Goal: Task Accomplishment & Management: Manage account settings

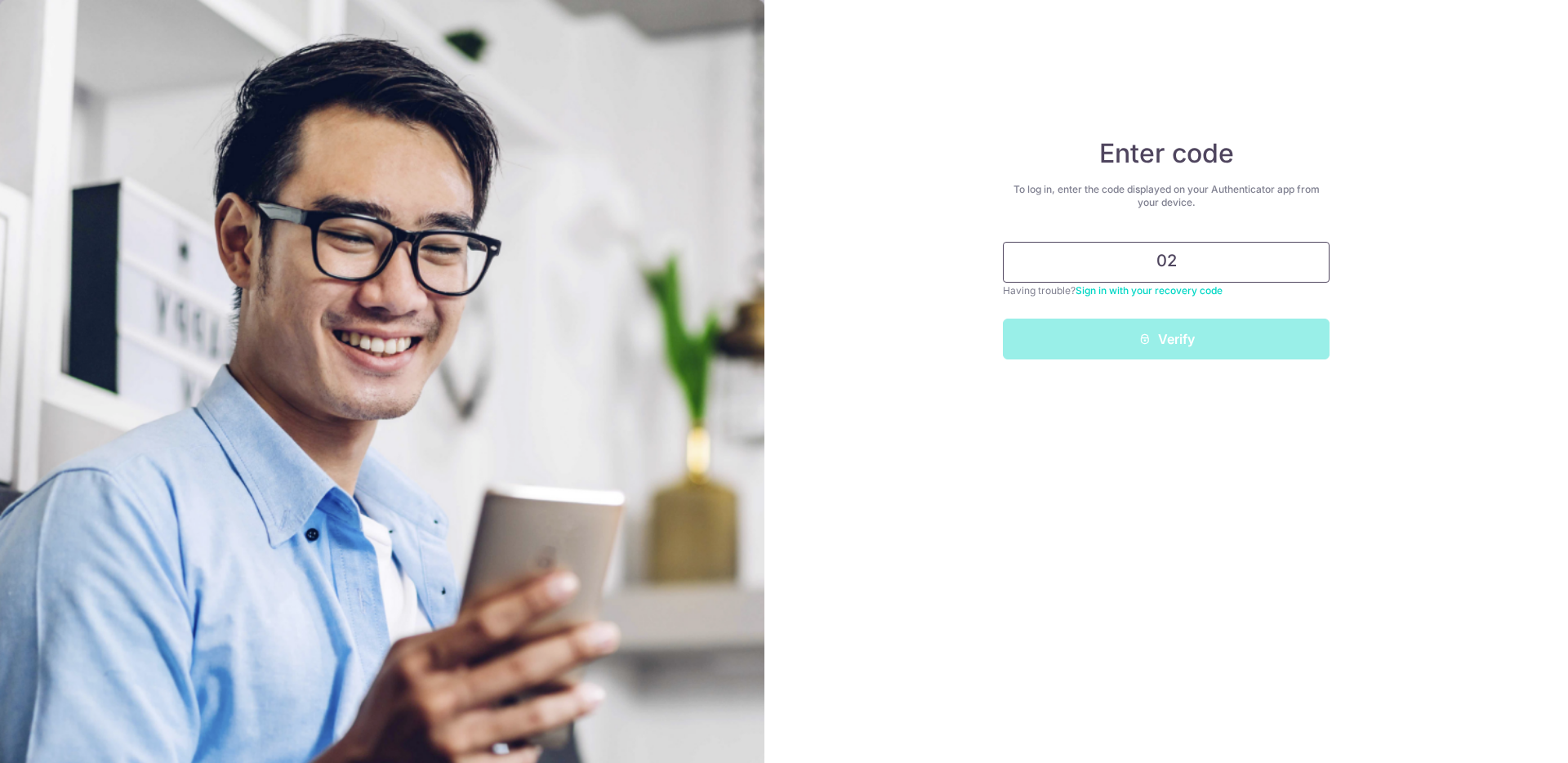
type input "0"
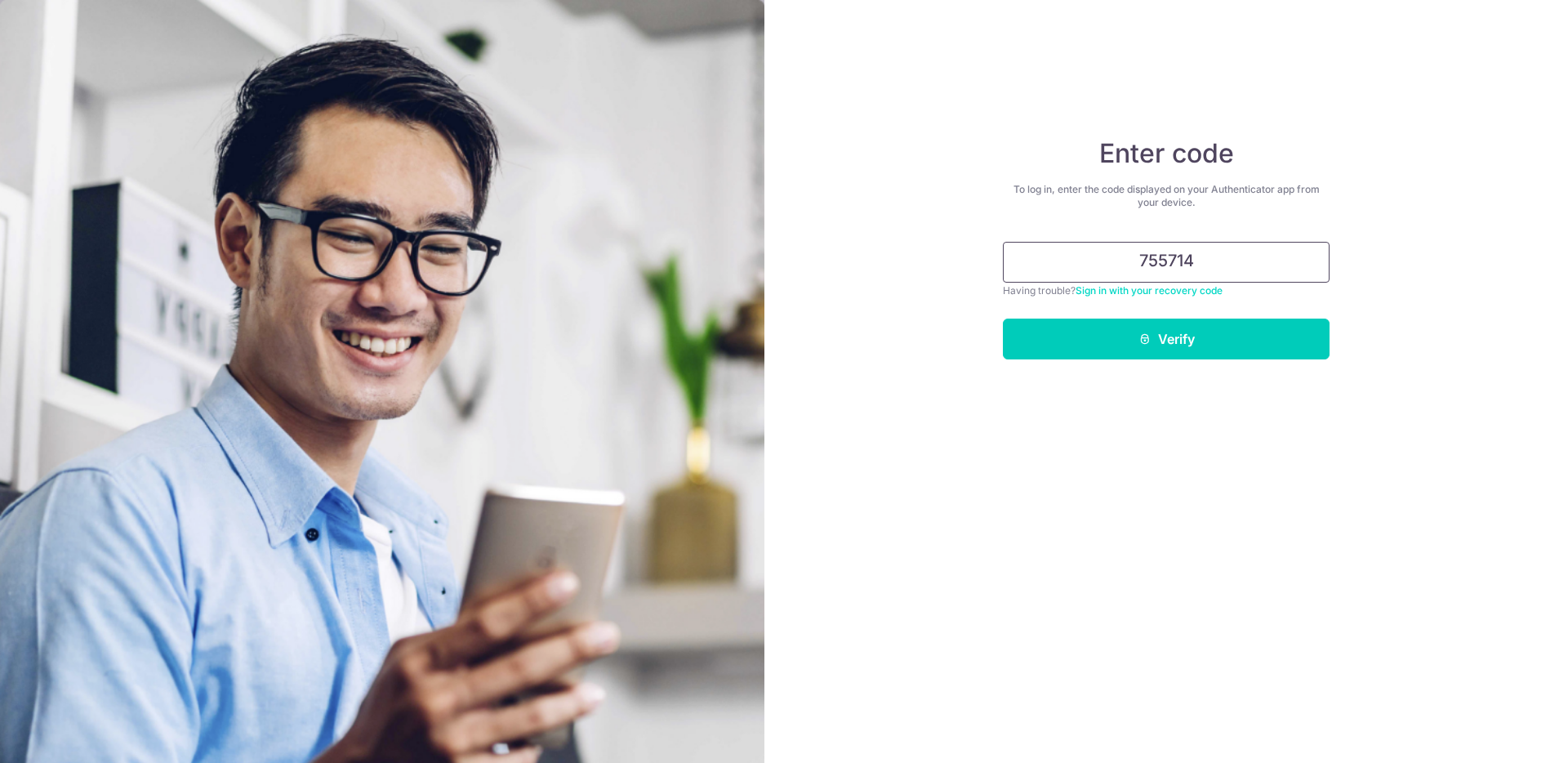
type input "755714"
click at [1003, 319] on button "Verify" at bounding box center [1166, 338] width 327 height 41
click at [1124, 353] on button "Verify" at bounding box center [1166, 338] width 327 height 41
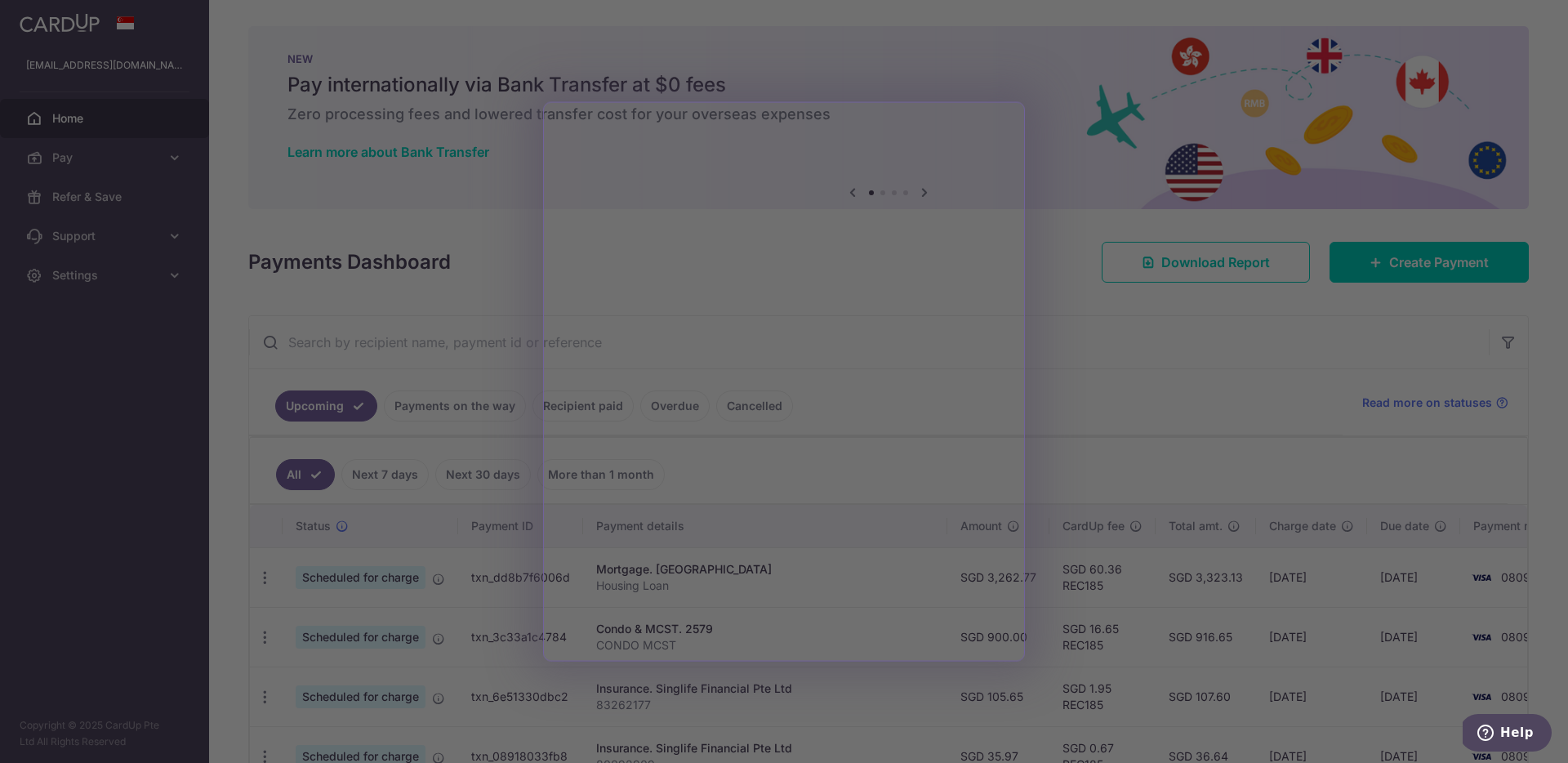
click at [1115, 329] on div at bounding box center [792, 385] width 1584 height 770
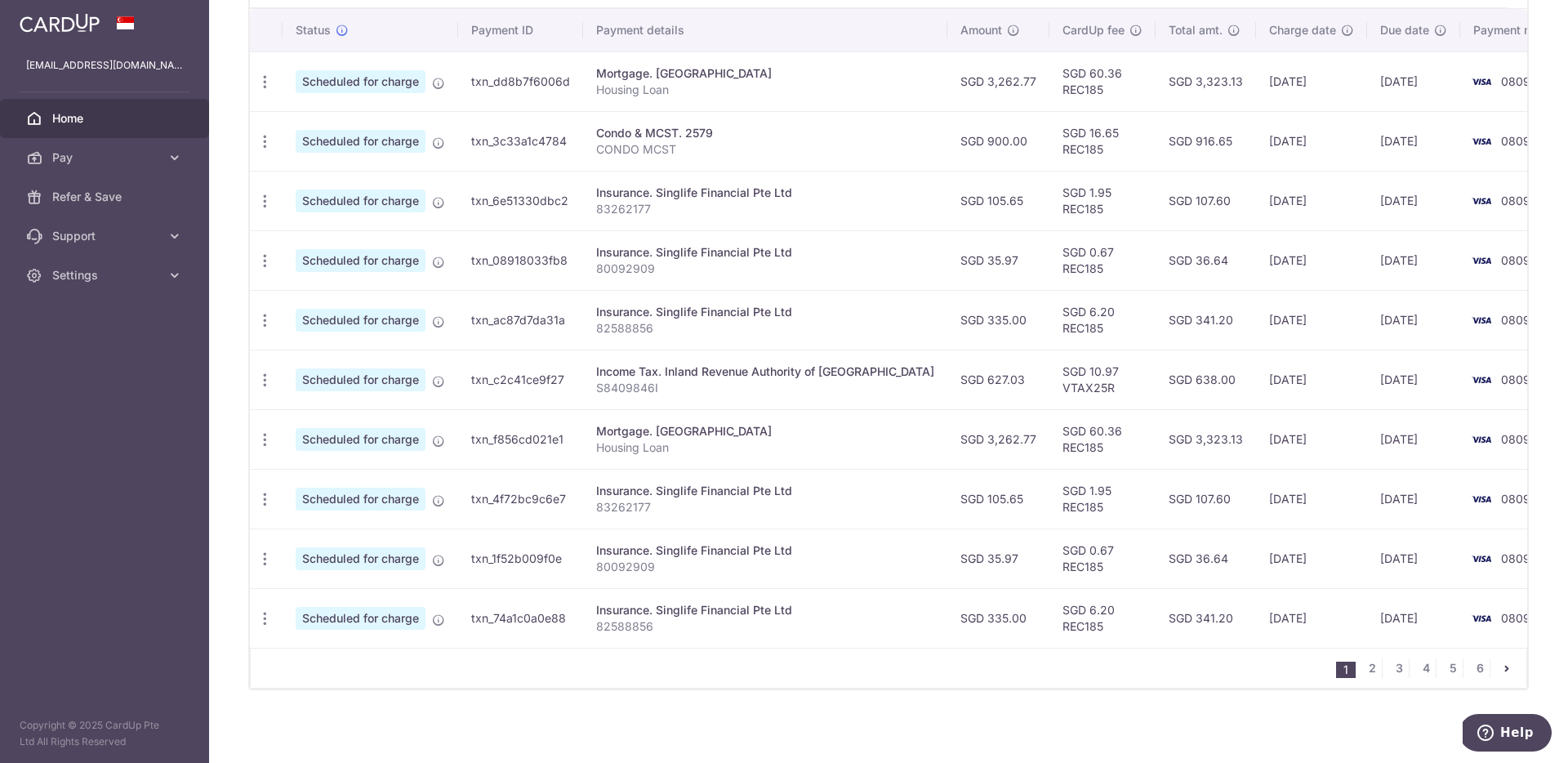
scroll to position [500, 0]
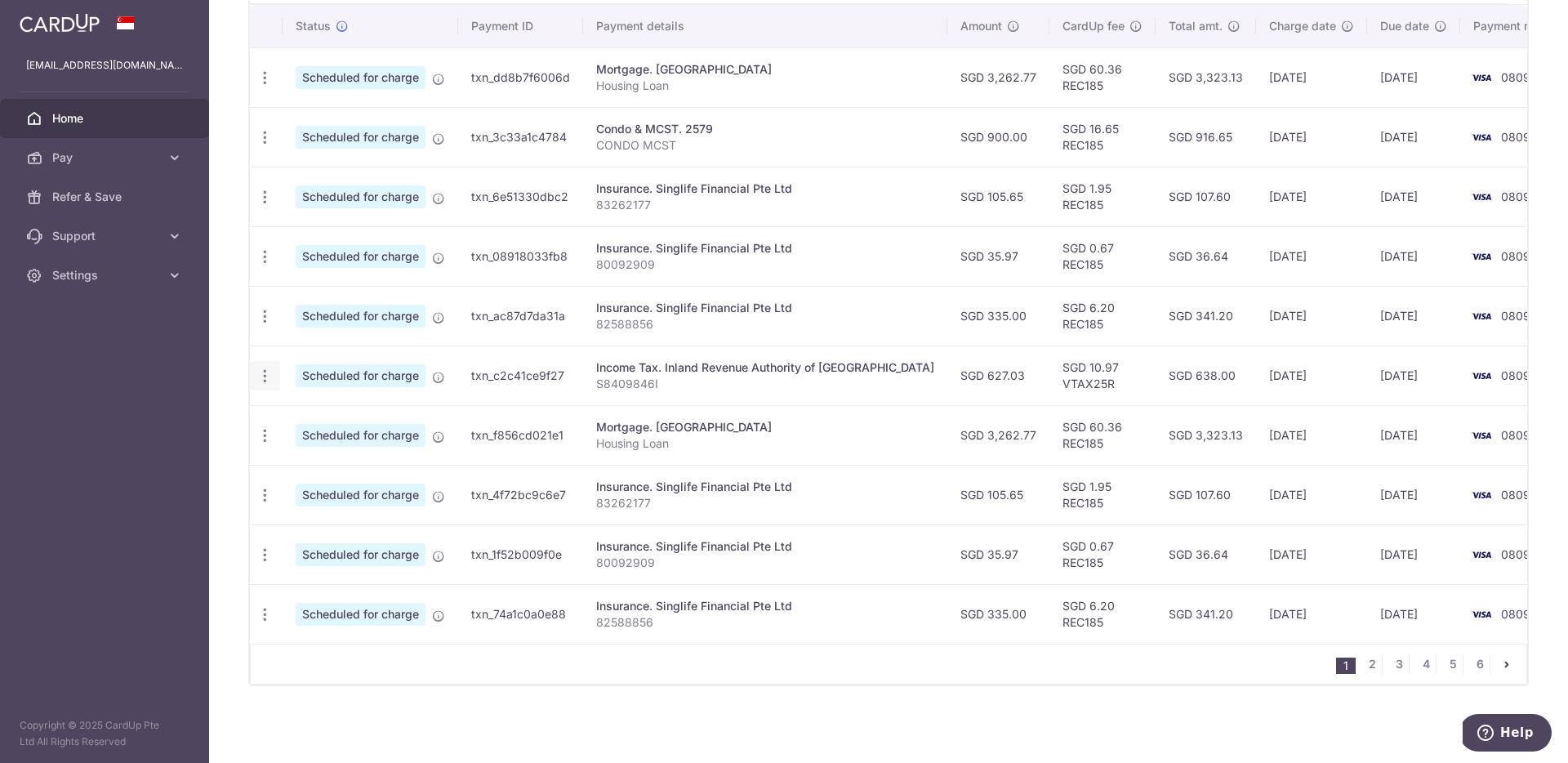
click at [273, 372] on div "Update payment Cancel payment" at bounding box center [265, 376] width 31 height 31
click at [271, 87] on icon "button" at bounding box center [265, 78] width 17 height 17
click at [322, 416] on span "Update payment" at bounding box center [352, 420] width 111 height 20
radio input "true"
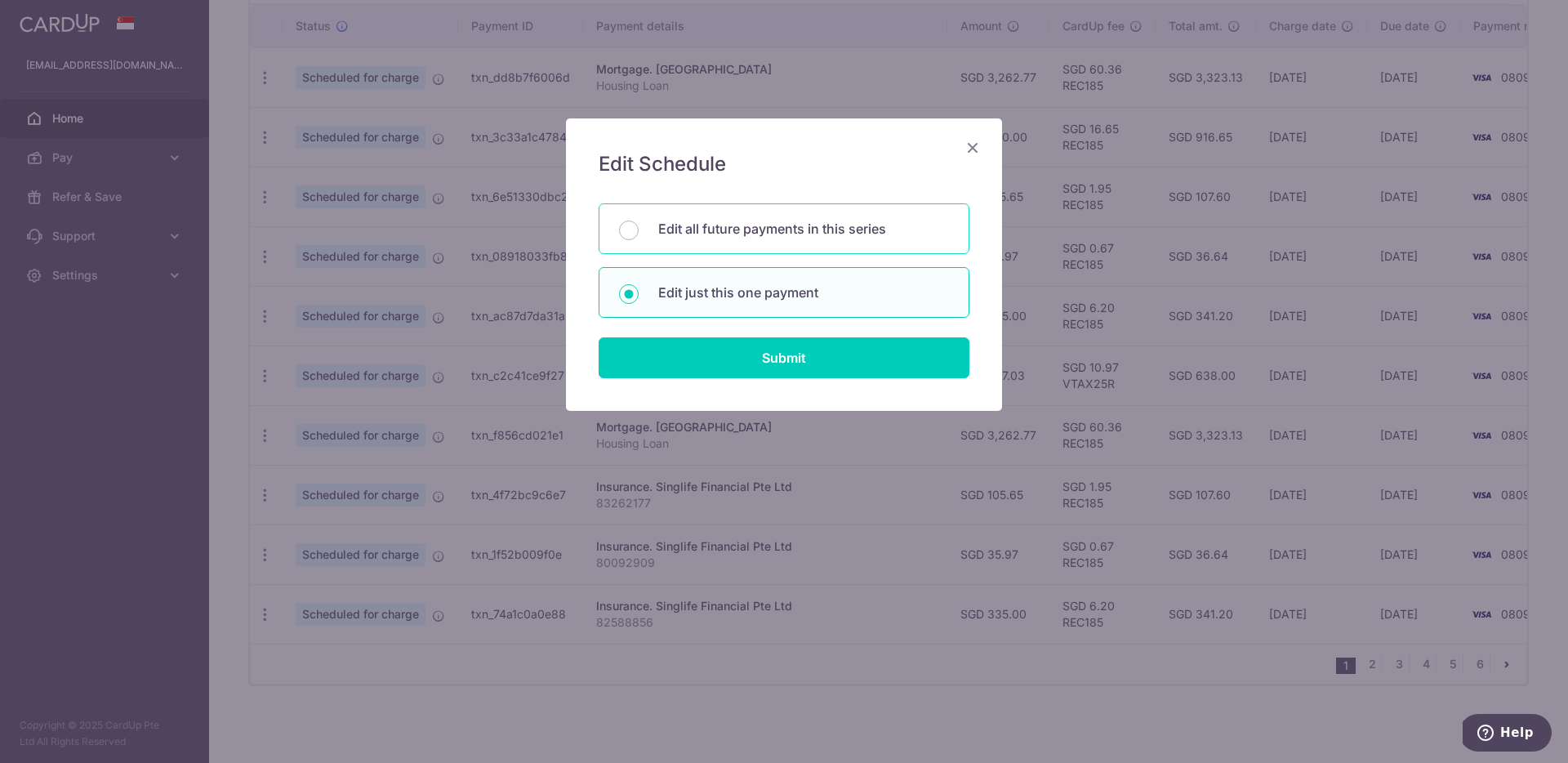
click at [688, 232] on p "Edit all future payments in this series" at bounding box center [803, 229] width 290 height 20
click at [639, 232] on input "Edit all future payments in this series" at bounding box center [629, 230] width 20 height 20
radio input "true"
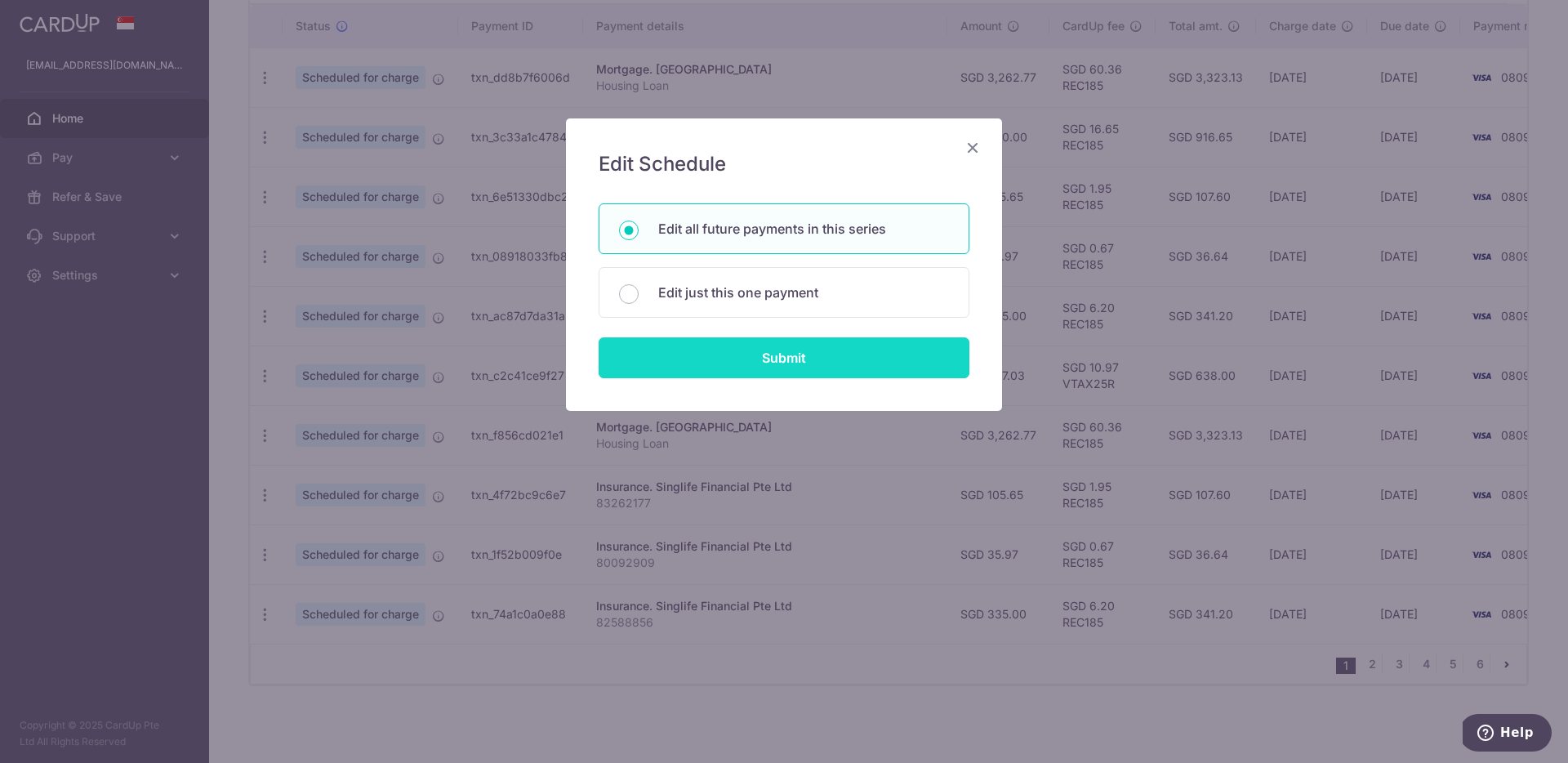
click at [716, 352] on input "Submit" at bounding box center [784, 358] width 371 height 41
radio input "true"
type input "627.03"
type input "S8409846I"
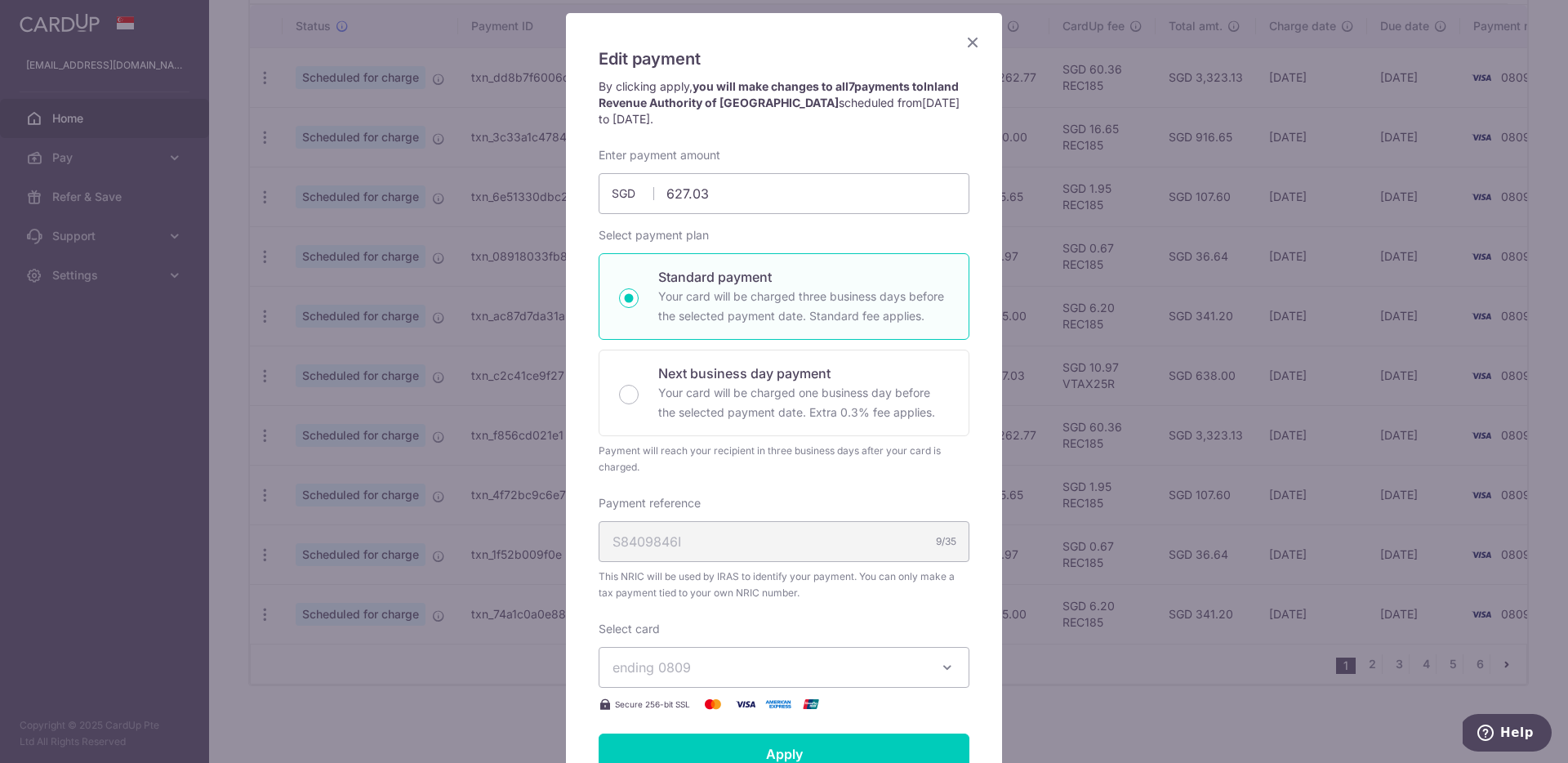
scroll to position [78, 0]
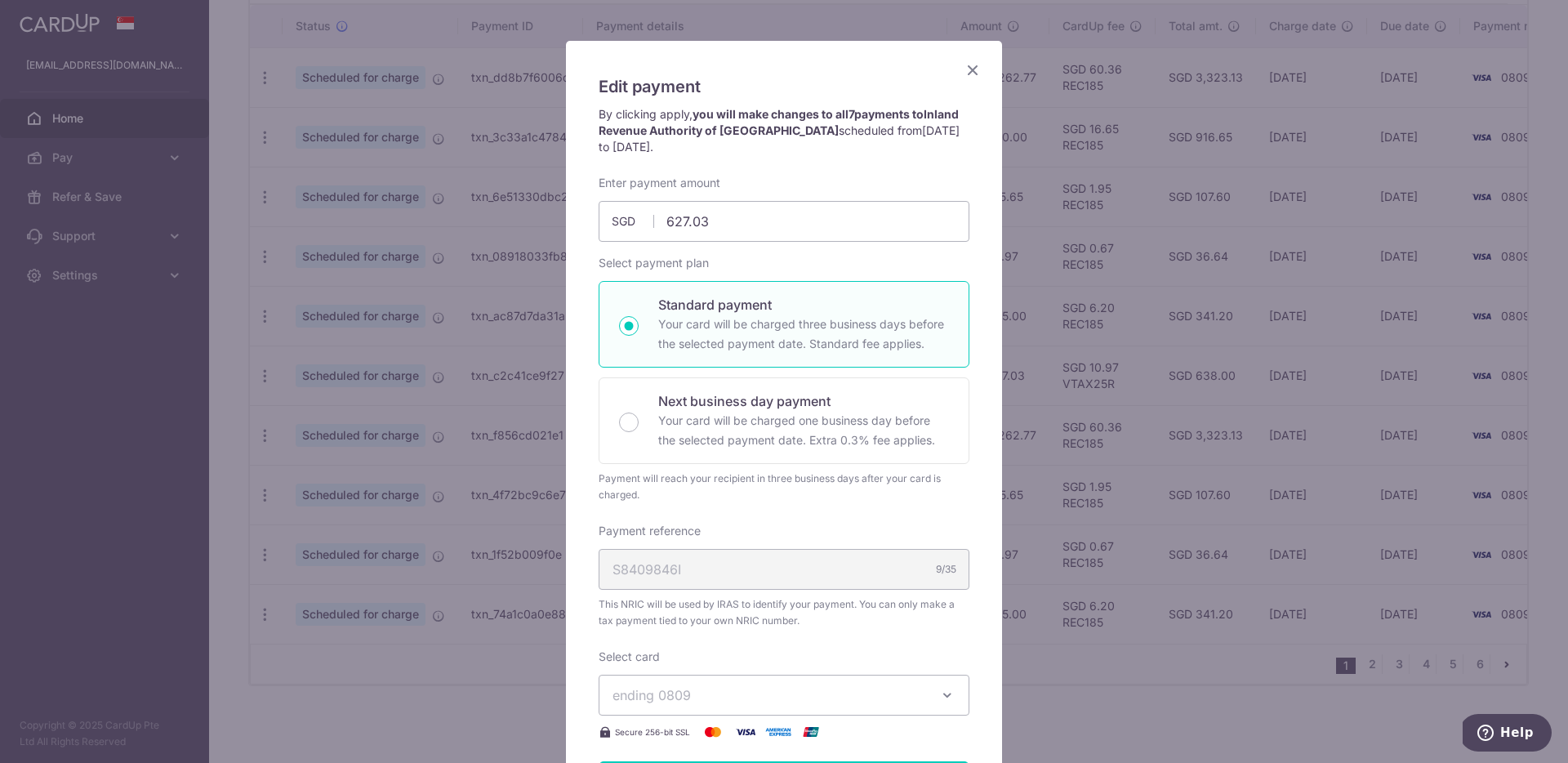
click at [976, 69] on icon "Close" at bounding box center [973, 70] width 20 height 21
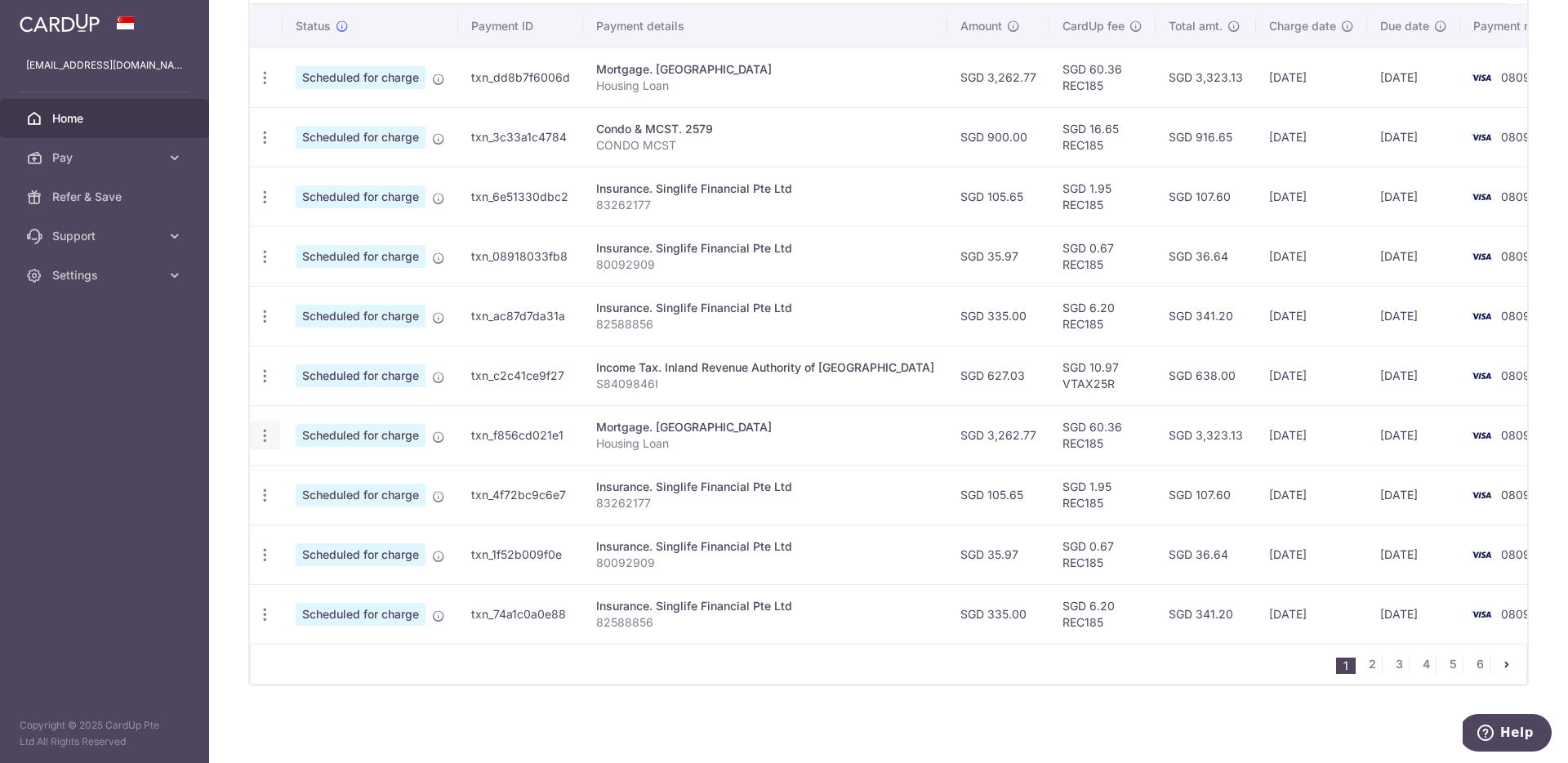
click at [263, 87] on icon "button" at bounding box center [265, 78] width 17 height 17
click at [343, 489] on span "Update payment" at bounding box center [352, 480] width 111 height 20
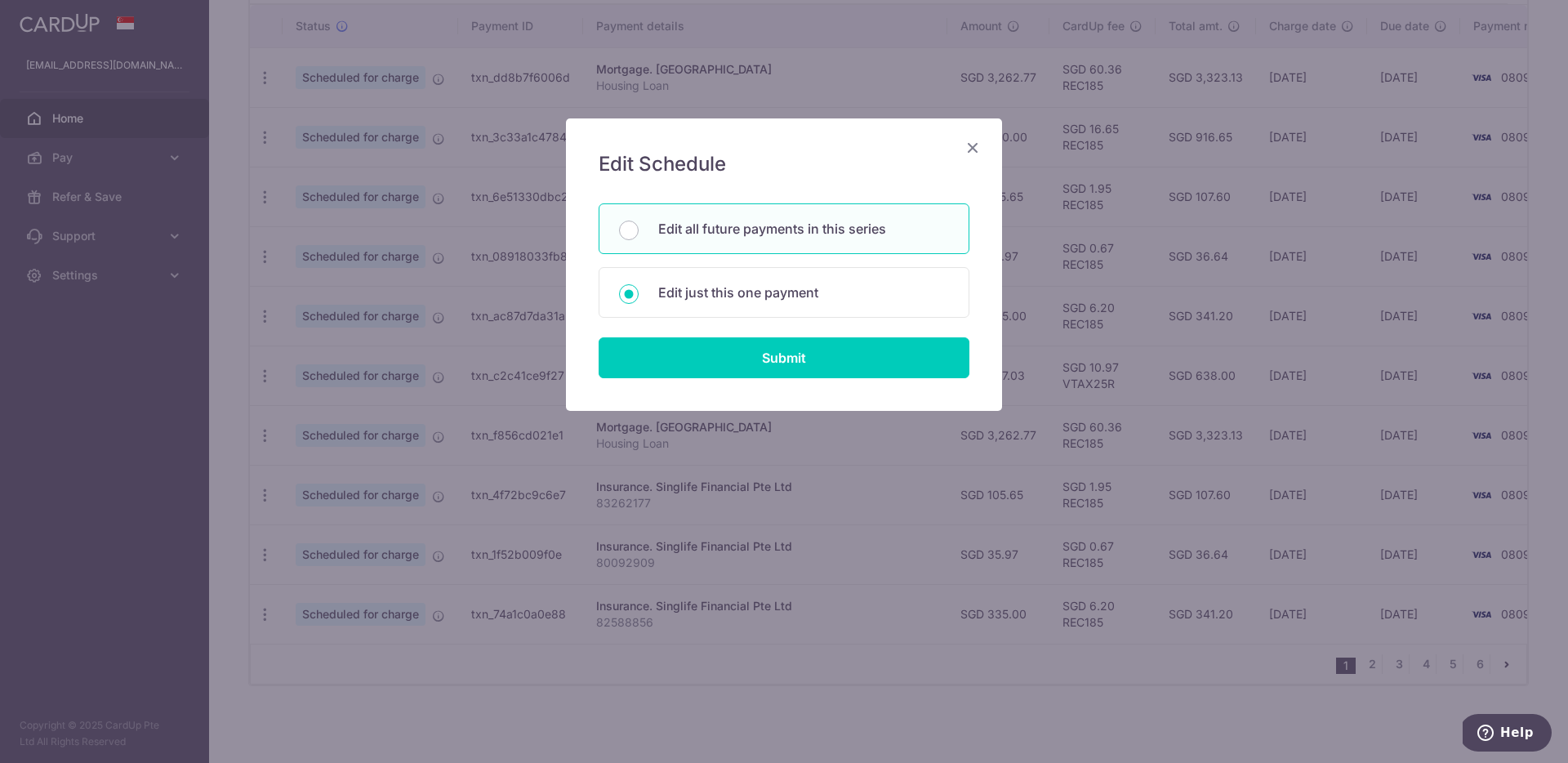
click at [822, 228] on p "Edit all future payments in this series" at bounding box center [803, 229] width 290 height 20
click at [639, 228] on input "Edit all future payments in this series" at bounding box center [629, 230] width 20 height 20
click at [796, 291] on p "Edit just this one payment" at bounding box center [803, 292] width 290 height 20
click at [639, 291] on input "Edit just this one payment" at bounding box center [629, 294] width 20 height 20
radio input "false"
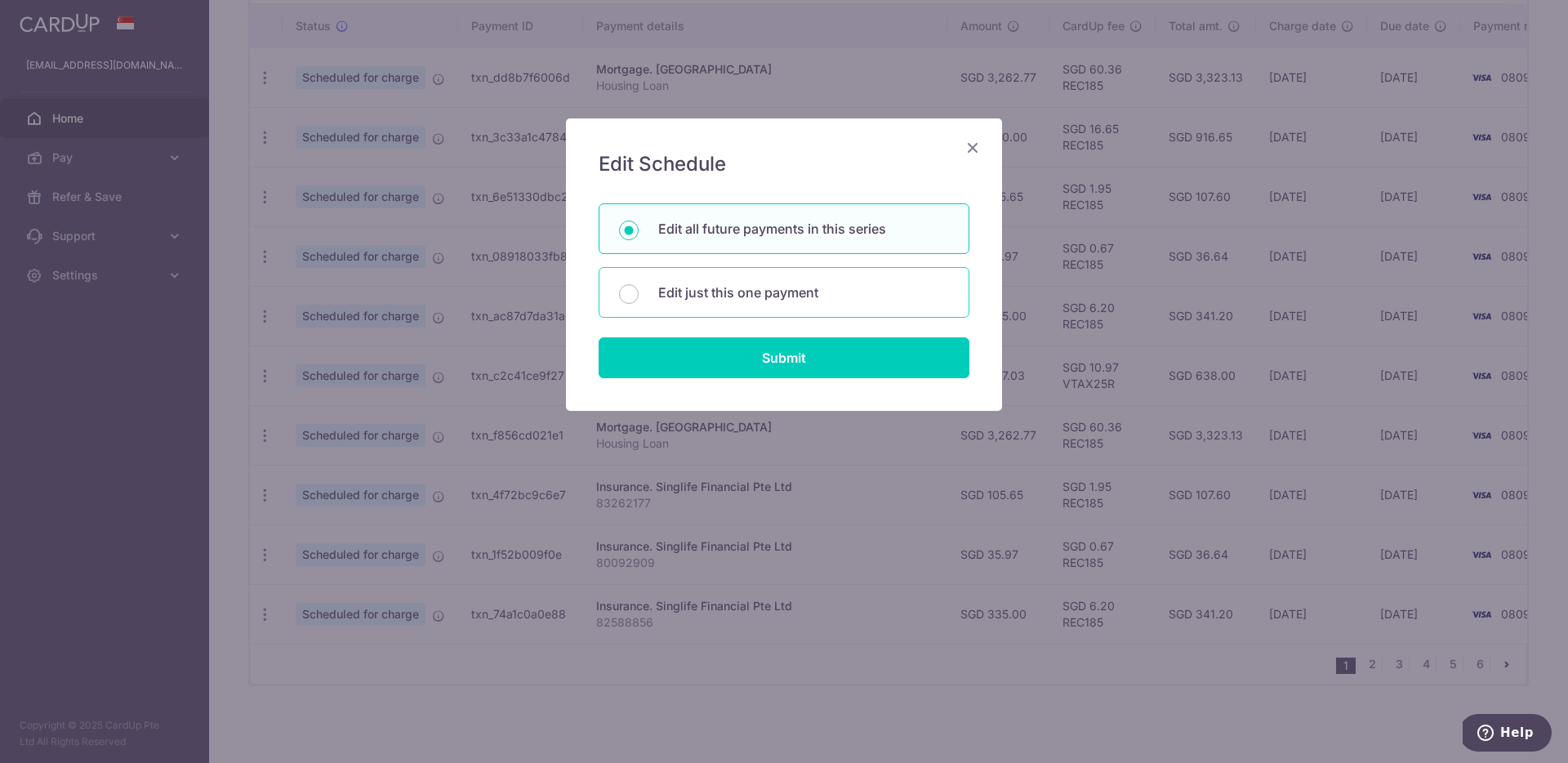
radio input "true"
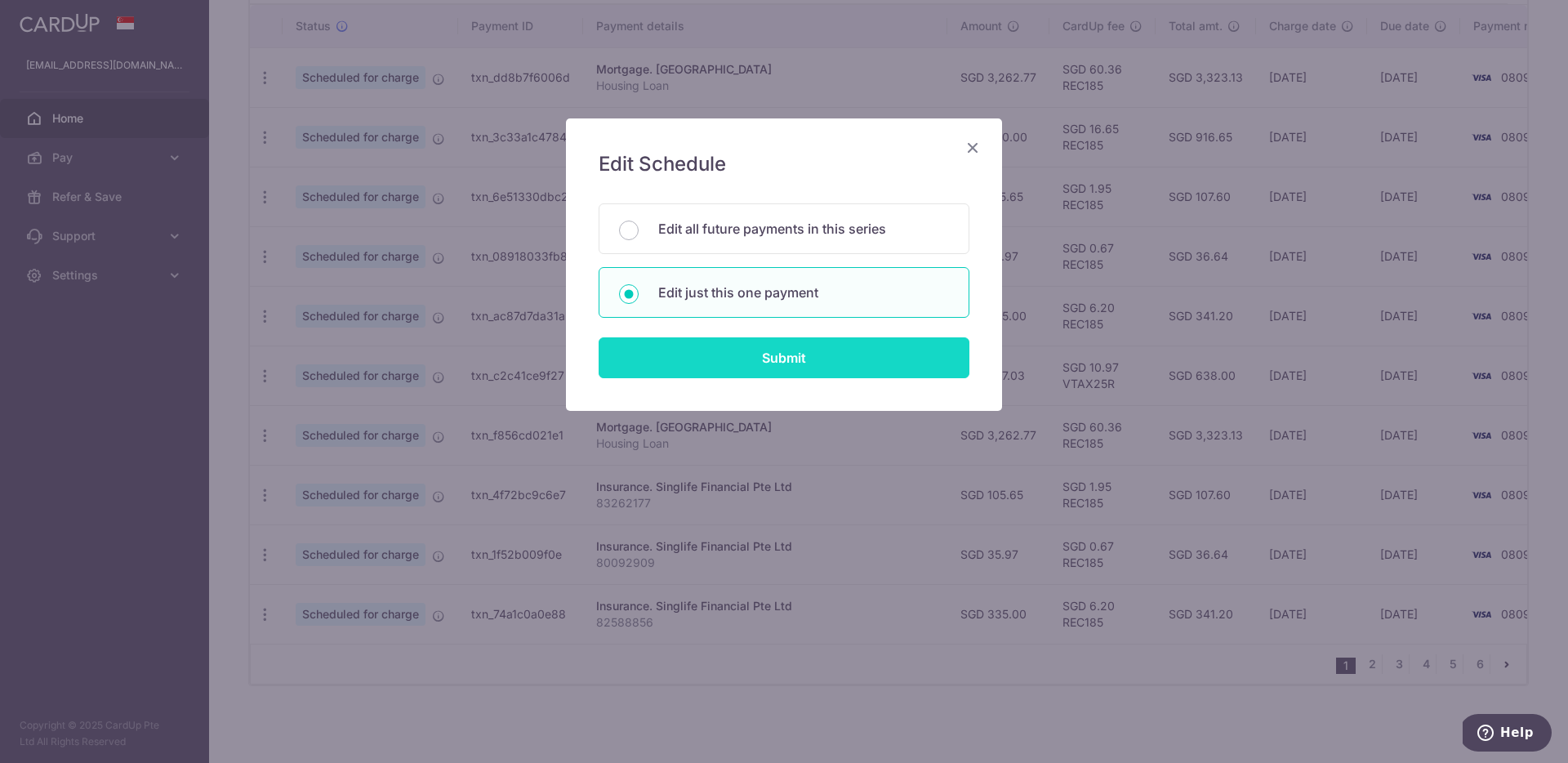
click at [766, 338] on input "Submit" at bounding box center [784, 358] width 371 height 41
type input "3,262.77"
radio input "true"
type input "[DATE]"
type input "Housing Loan"
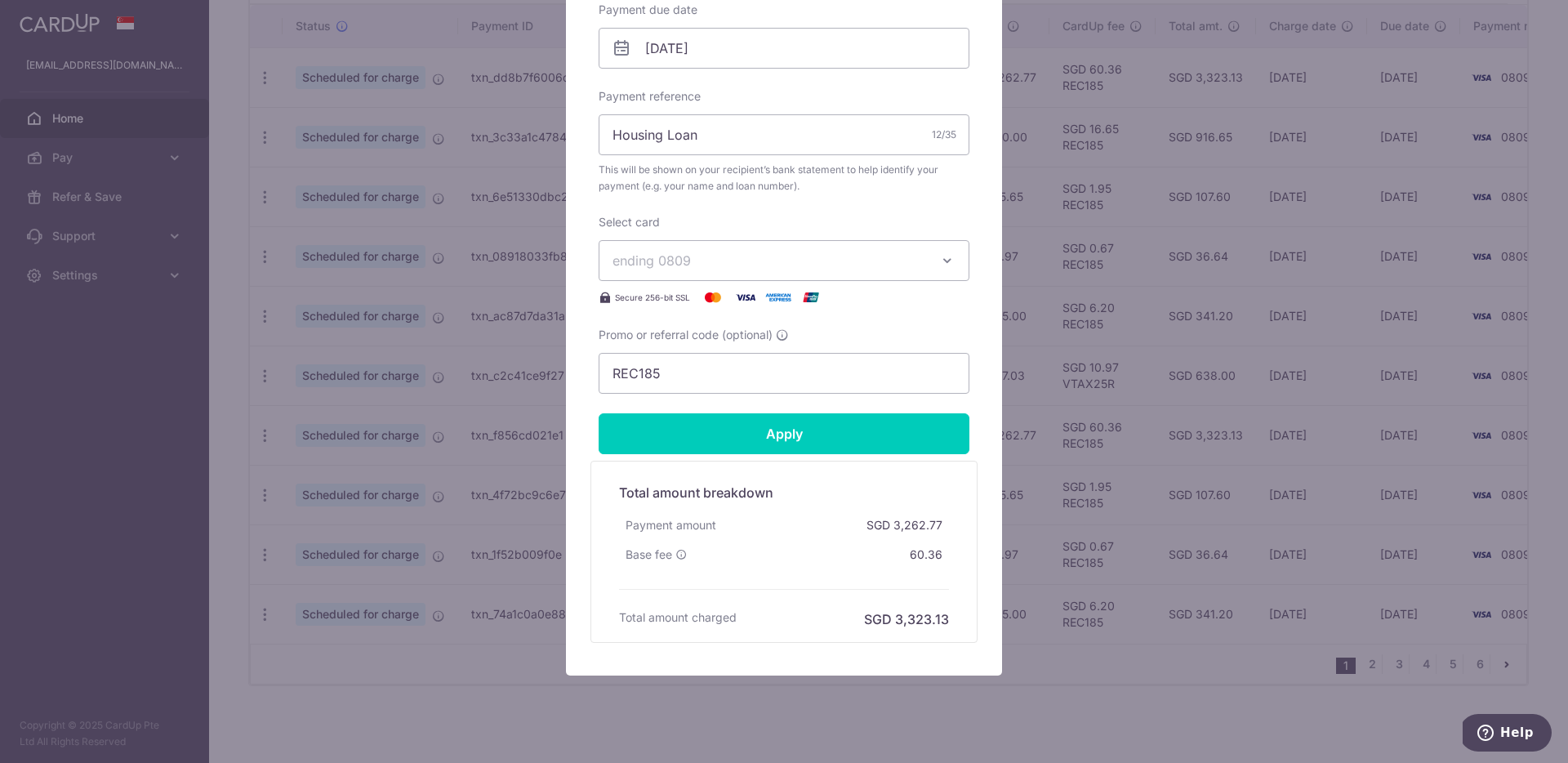
scroll to position [561, 0]
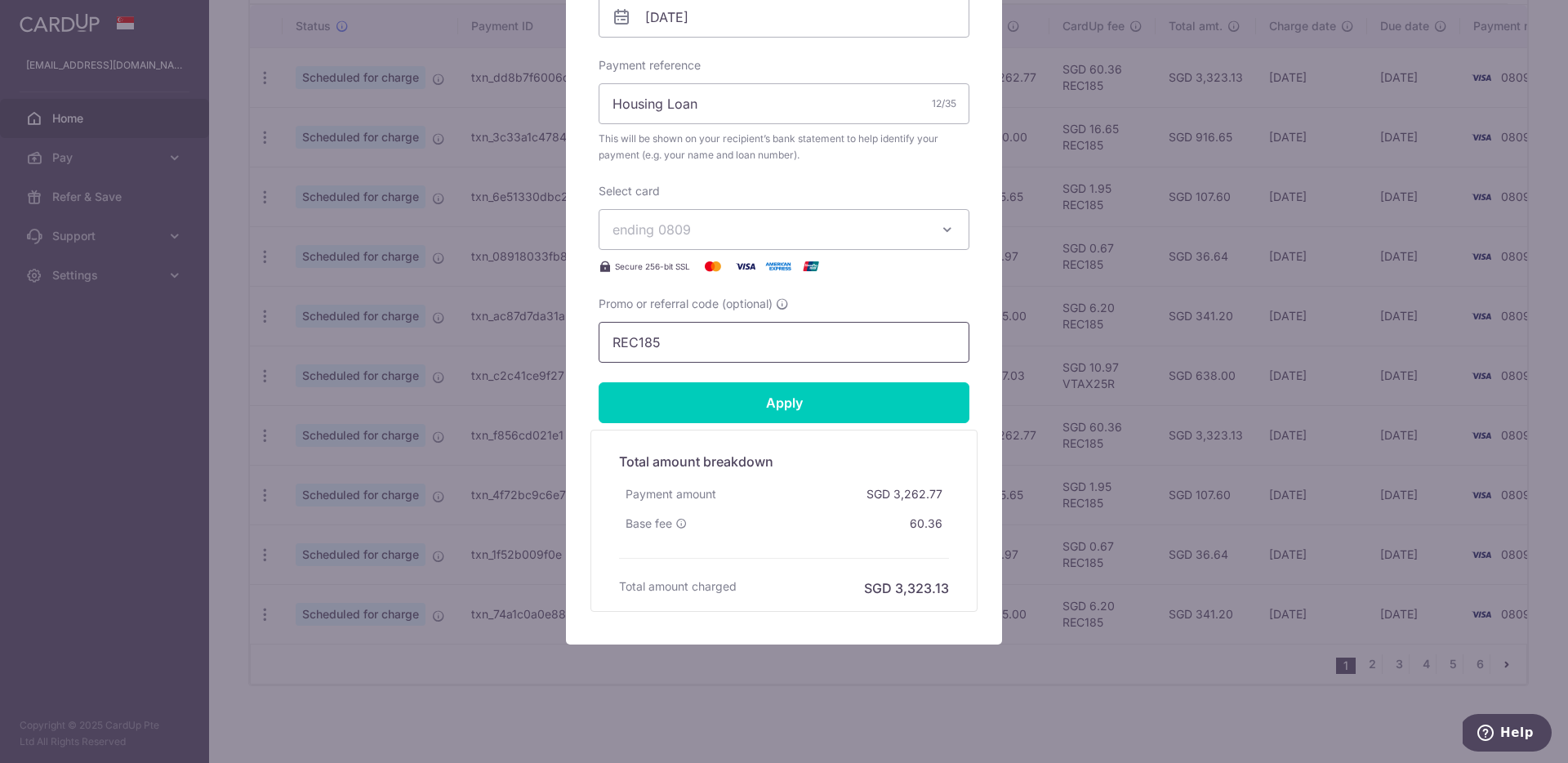
click at [756, 344] on input "REC185" at bounding box center [784, 342] width 371 height 41
paste input "MLTAX25R"
type input "MLTAX25R"
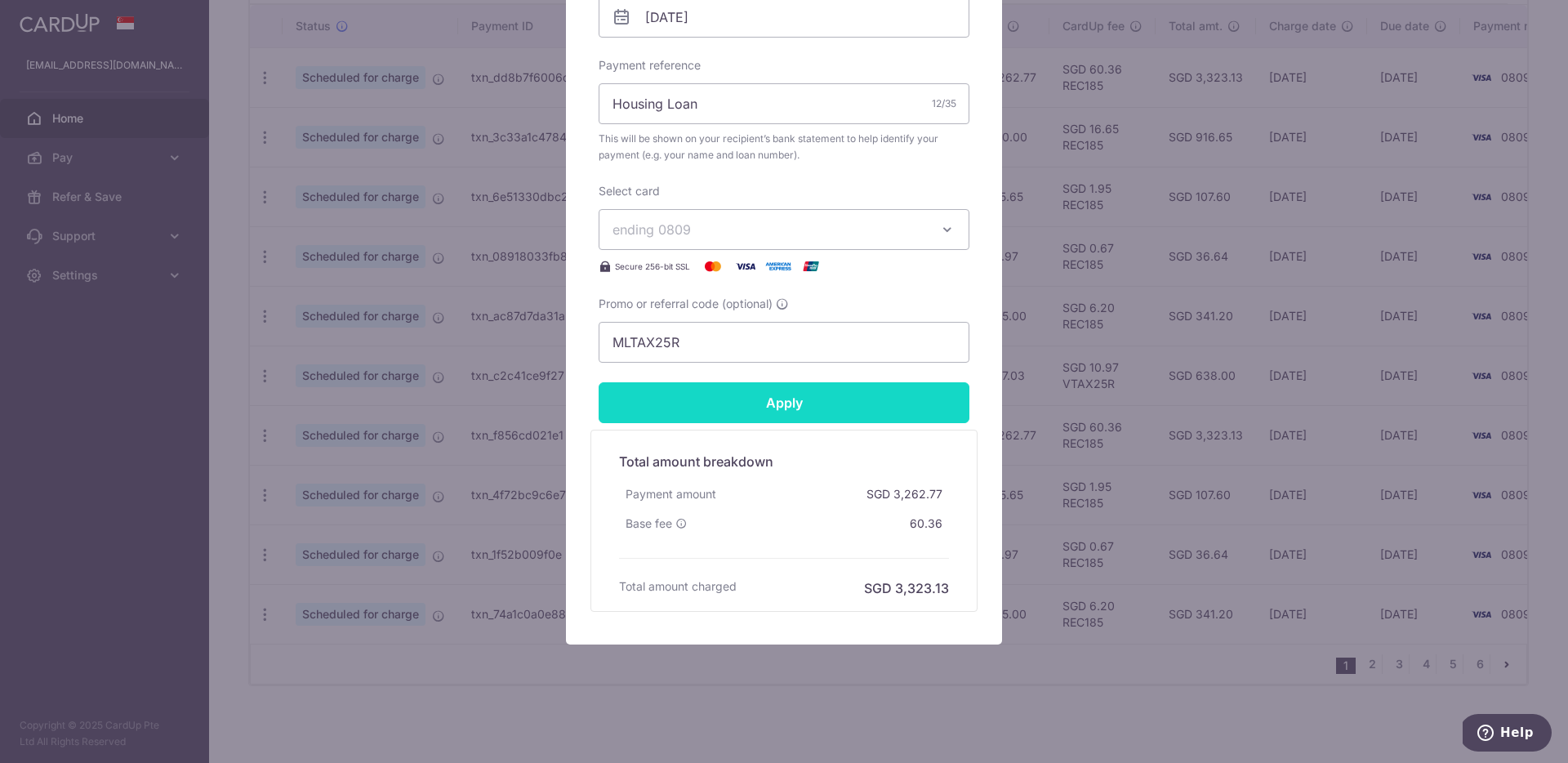
click at [750, 401] on input "Apply" at bounding box center [784, 402] width 371 height 41
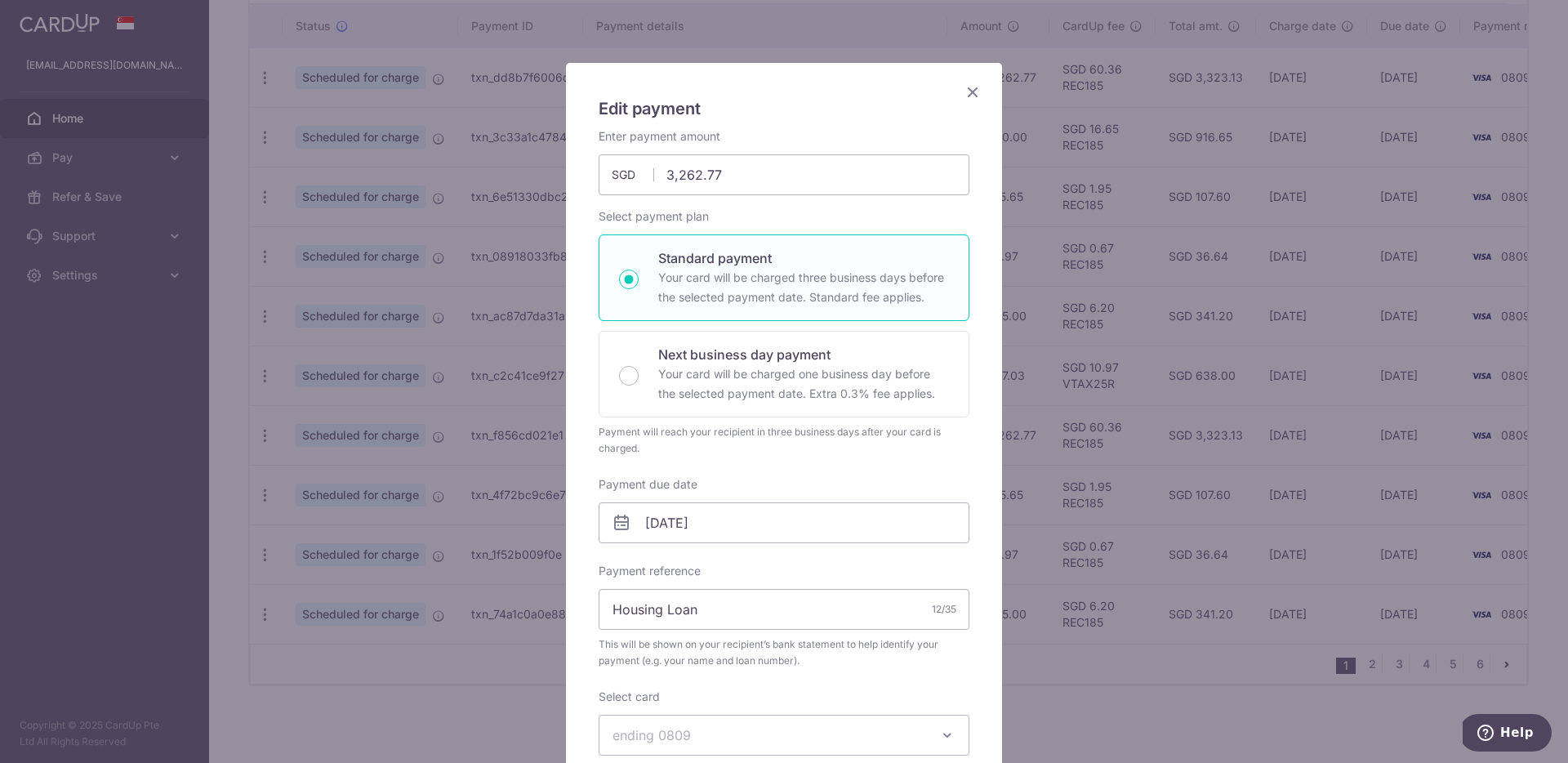
scroll to position [0, 0]
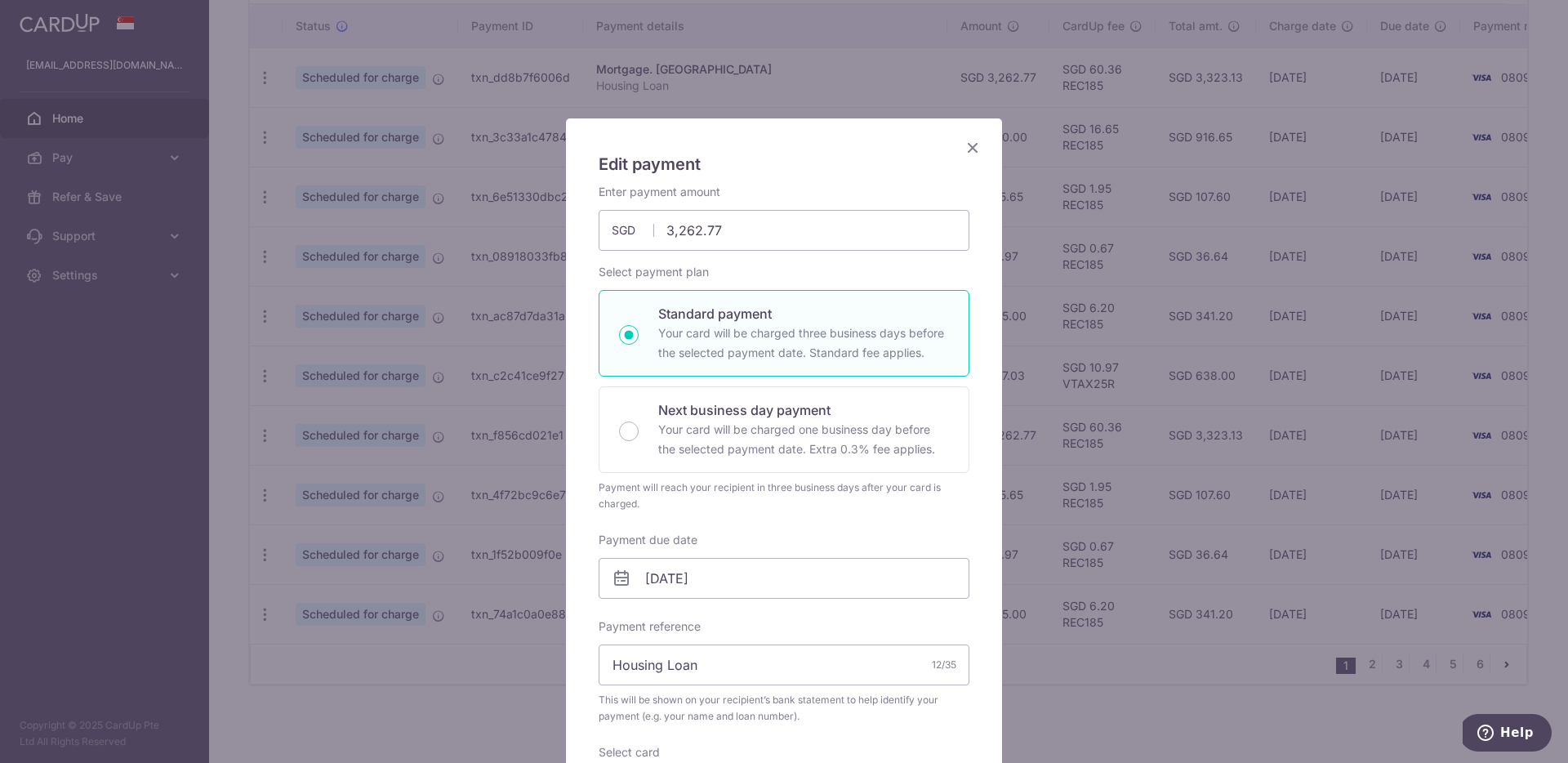
click at [976, 144] on icon "Close" at bounding box center [973, 147] width 20 height 21
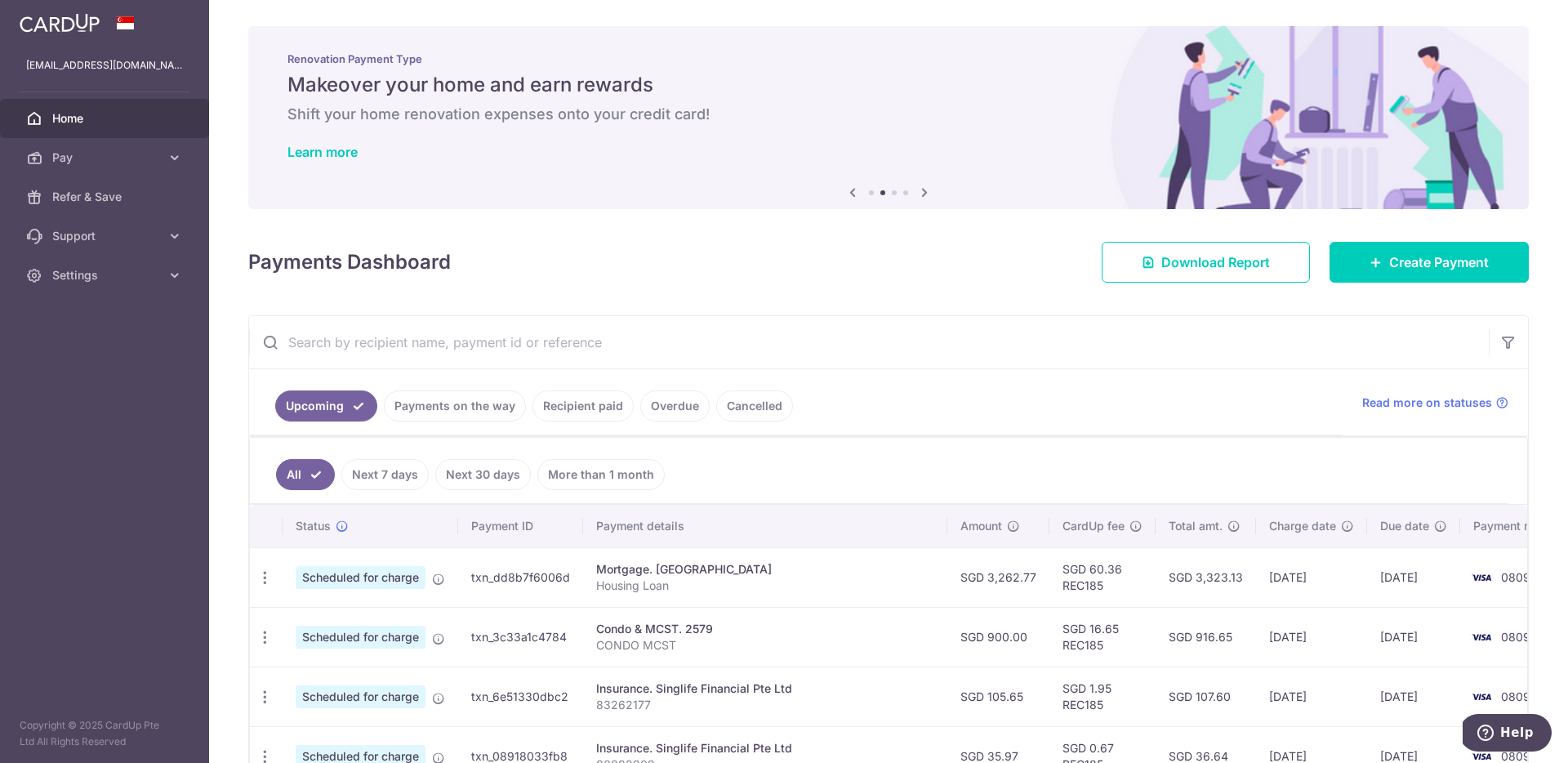
click at [875, 195] on div "Previous Next" at bounding box center [889, 193] width 92 height 20
click at [873, 193] on li at bounding box center [871, 193] width 5 height 5
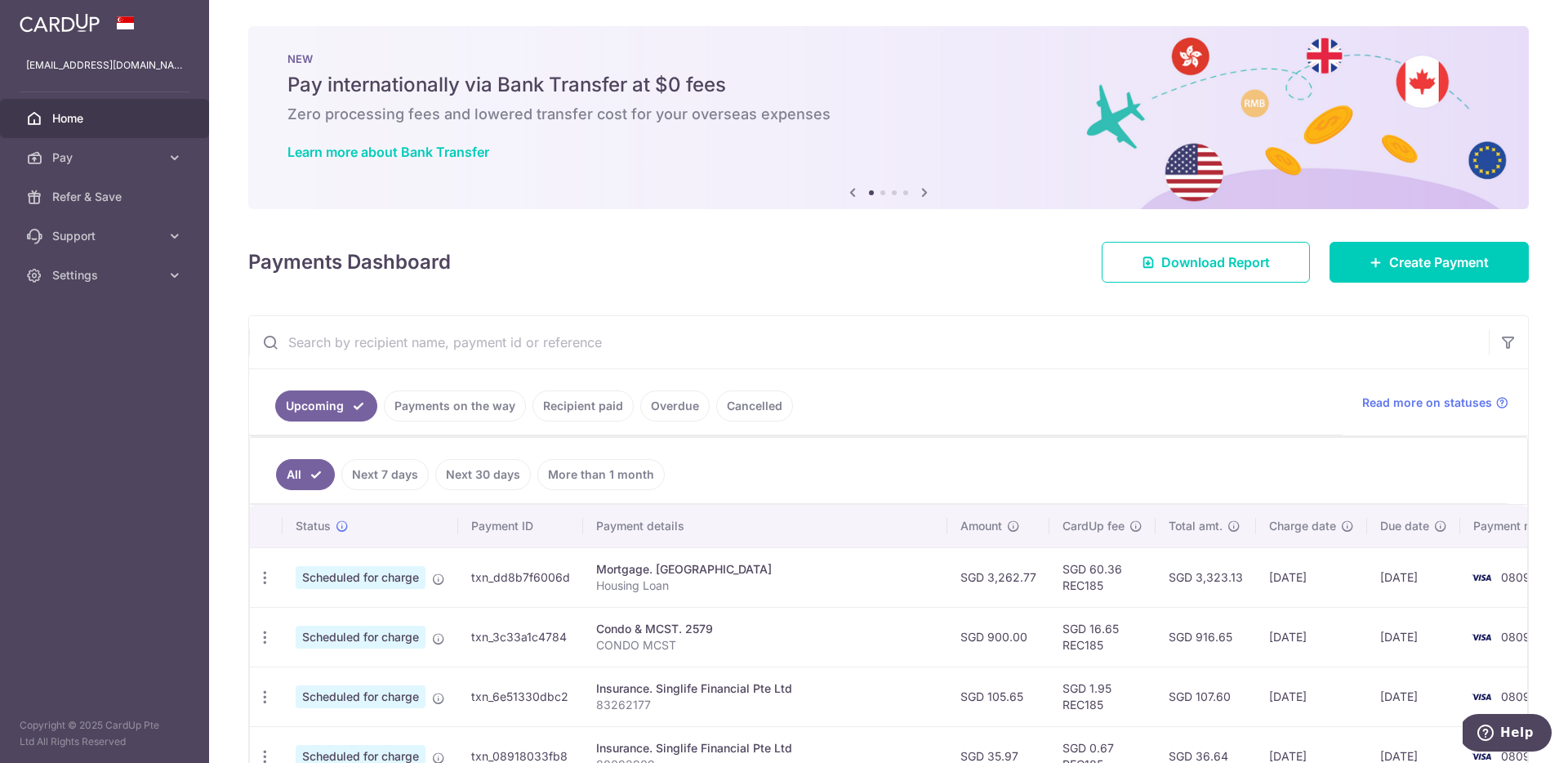
click at [894, 192] on li at bounding box center [894, 193] width 5 height 5
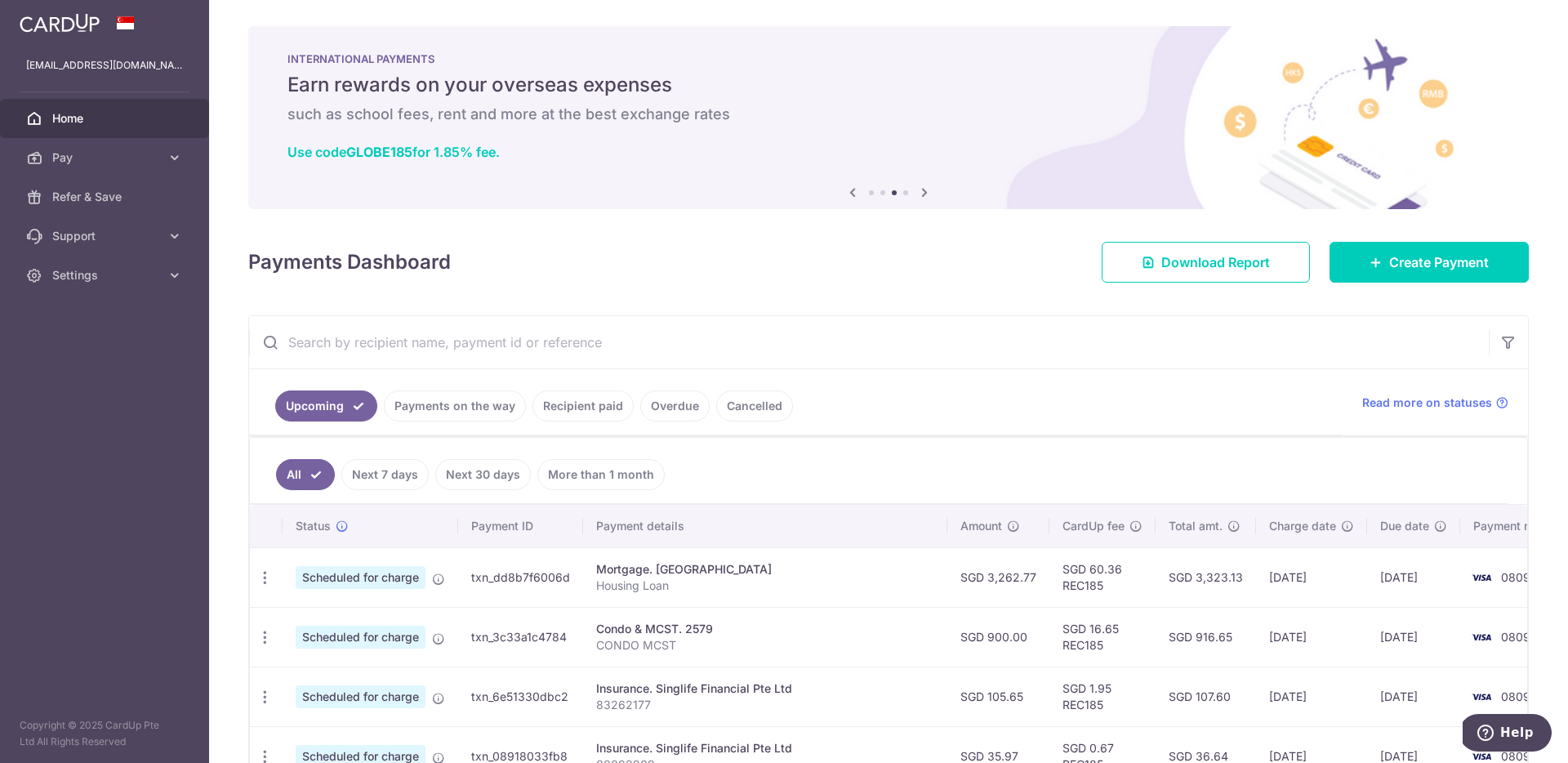
click at [908, 193] on li at bounding box center [906, 193] width 5 height 5
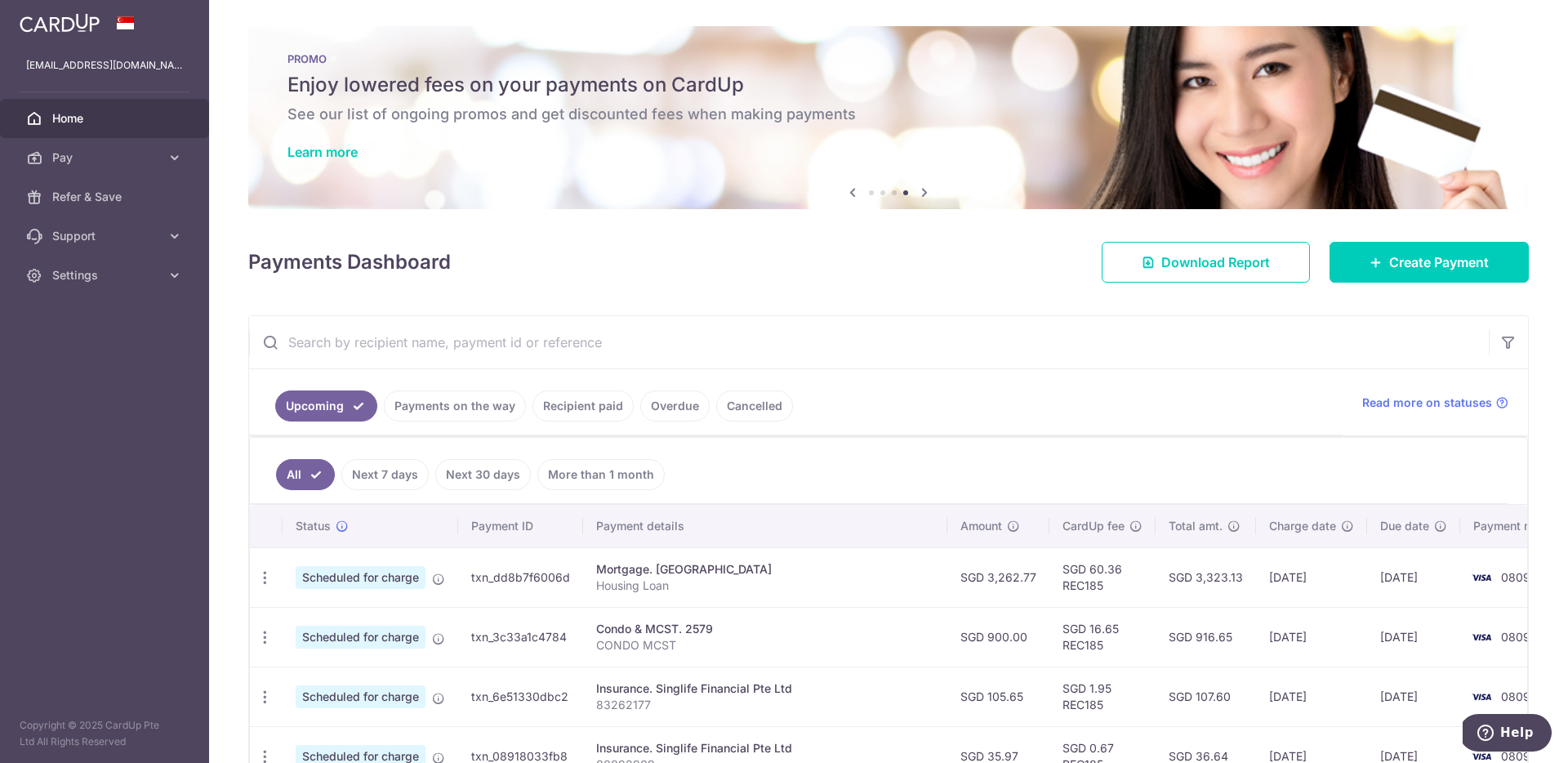
click at [921, 193] on icon at bounding box center [924, 192] width 20 height 21
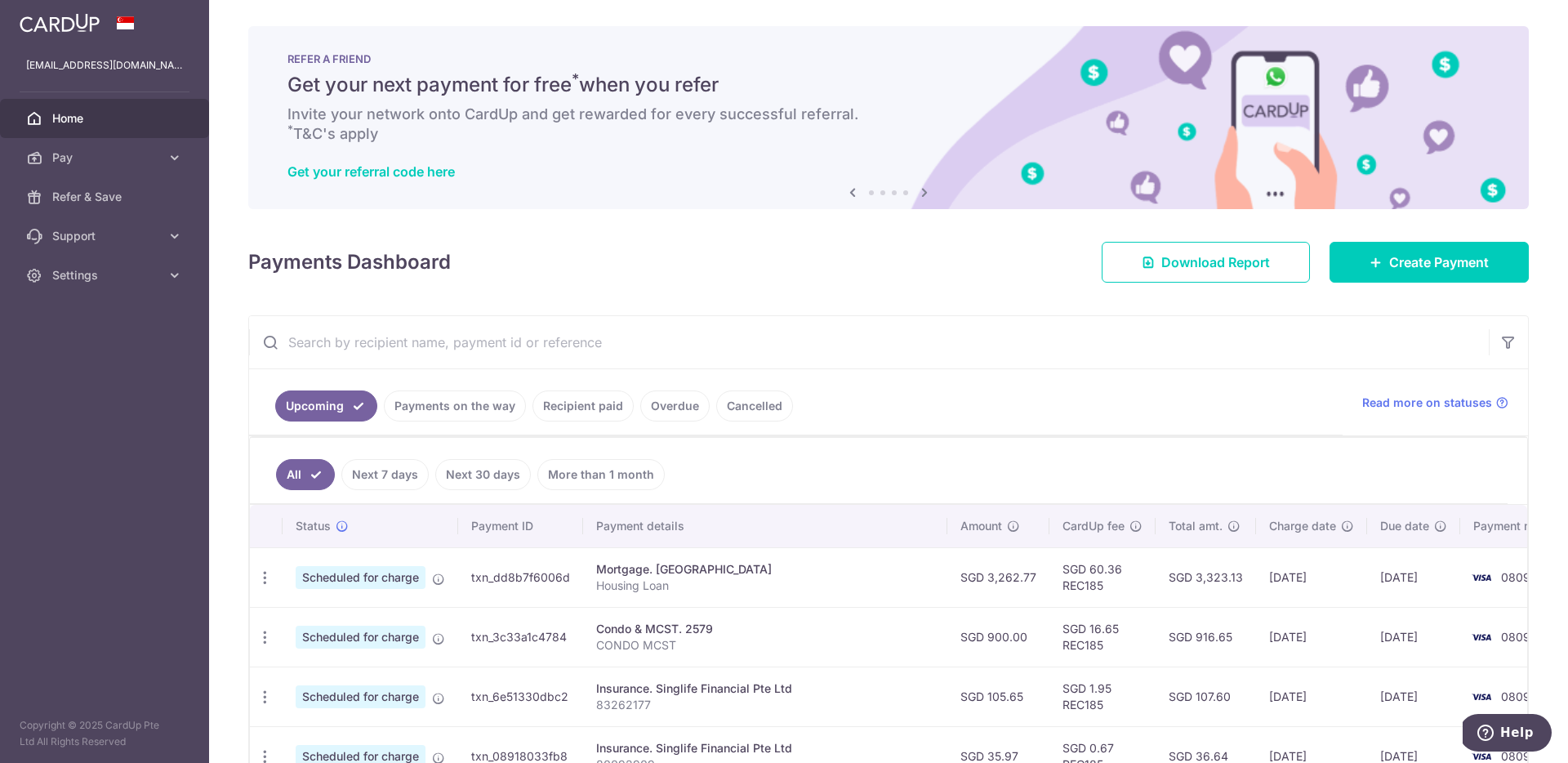
click at [918, 194] on icon at bounding box center [924, 192] width 20 height 21
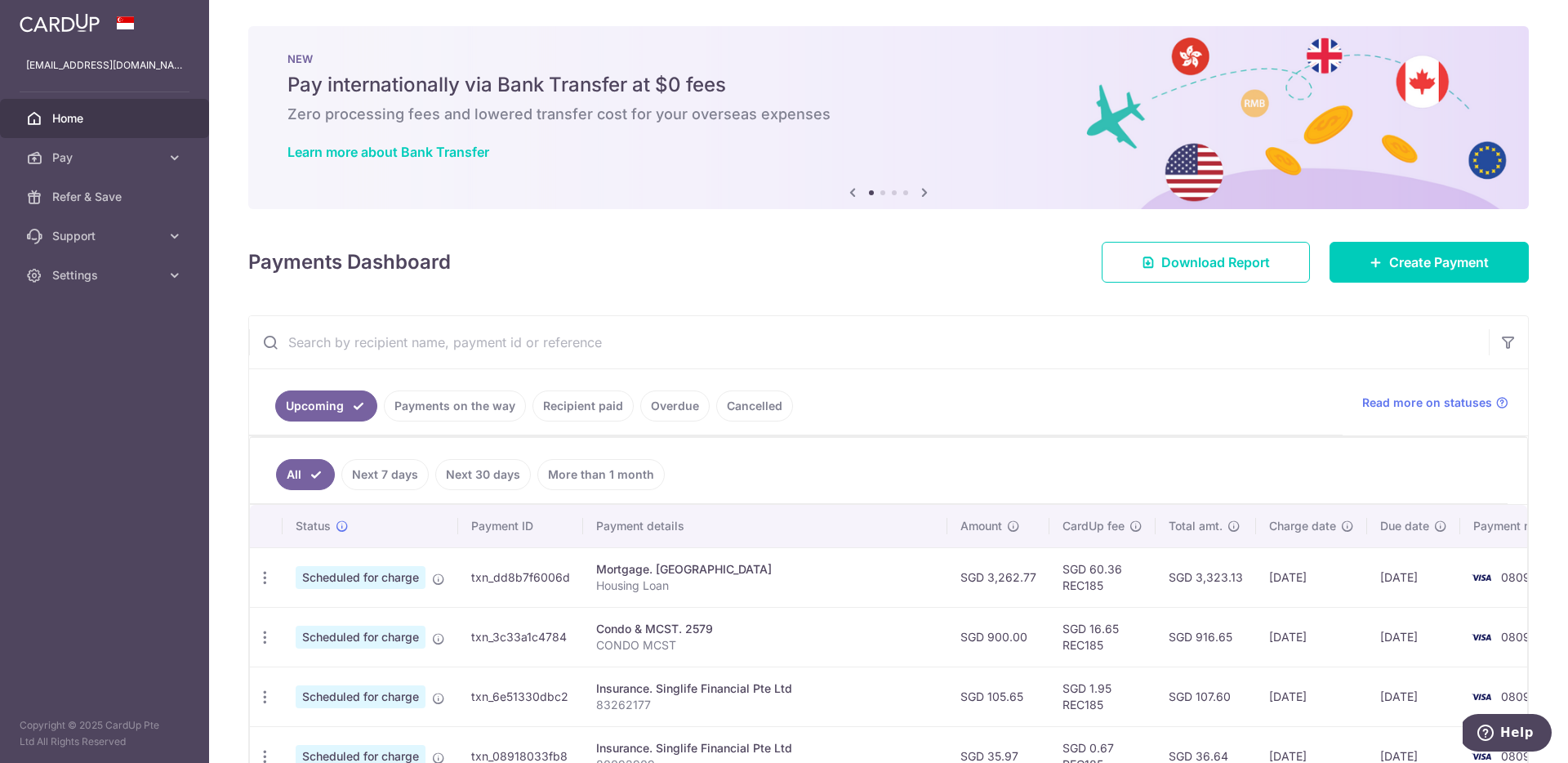
click at [918, 194] on icon at bounding box center [924, 192] width 20 height 21
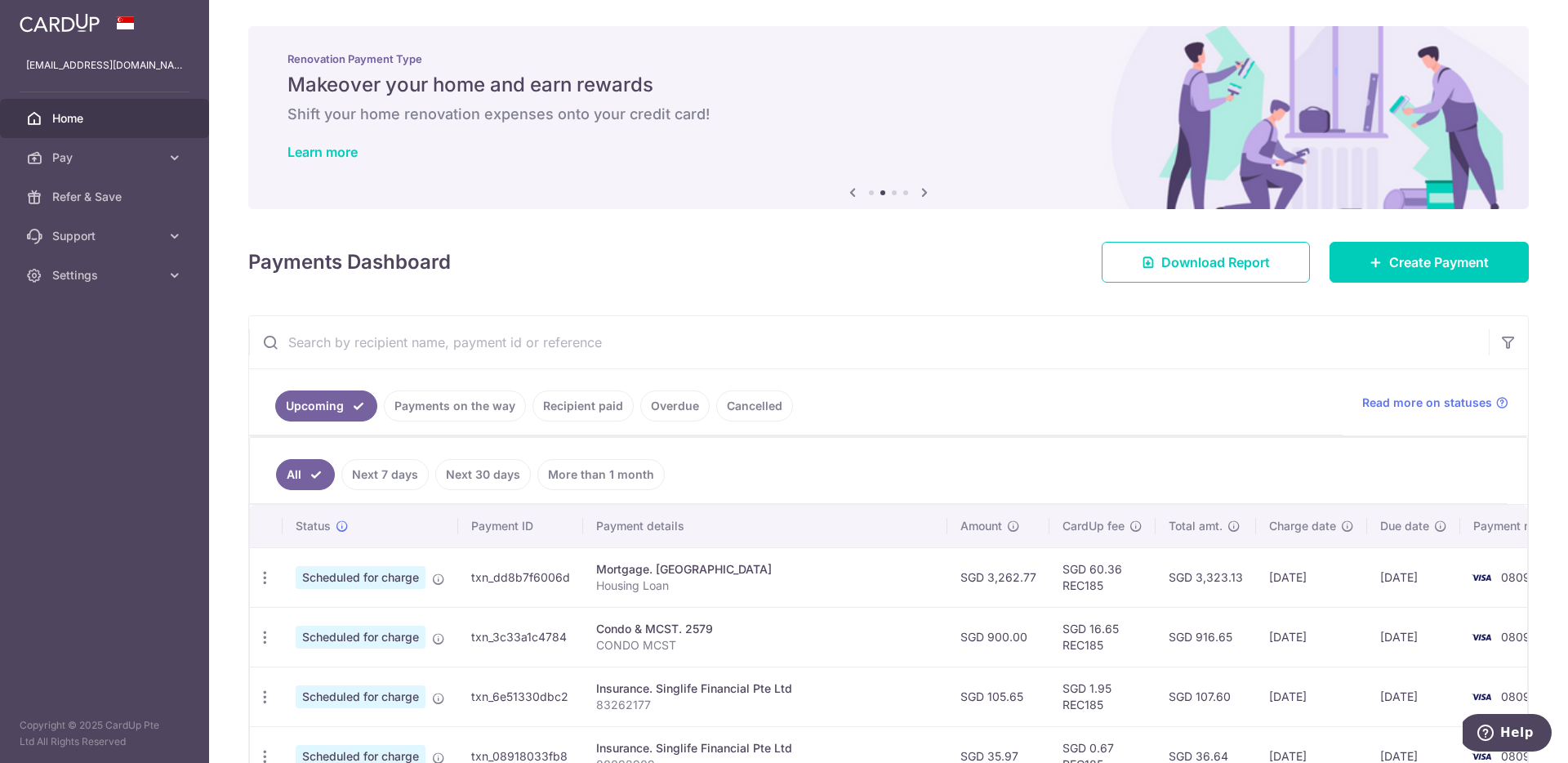
click at [918, 194] on icon at bounding box center [924, 192] width 20 height 21
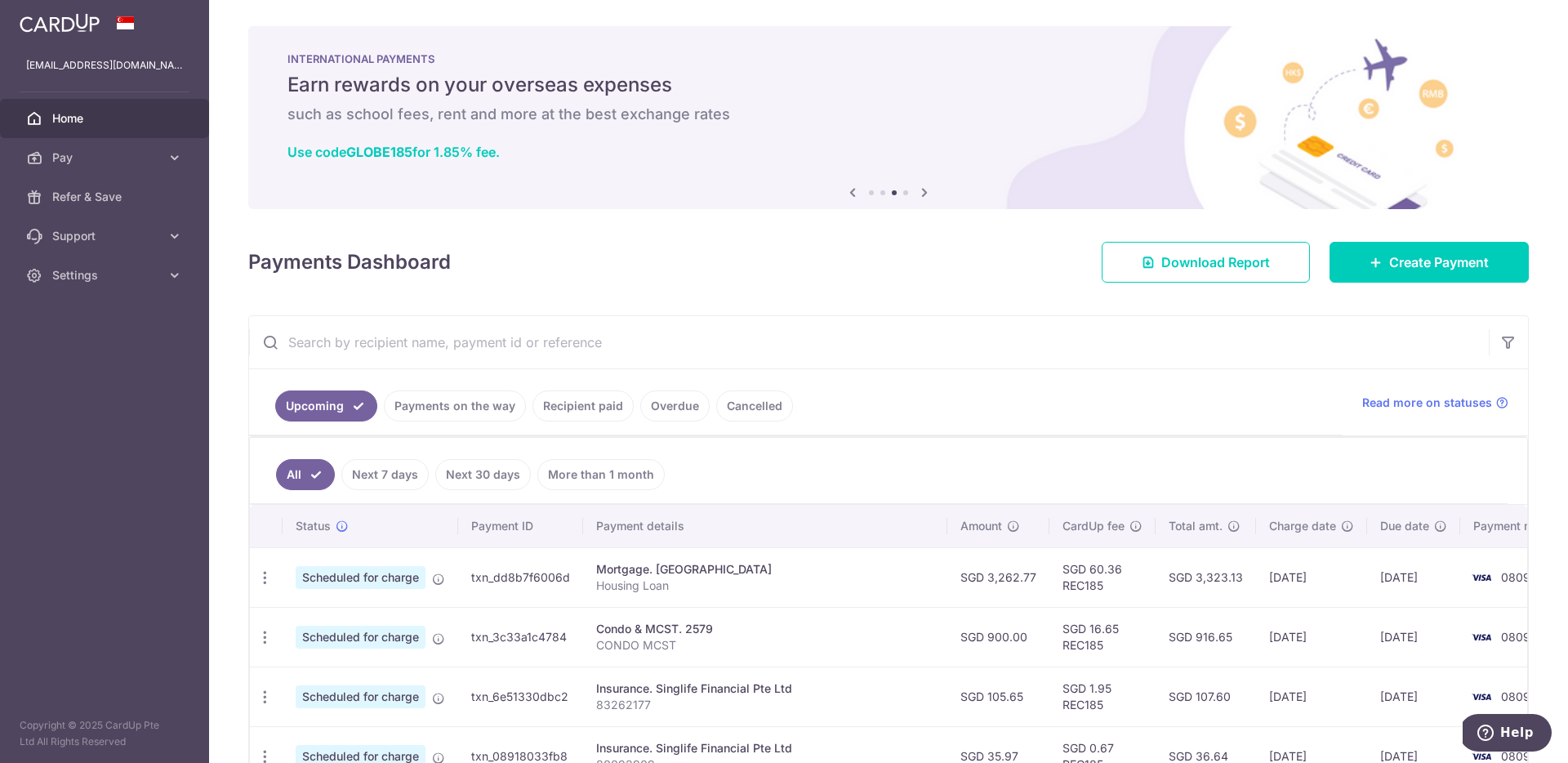
click at [918, 194] on icon at bounding box center [924, 192] width 20 height 21
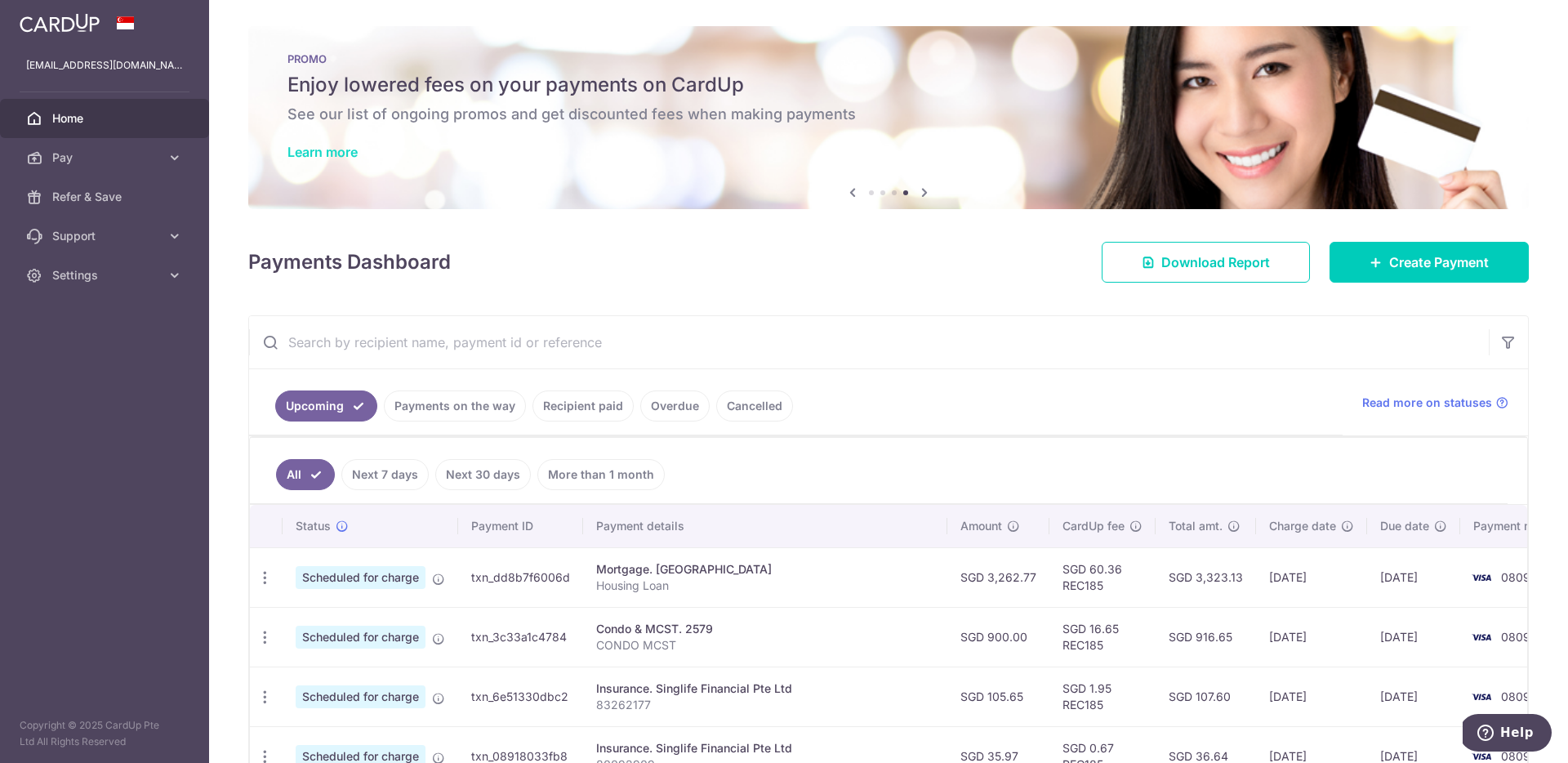
click at [344, 148] on link "Learn more" at bounding box center [322, 152] width 70 height 17
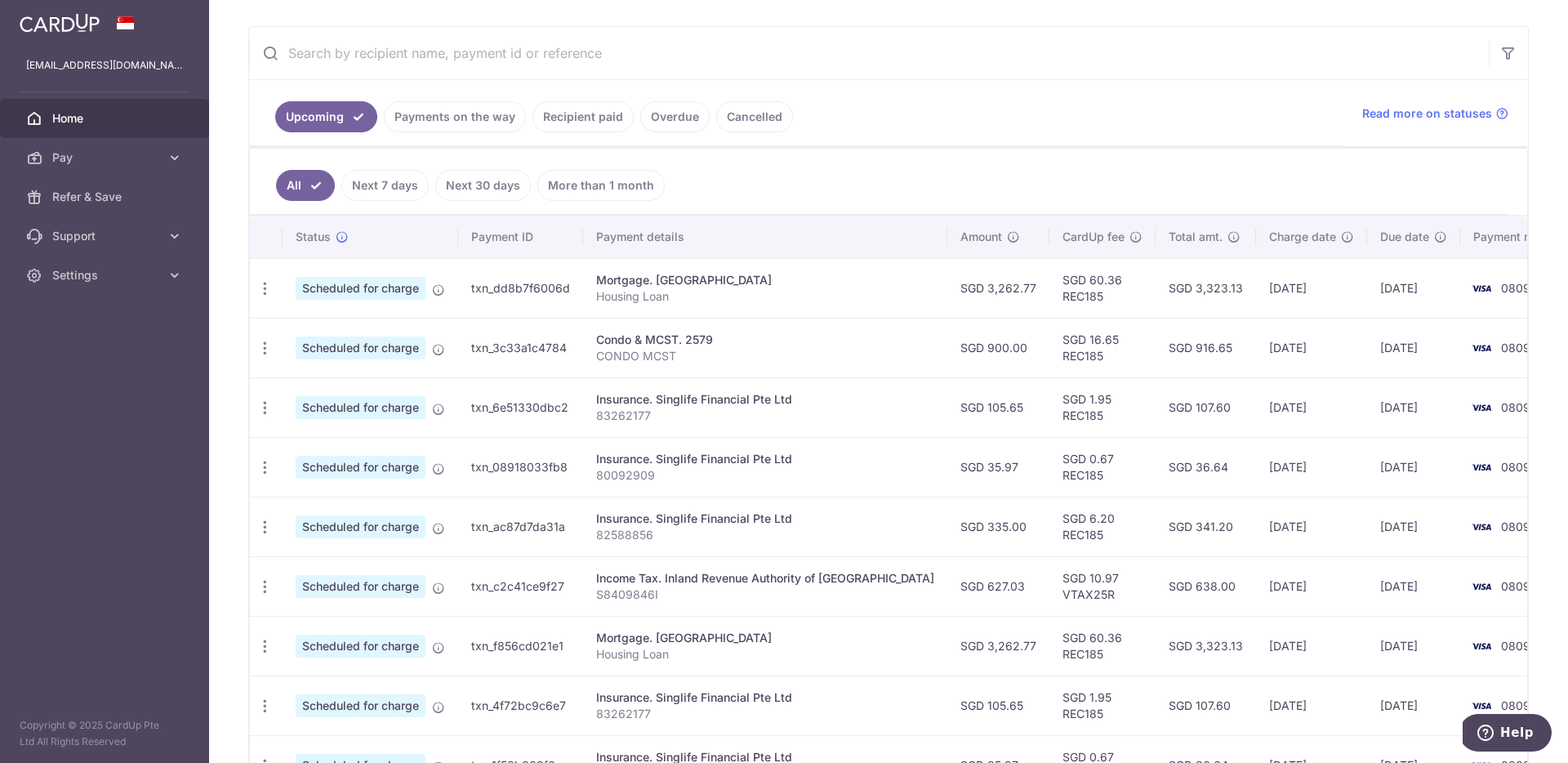
scroll to position [457, 0]
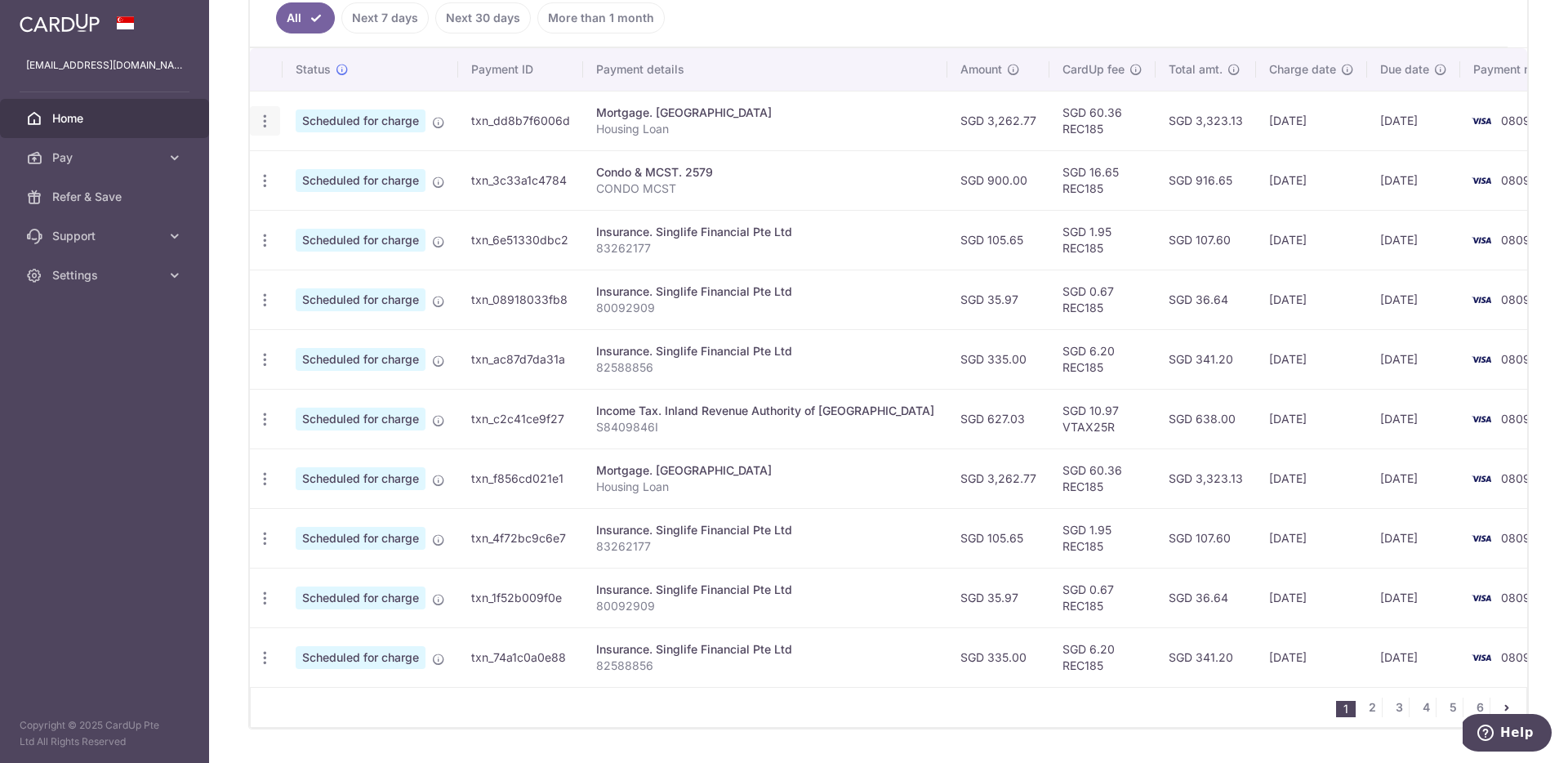
click at [264, 126] on icon "button" at bounding box center [265, 121] width 17 height 17
click at [318, 168] on span "Update payment" at bounding box center [352, 166] width 111 height 20
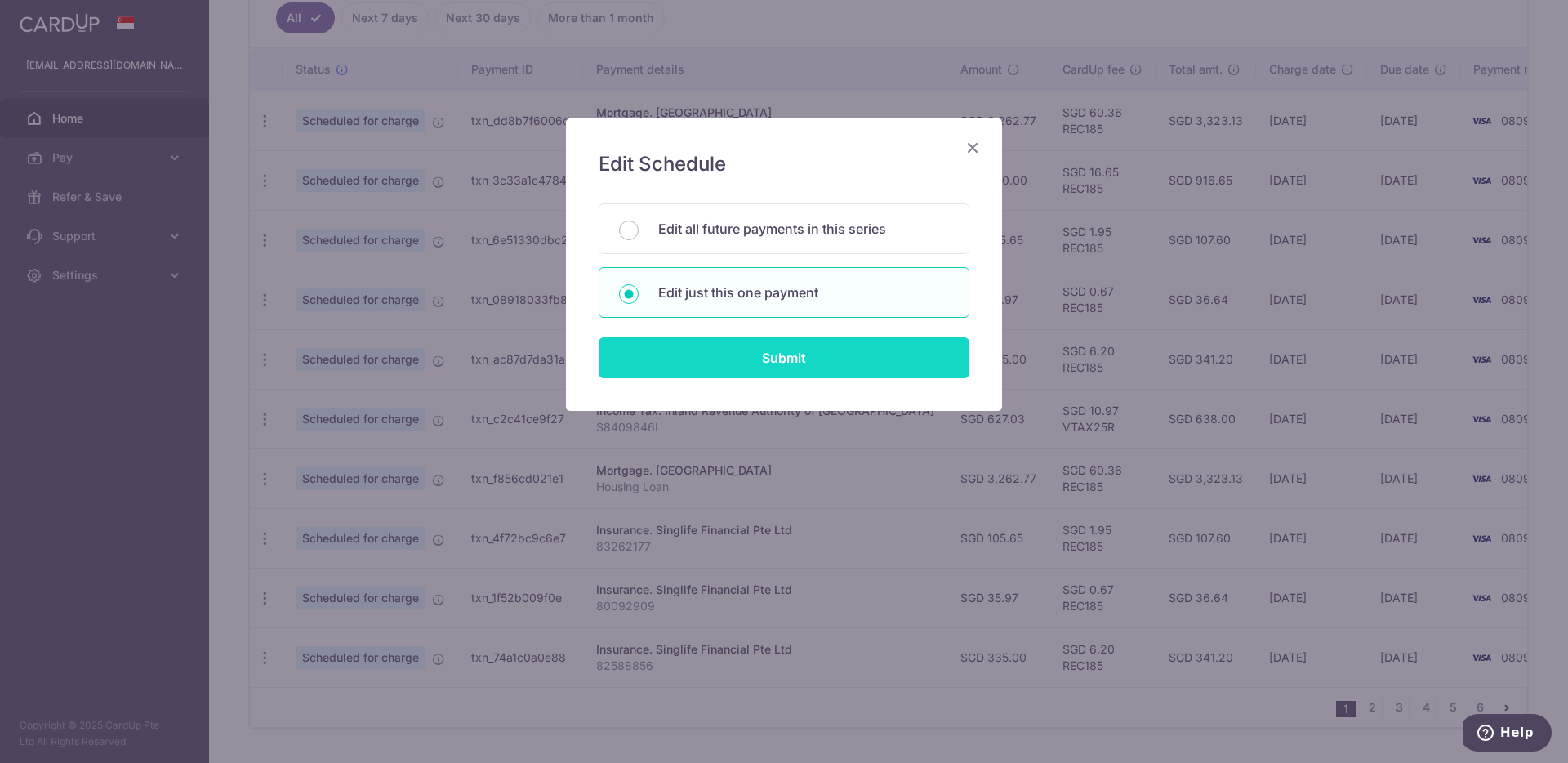
click at [765, 348] on input "Submit" at bounding box center [784, 358] width 371 height 41
radio input "true"
type input "3,262.77"
type input "[DATE]"
type input "Housing Loan"
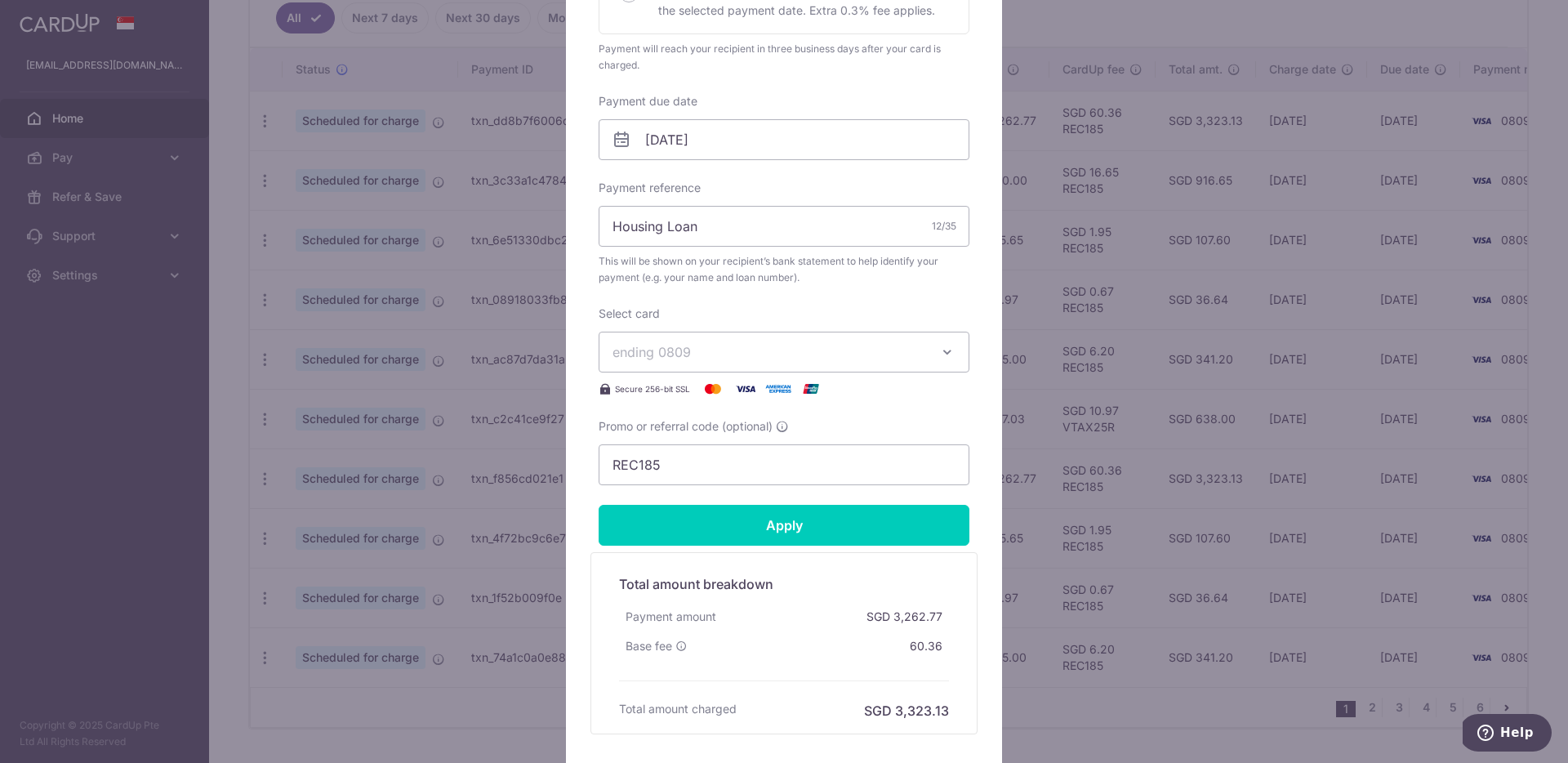
scroll to position [547, 0]
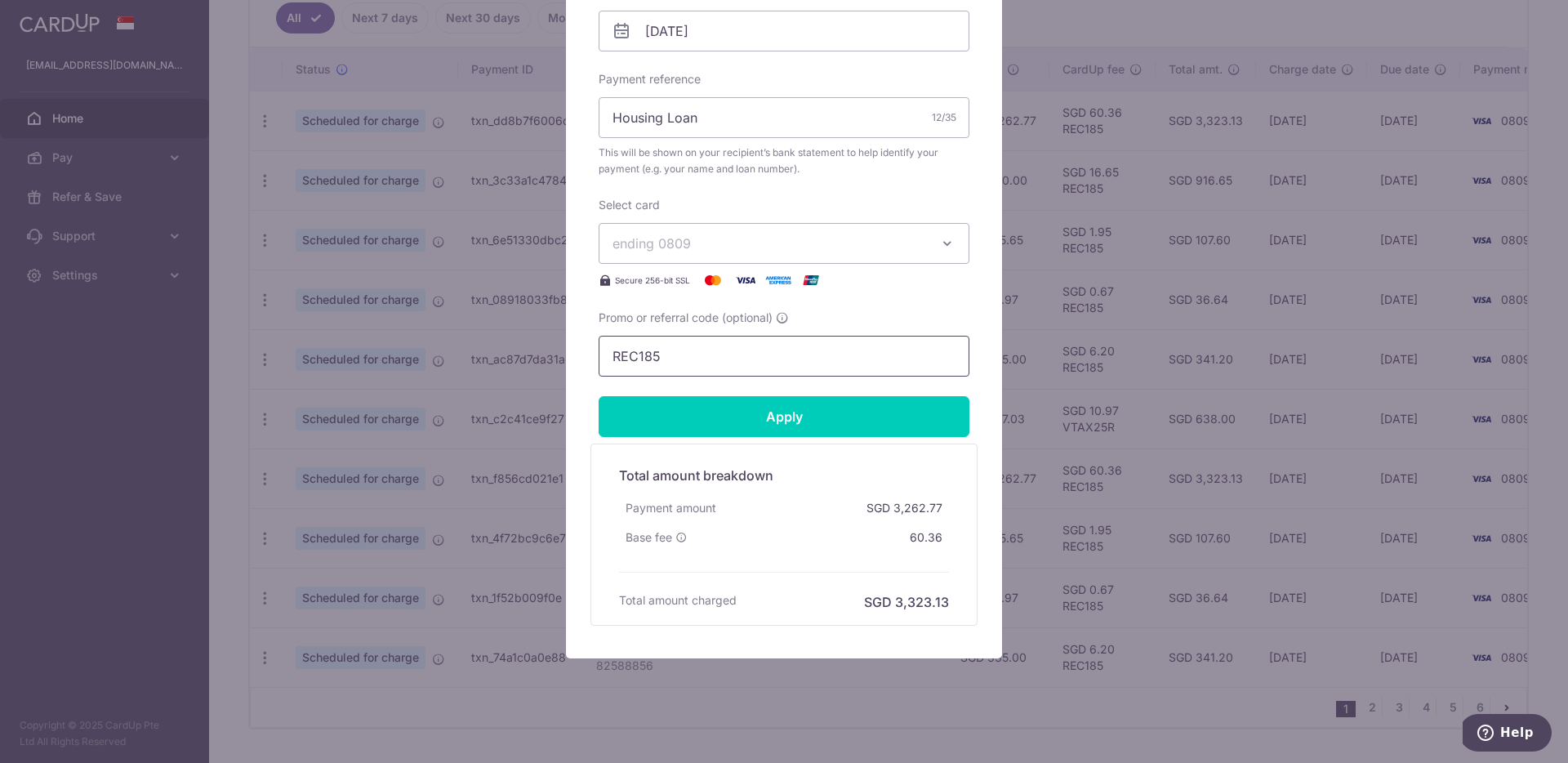
click at [724, 360] on input "REC185" at bounding box center [784, 356] width 371 height 41
paste input "VTAX25R"
type input "VTAX25R"
click at [718, 412] on input "Apply" at bounding box center [784, 416] width 371 height 41
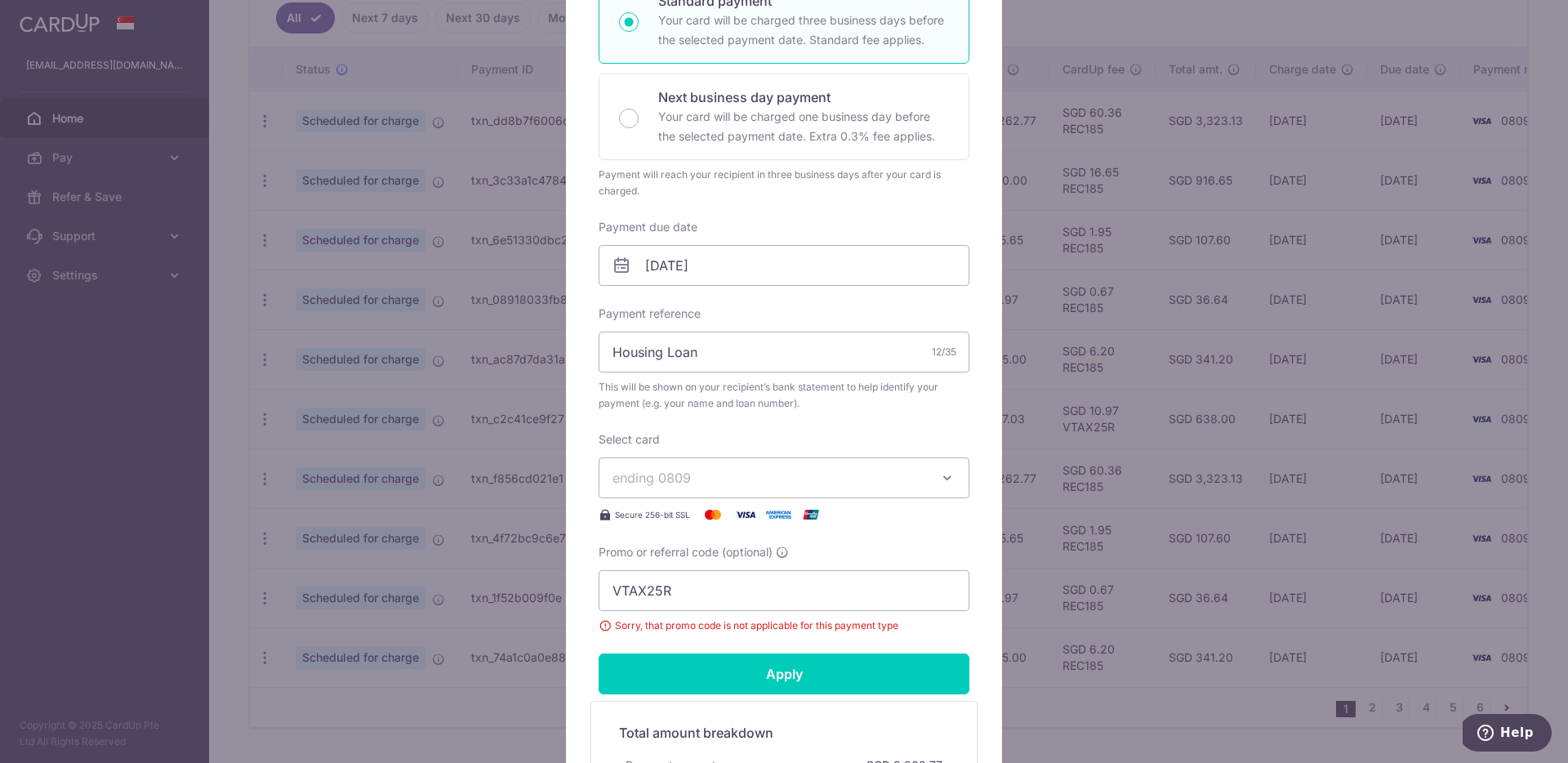
scroll to position [82, 0]
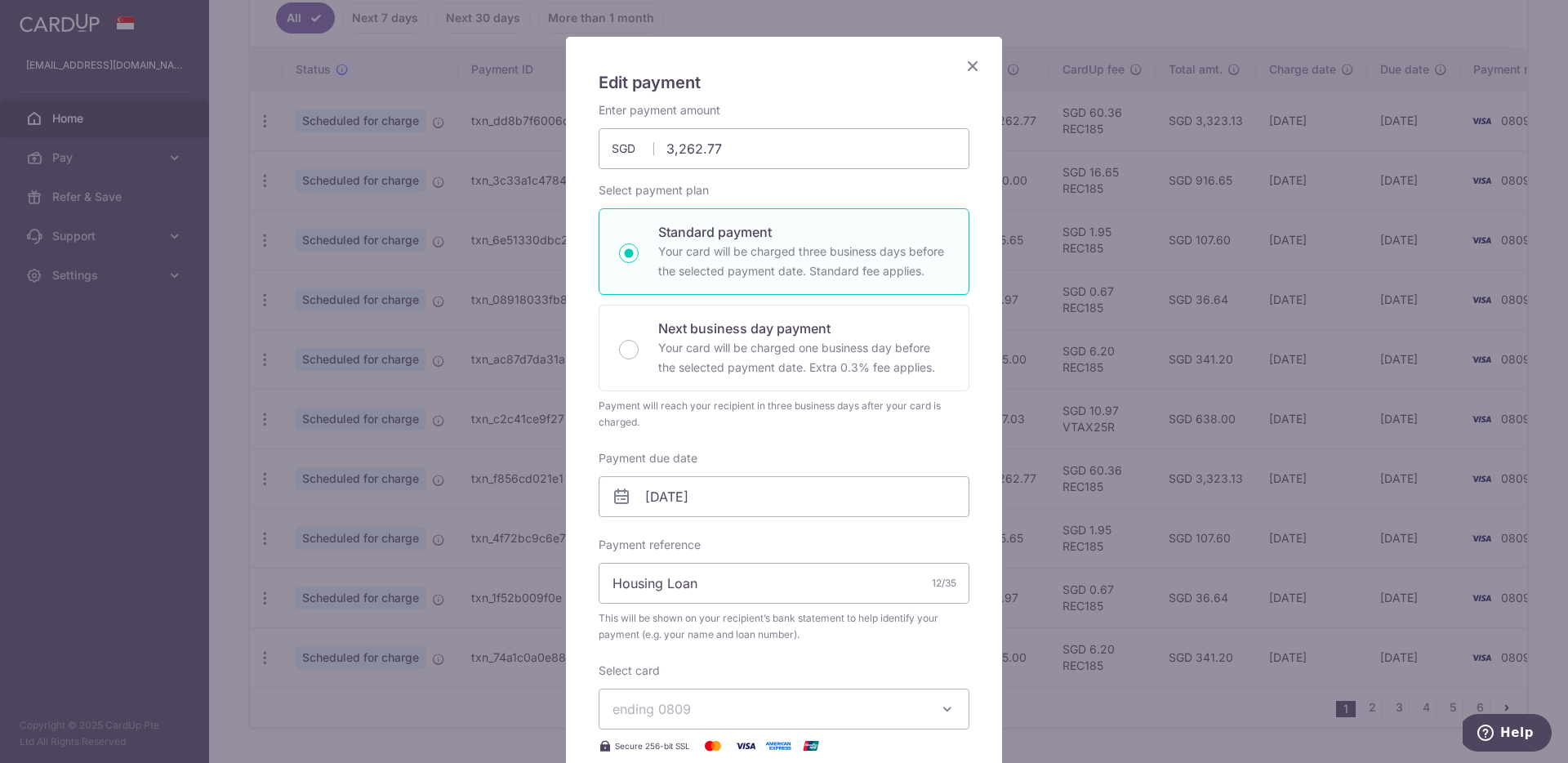
click at [970, 64] on icon "Close" at bounding box center [973, 65] width 20 height 21
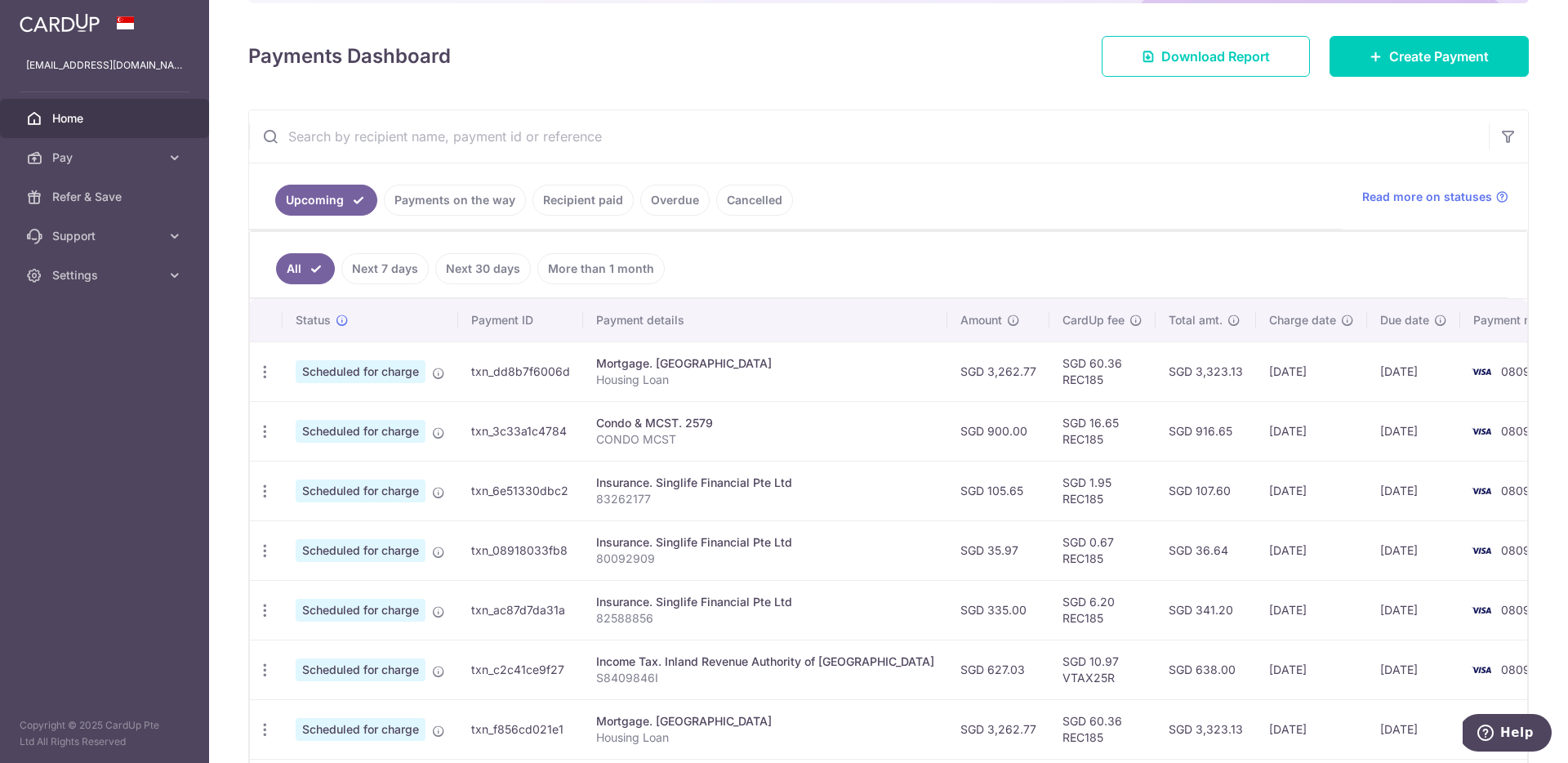
scroll to position [286, 0]
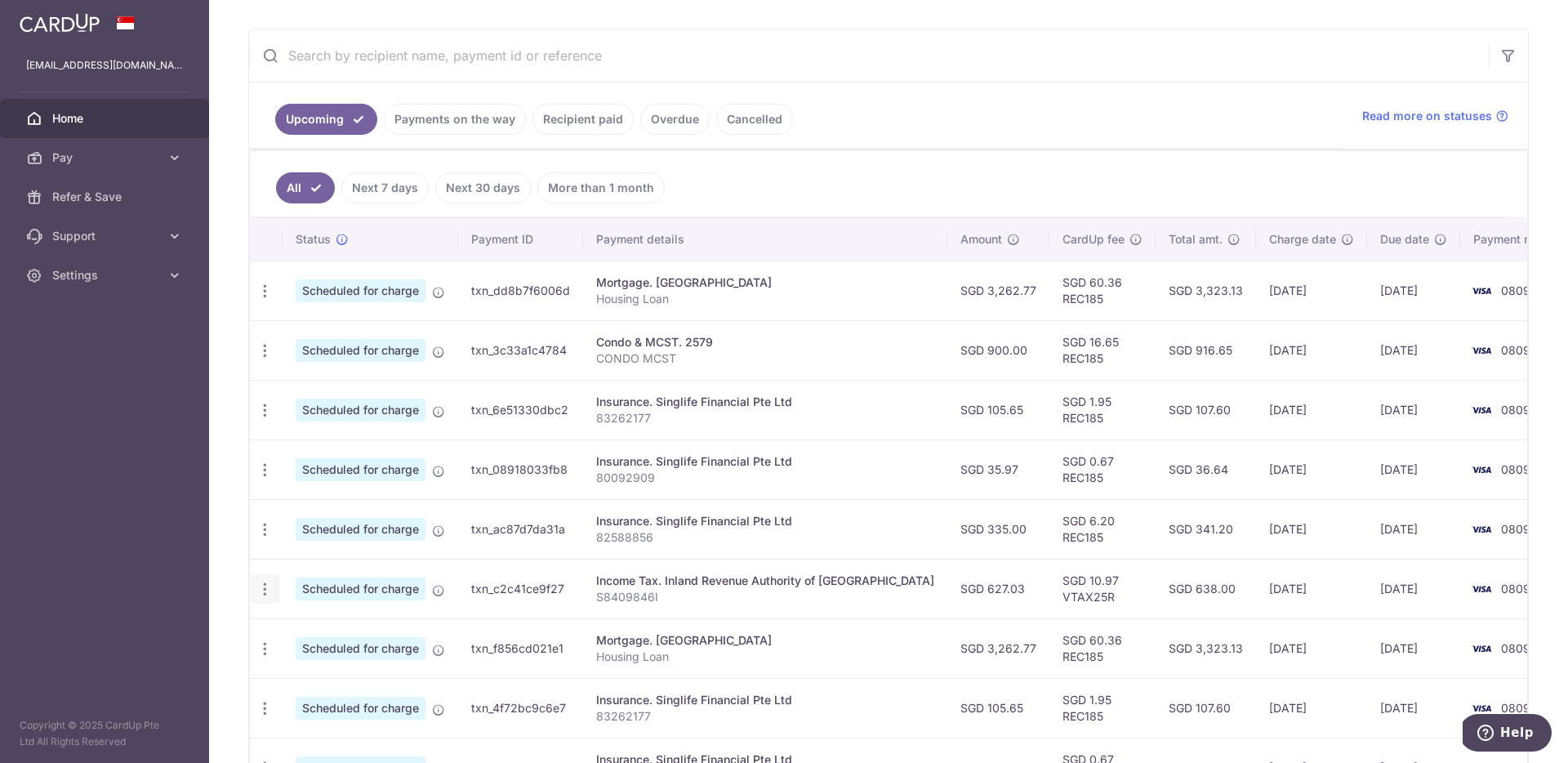
click at [274, 591] on div "Update payment Cancel payment" at bounding box center [265, 589] width 31 height 31
click at [269, 300] on icon "button" at bounding box center [265, 290] width 17 height 17
click at [309, 632] on span "Update payment" at bounding box center [352, 634] width 111 height 20
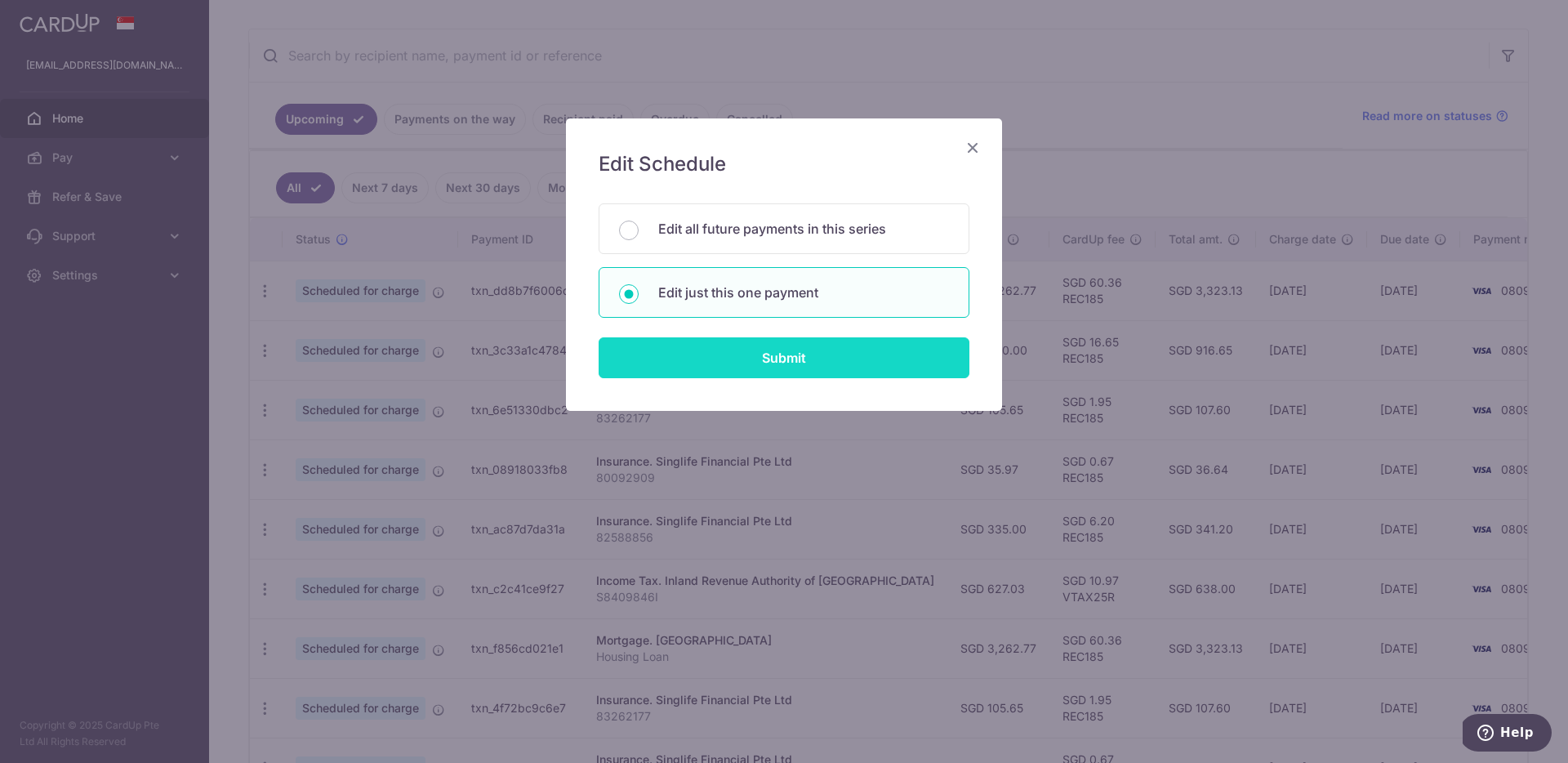
click at [738, 372] on input "Submit" at bounding box center [784, 358] width 371 height 41
radio input "true"
type input "627.03"
type input "[DATE]"
type input "S8409846I"
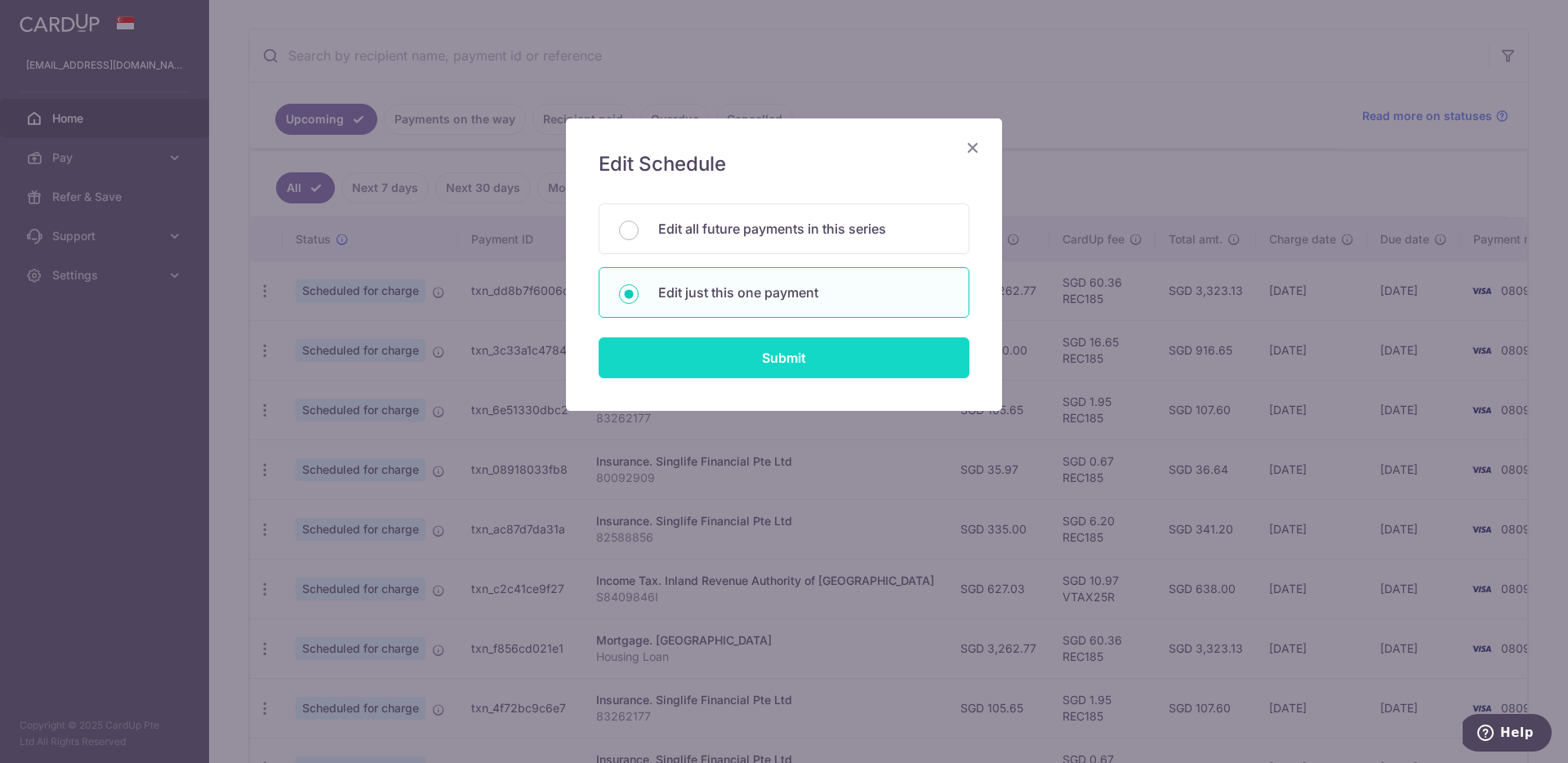
type input "VTAX25R"
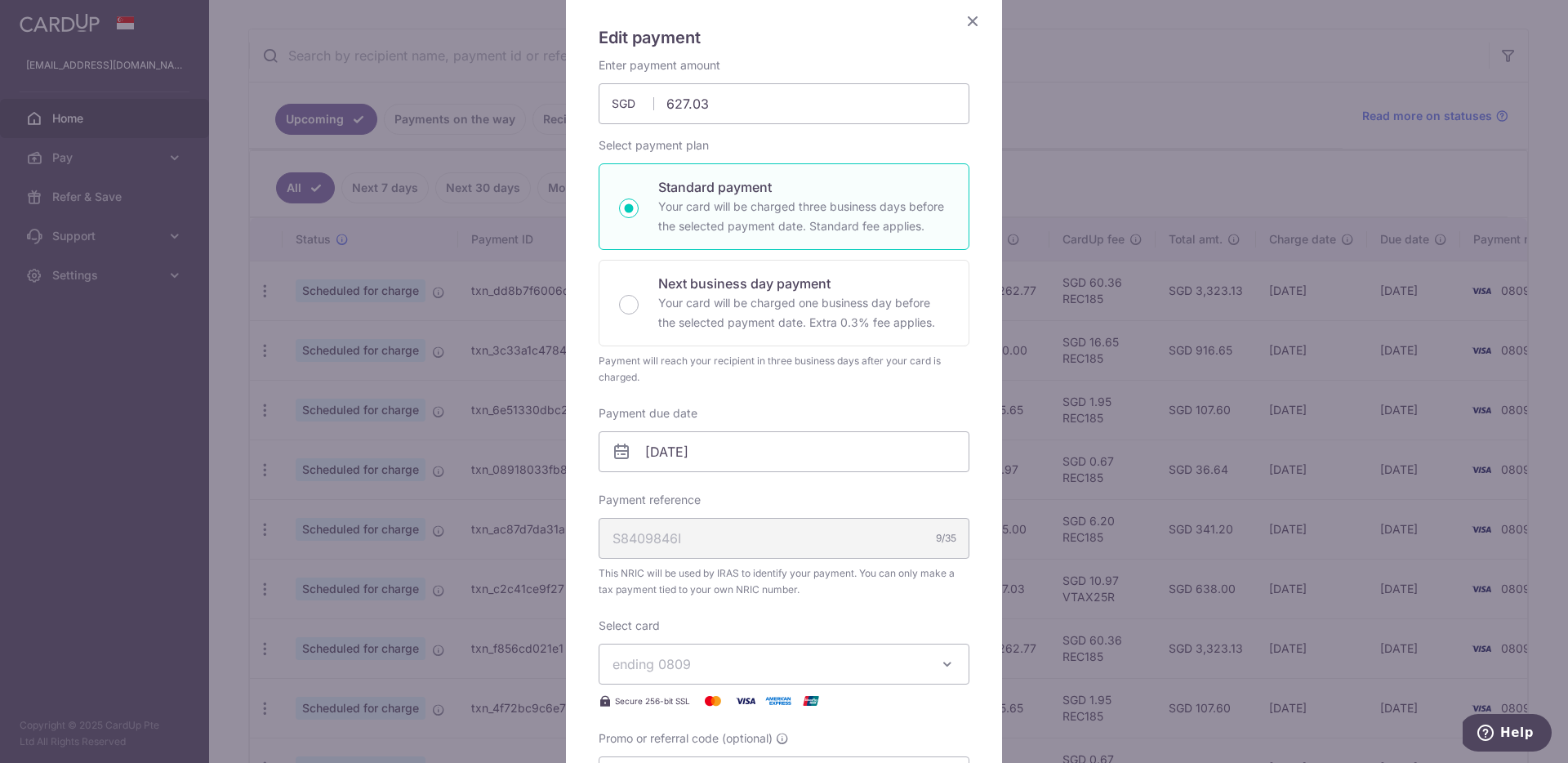
scroll to position [435, 0]
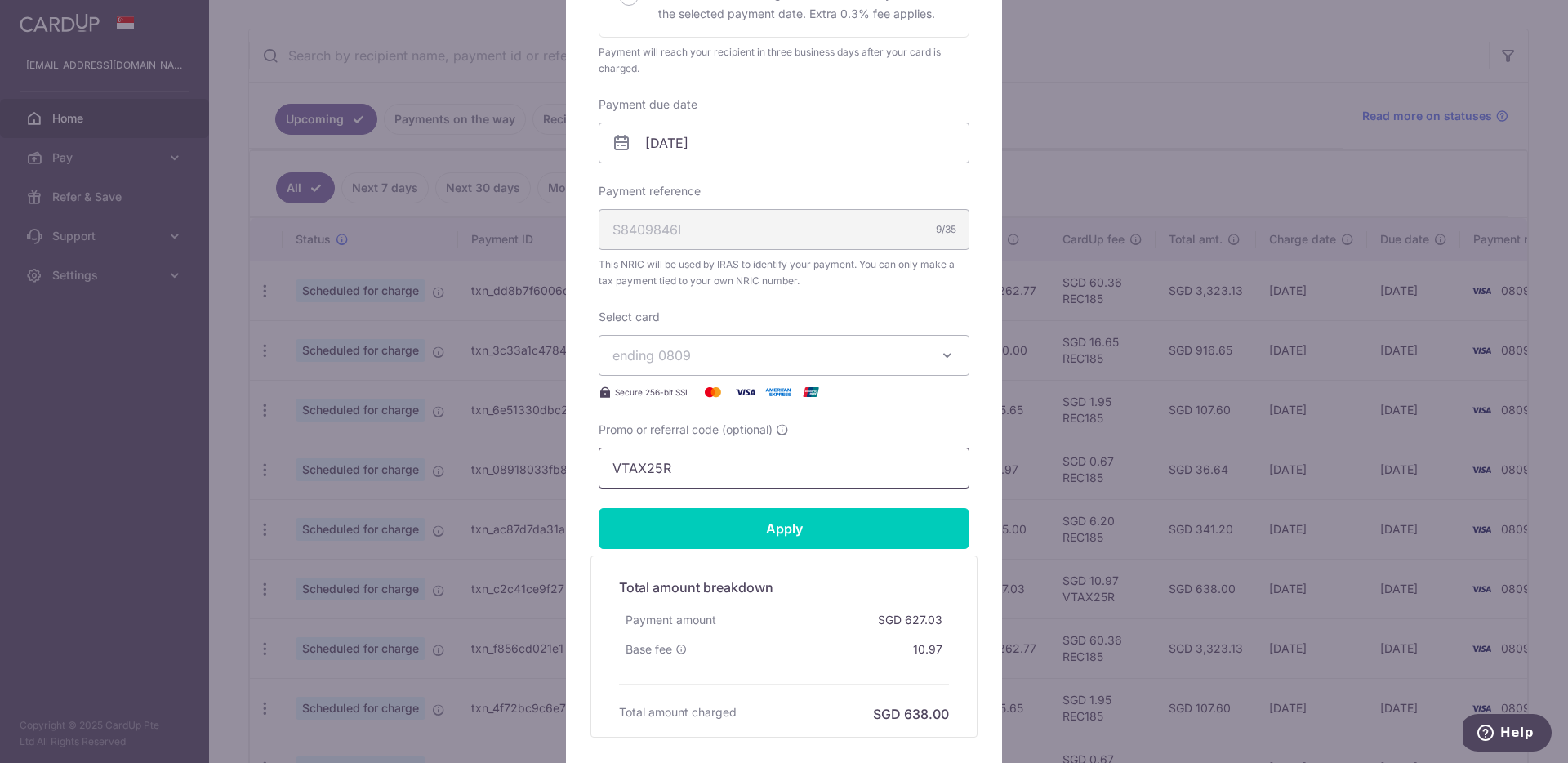
click at [700, 487] on input "VTAX25R" at bounding box center [784, 468] width 371 height 41
click at [701, 482] on input "VTAX25R" at bounding box center [784, 468] width 371 height 41
click at [701, 482] on input "VTAX25R" at bounding box center [784, 468] width 371 height 41
click at [843, 518] on input "Apply" at bounding box center [784, 528] width 371 height 41
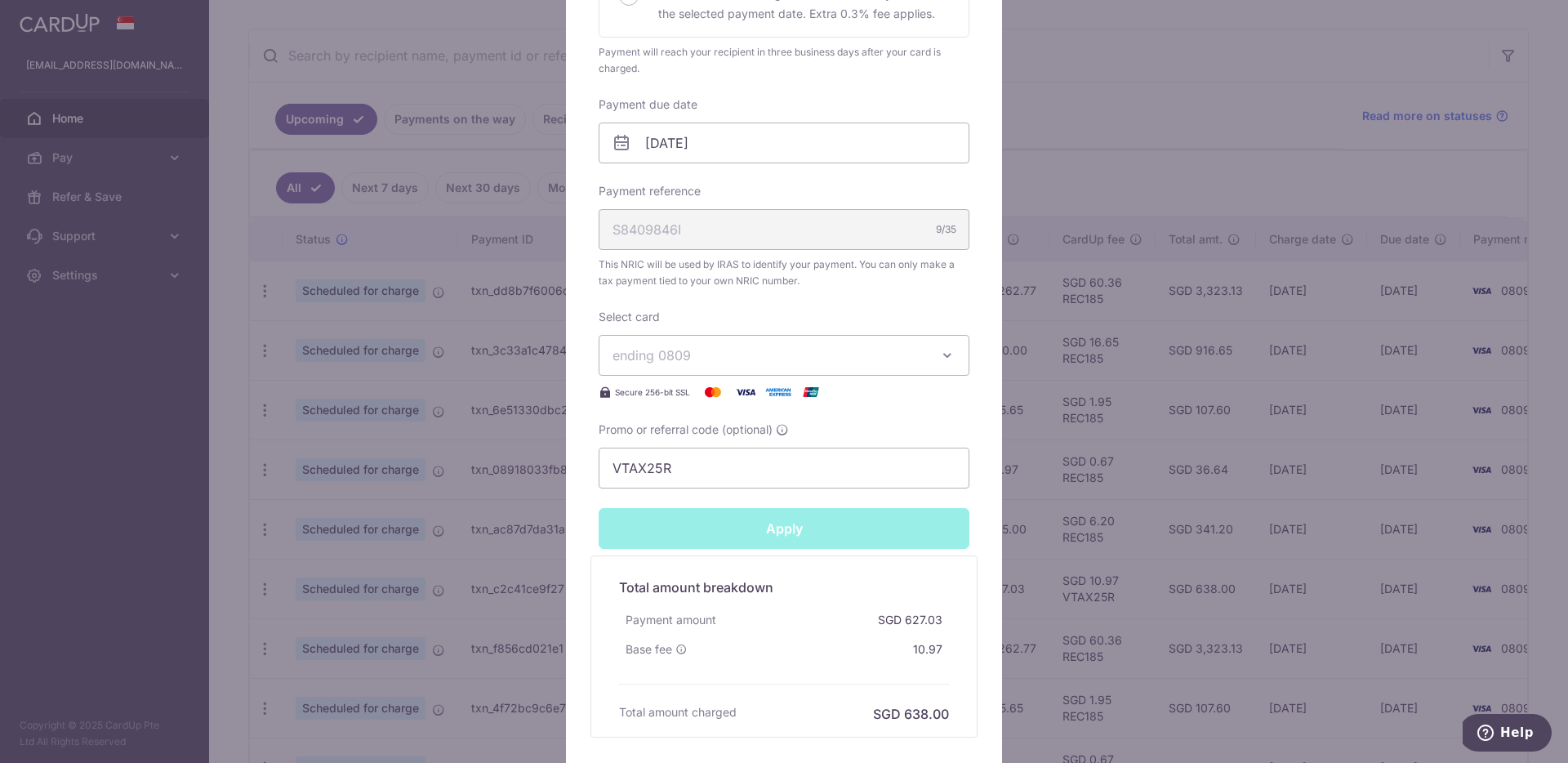
type input "Successfully Applied"
click at [1109, 265] on div "Edit payment By clicking apply, you will make changes to all payments to Inland…" at bounding box center [784, 382] width 1568 height 763
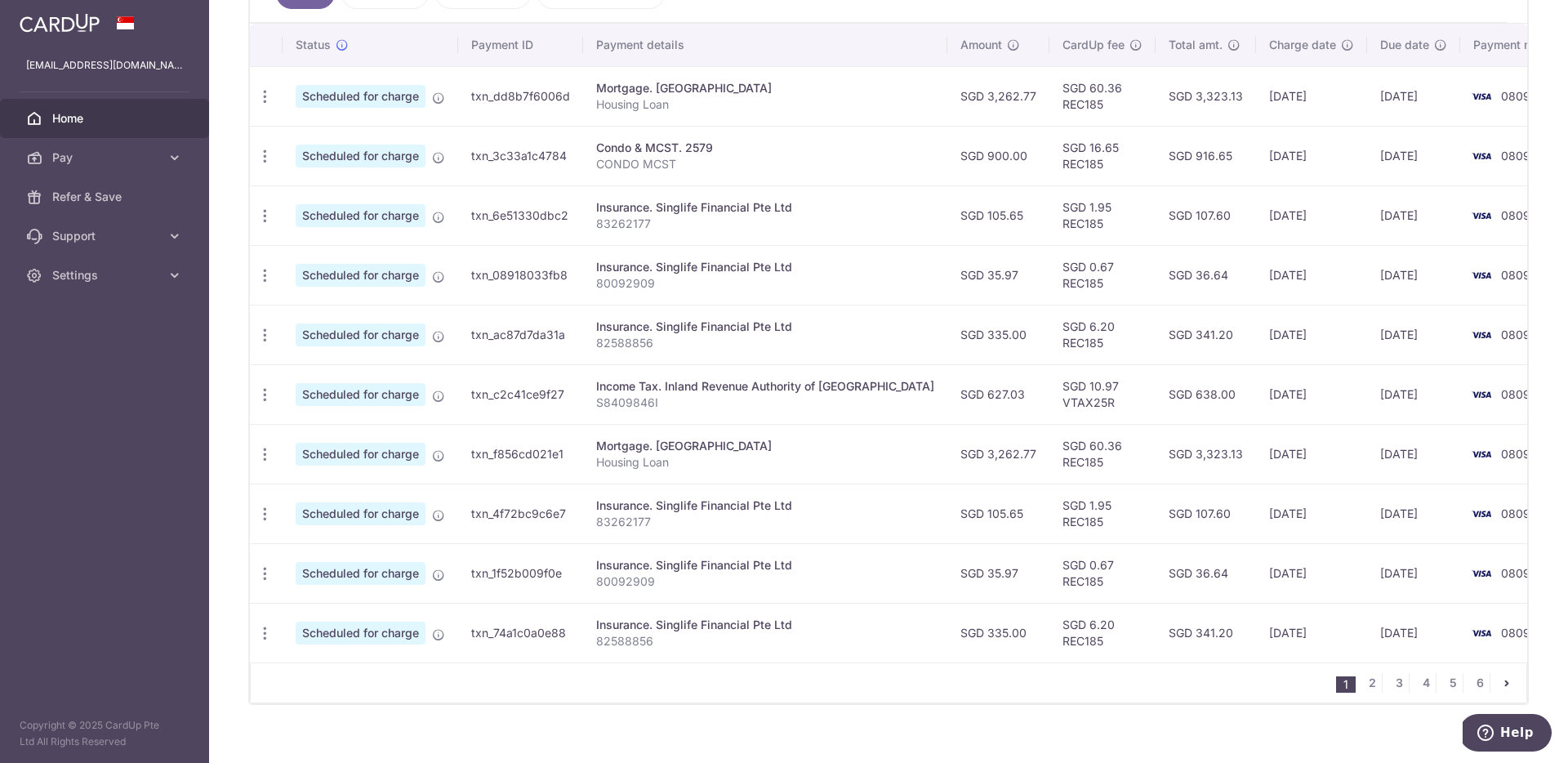
scroll to position [500, 0]
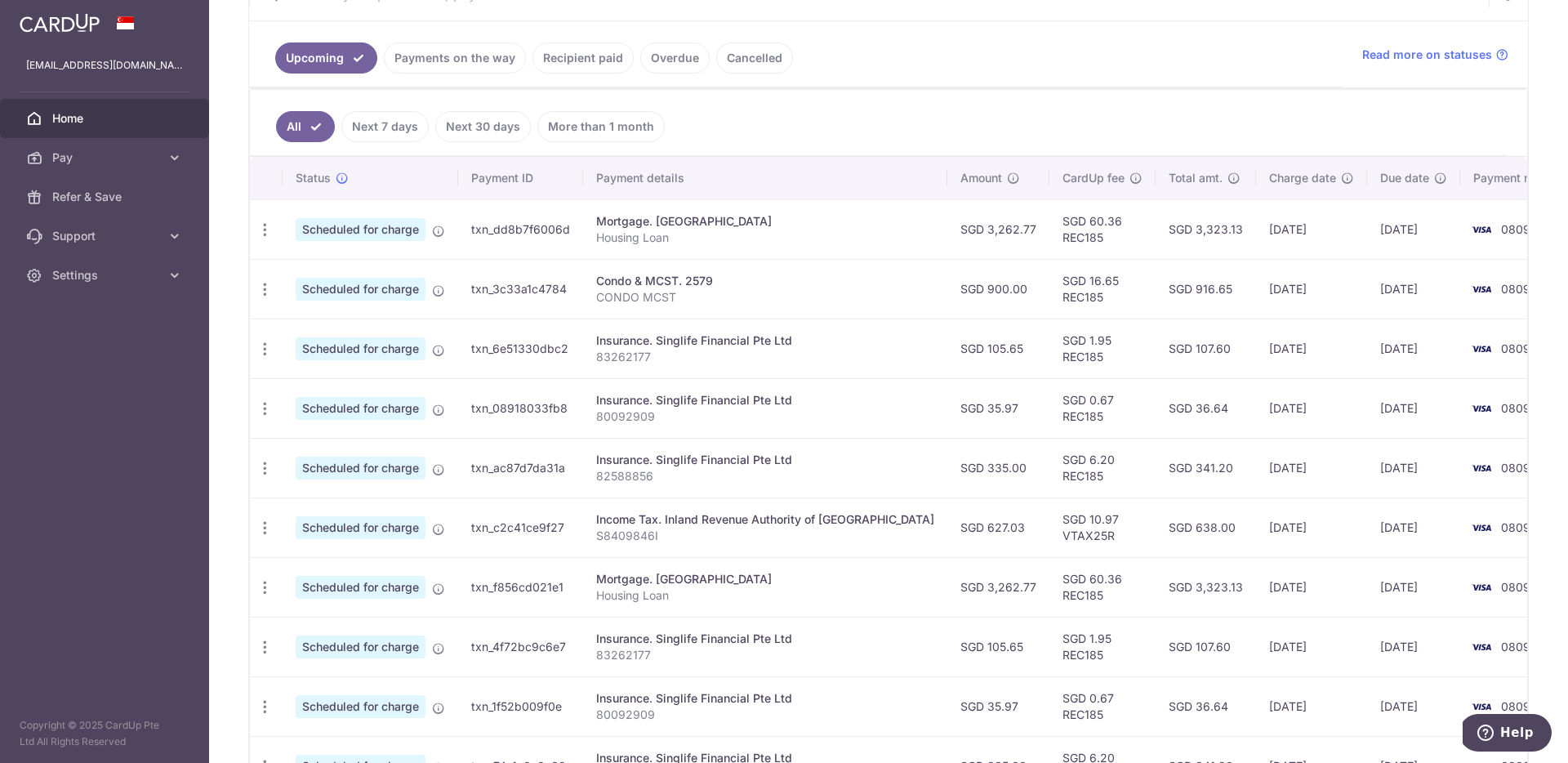
scroll to position [500, 0]
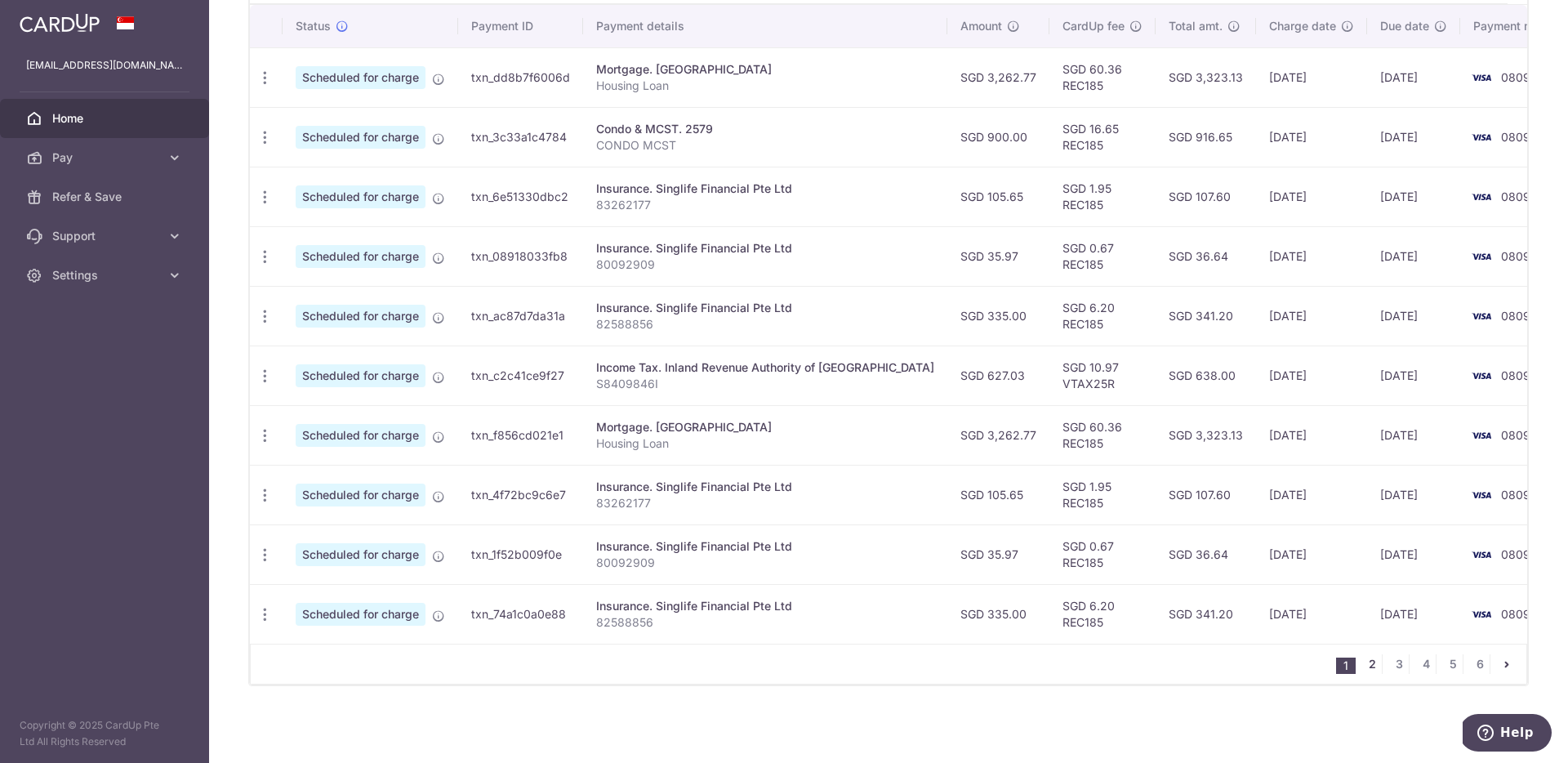
click at [1378, 666] on link "2" at bounding box center [1372, 665] width 20 height 20
click at [1399, 664] on link "3" at bounding box center [1399, 665] width 20 height 20
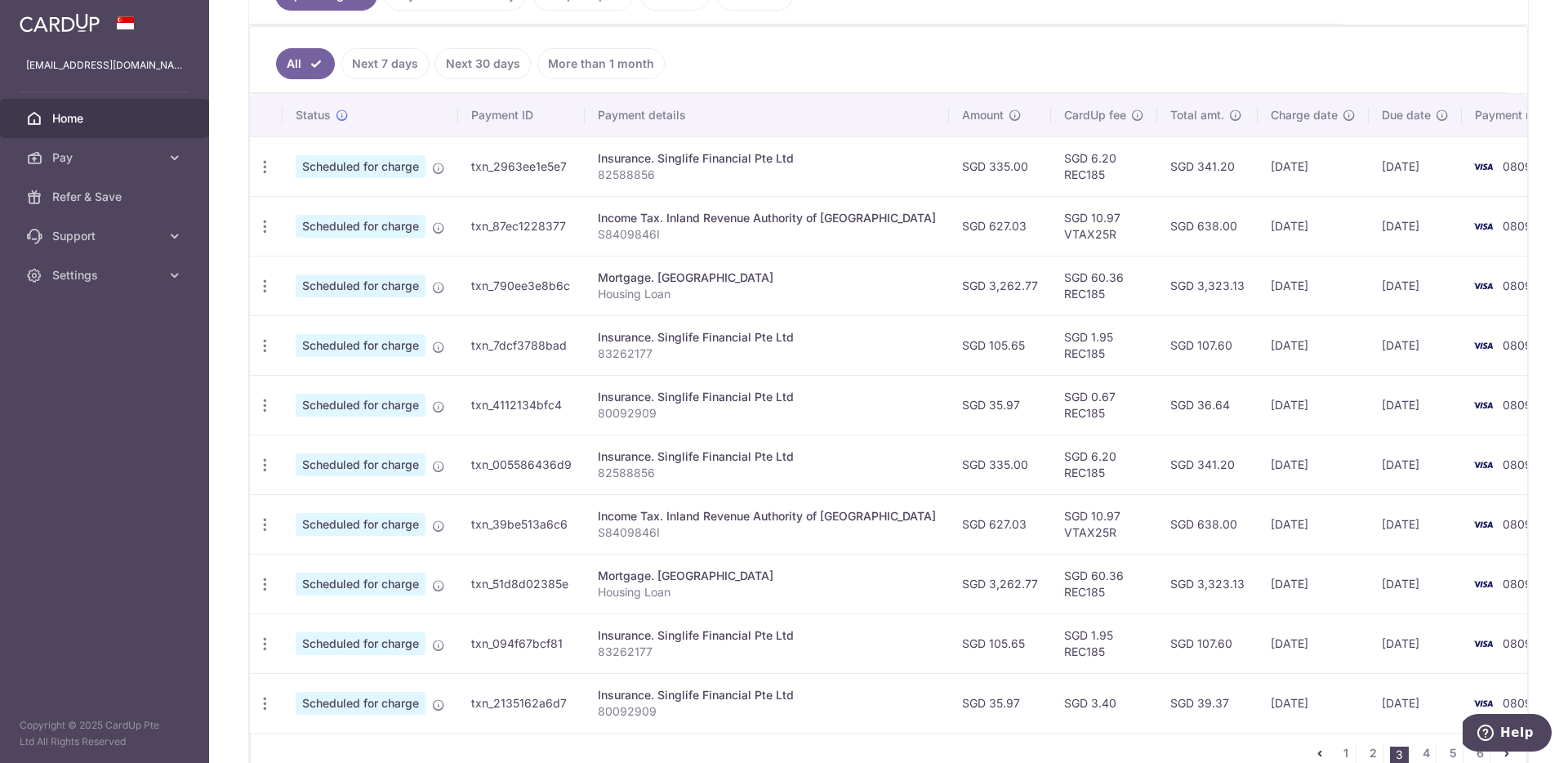
scroll to position [455, 0]
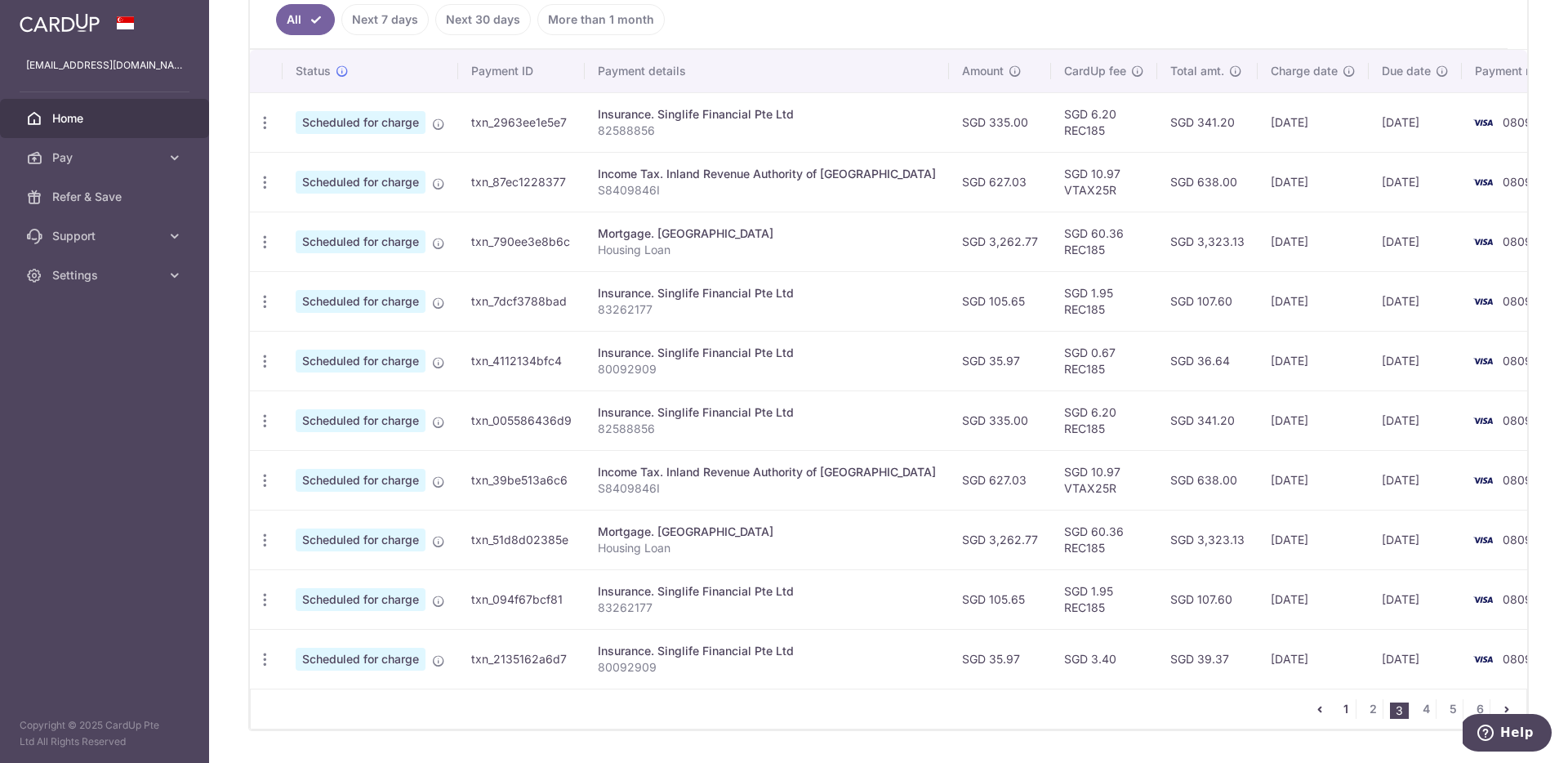
click at [1344, 709] on link "1" at bounding box center [1346, 709] width 20 height 20
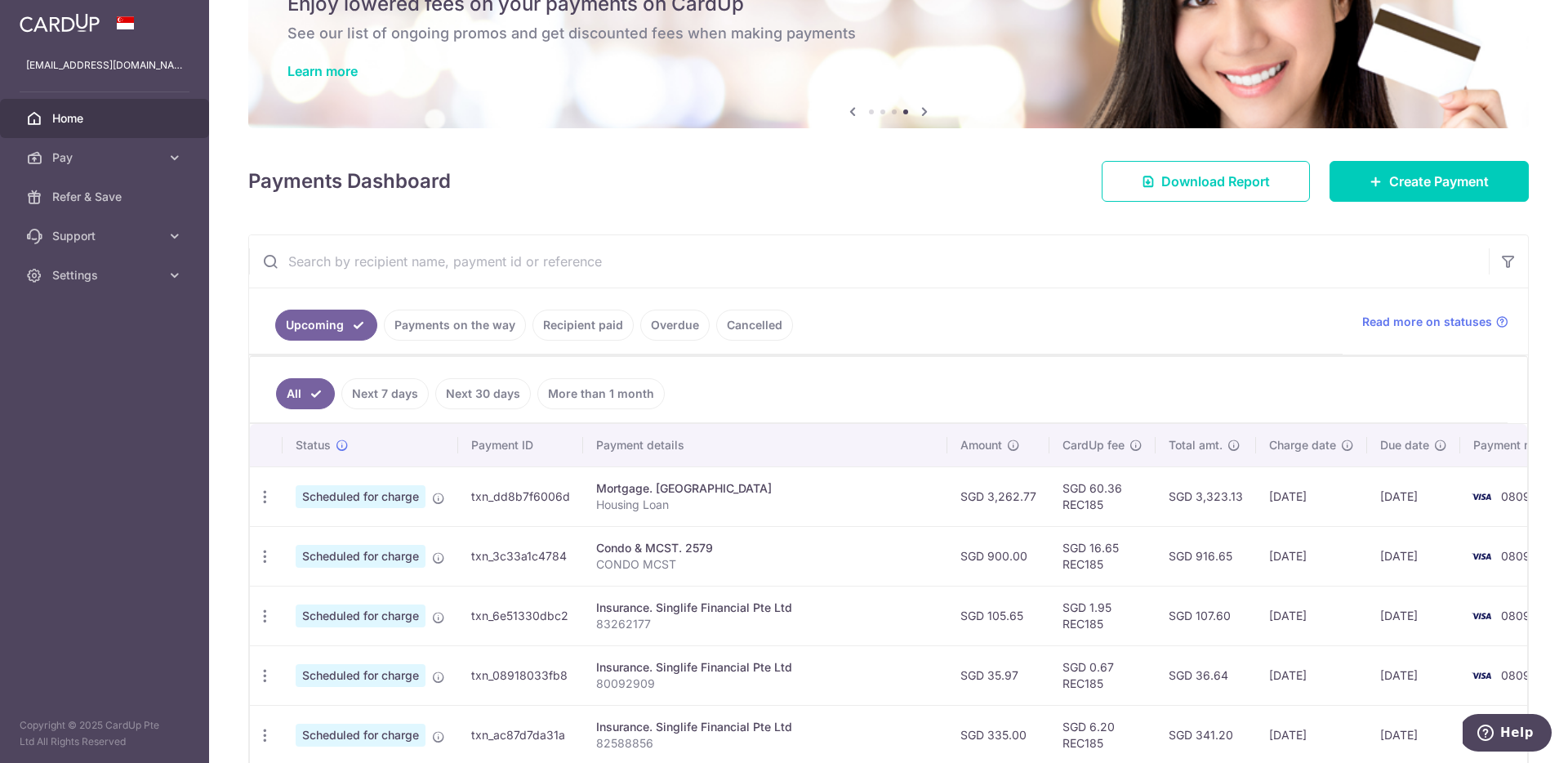
scroll to position [80, 0]
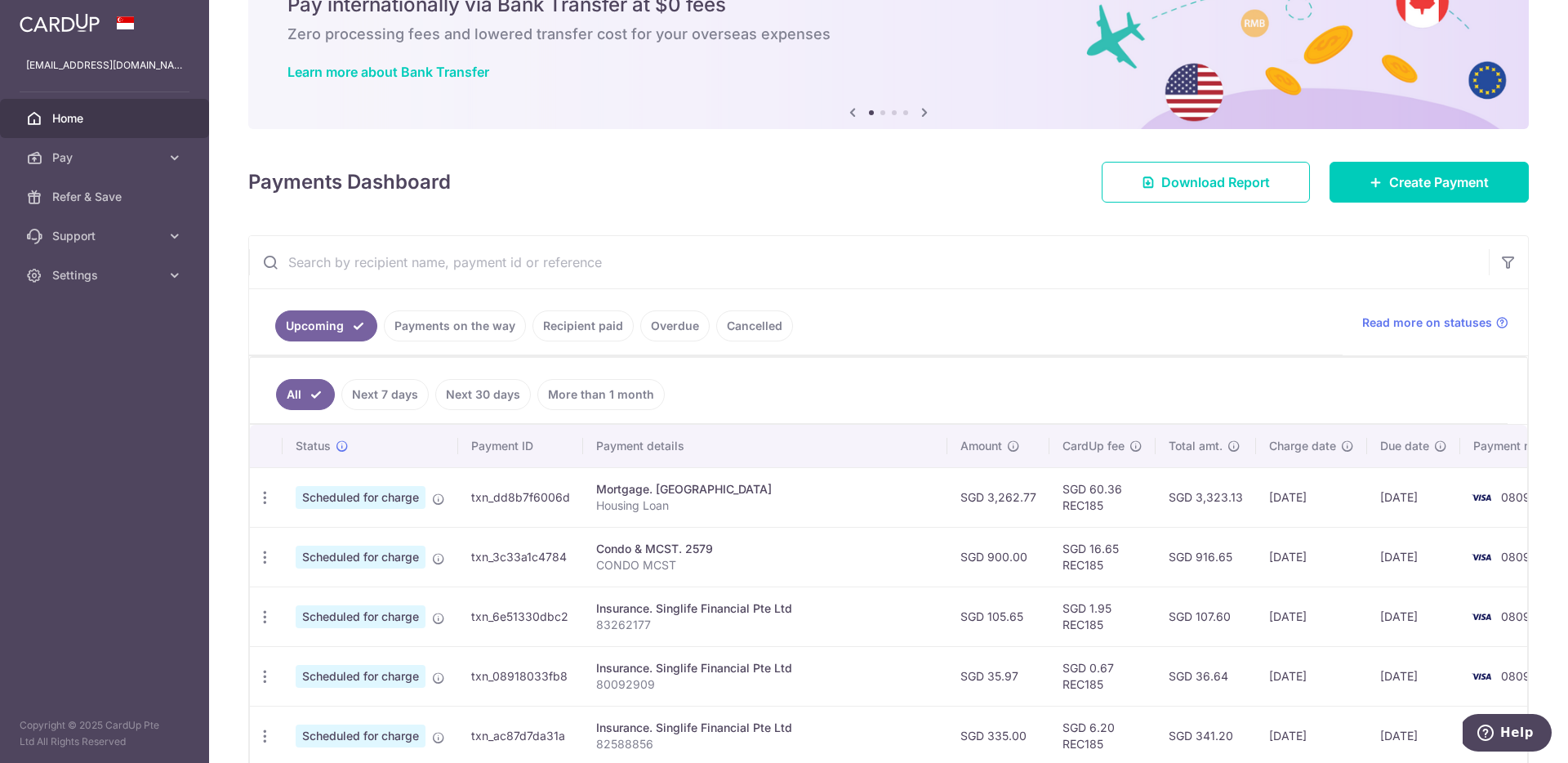
click at [674, 326] on link "Overdue" at bounding box center [675, 326] width 70 height 31
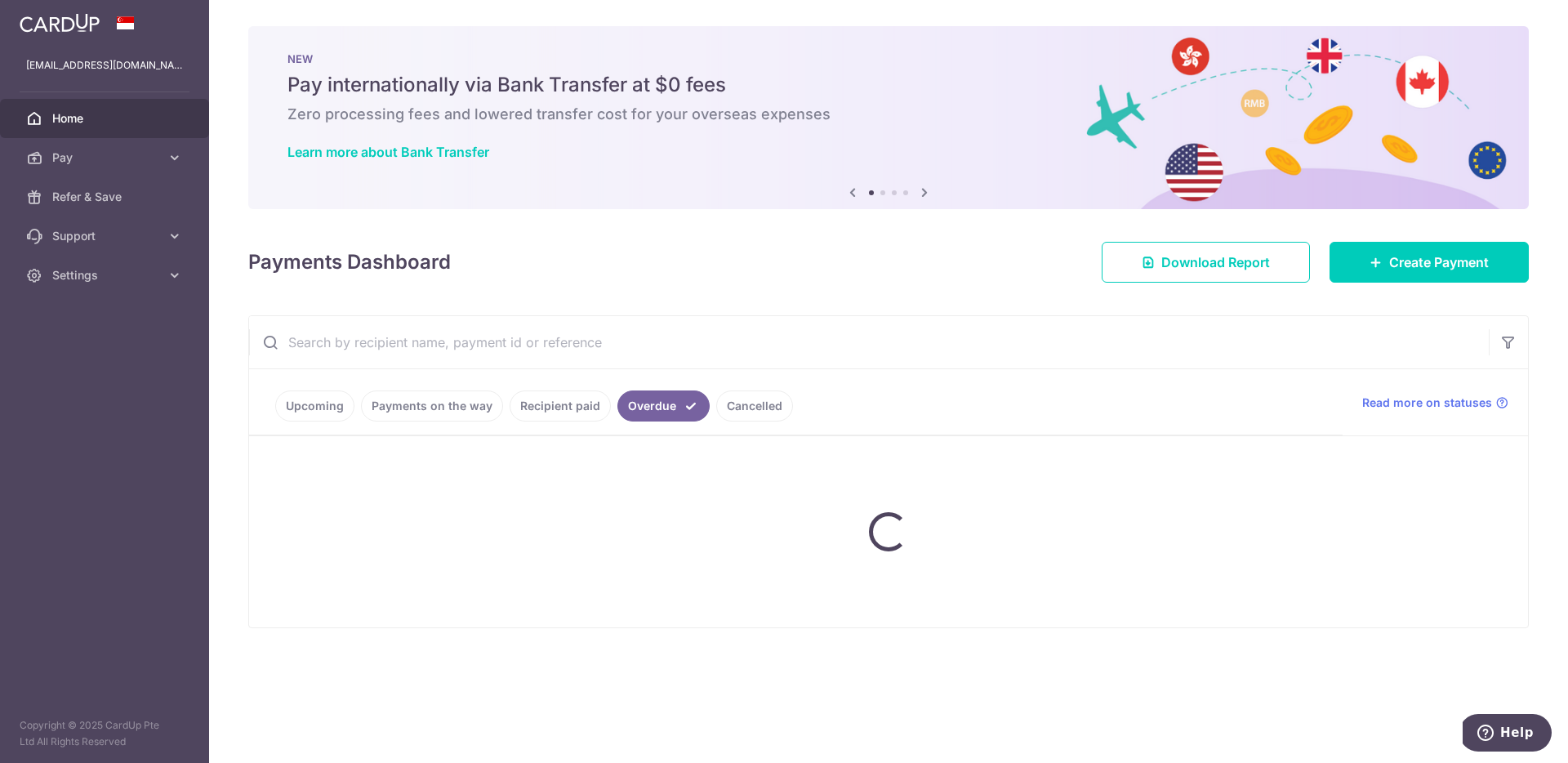
scroll to position [0, 0]
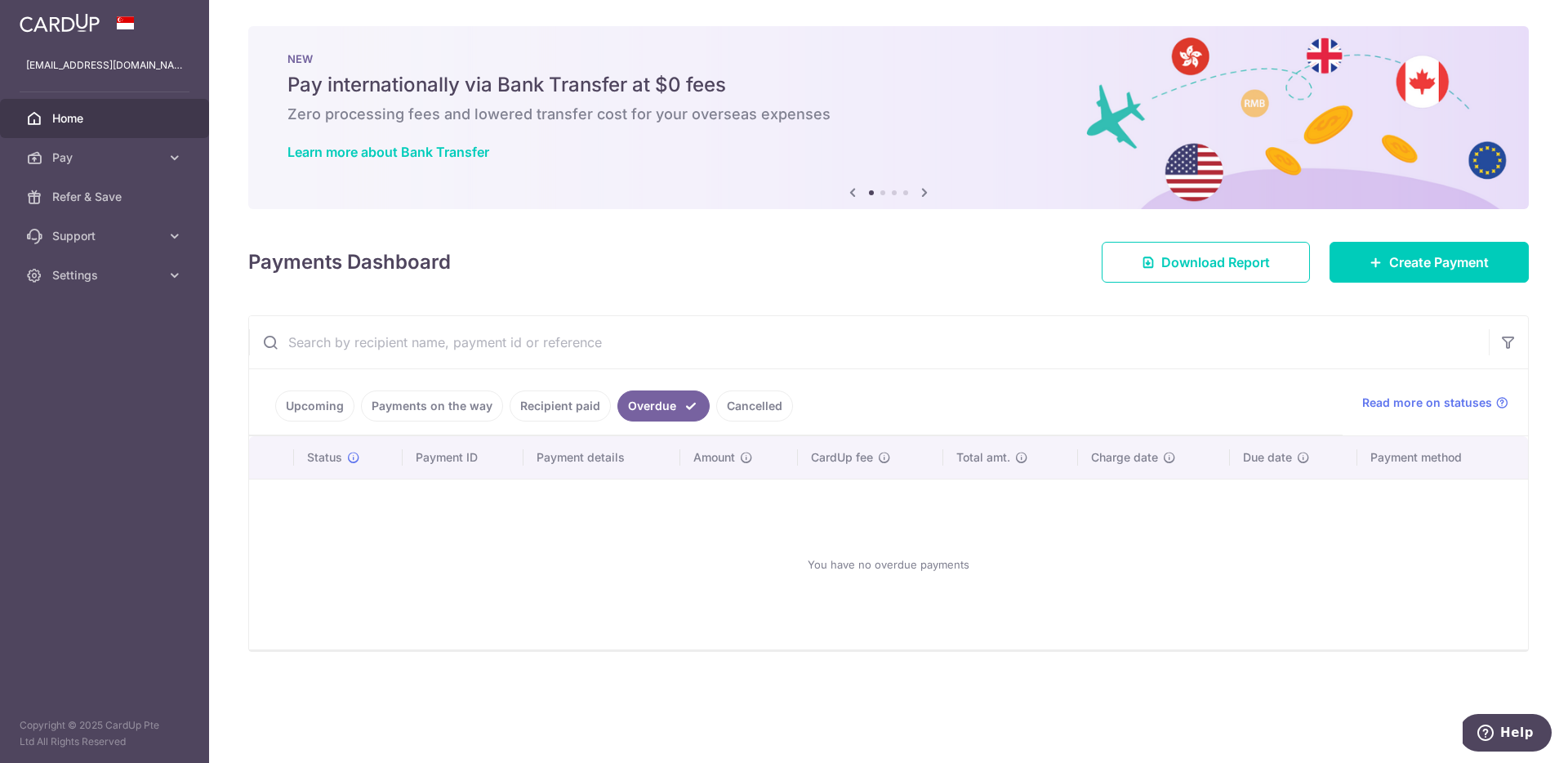
click at [317, 412] on link "Upcoming" at bounding box center [315, 406] width 79 height 31
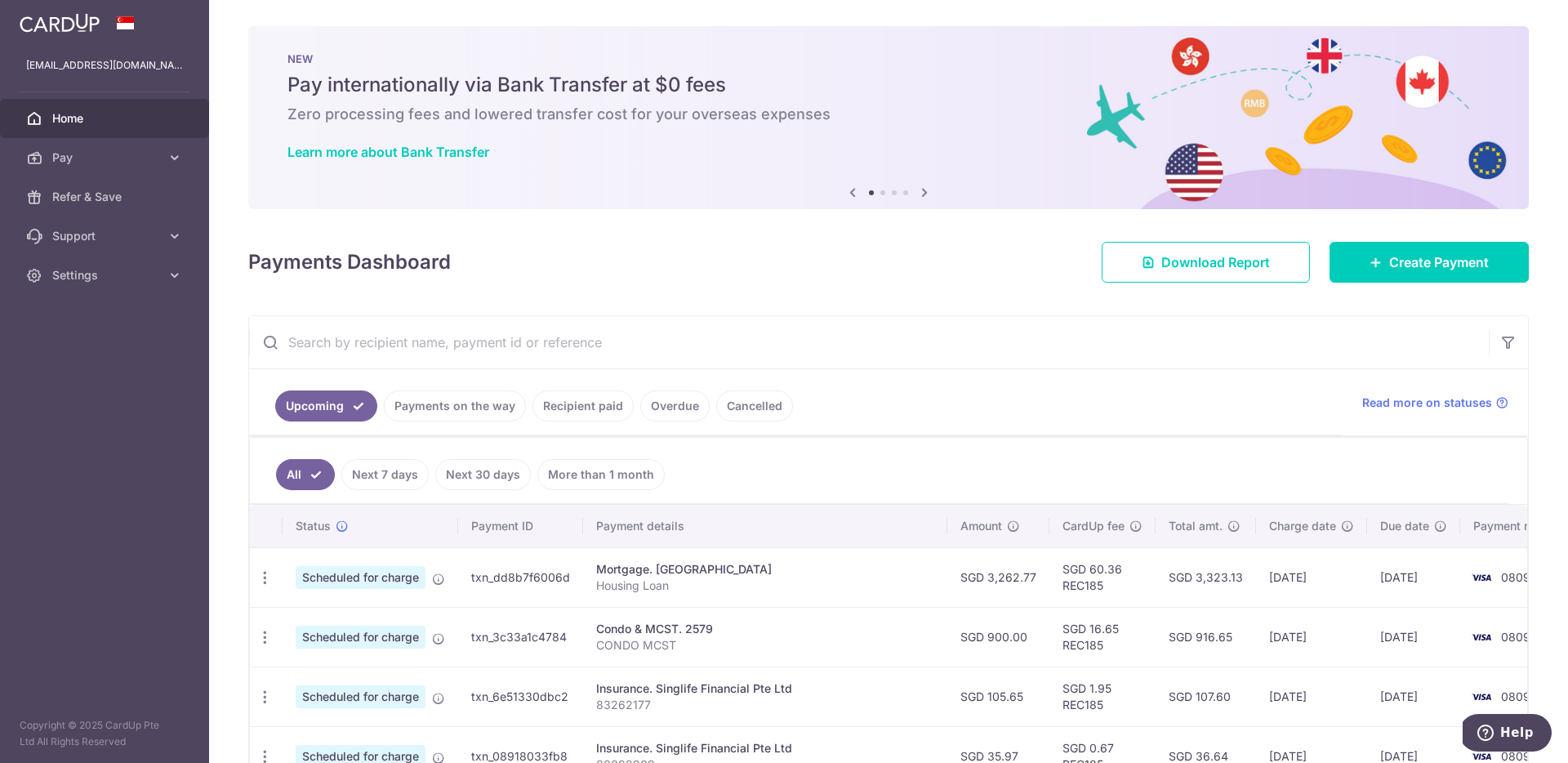
click at [577, 416] on link "Recipient paid" at bounding box center [583, 406] width 101 height 31
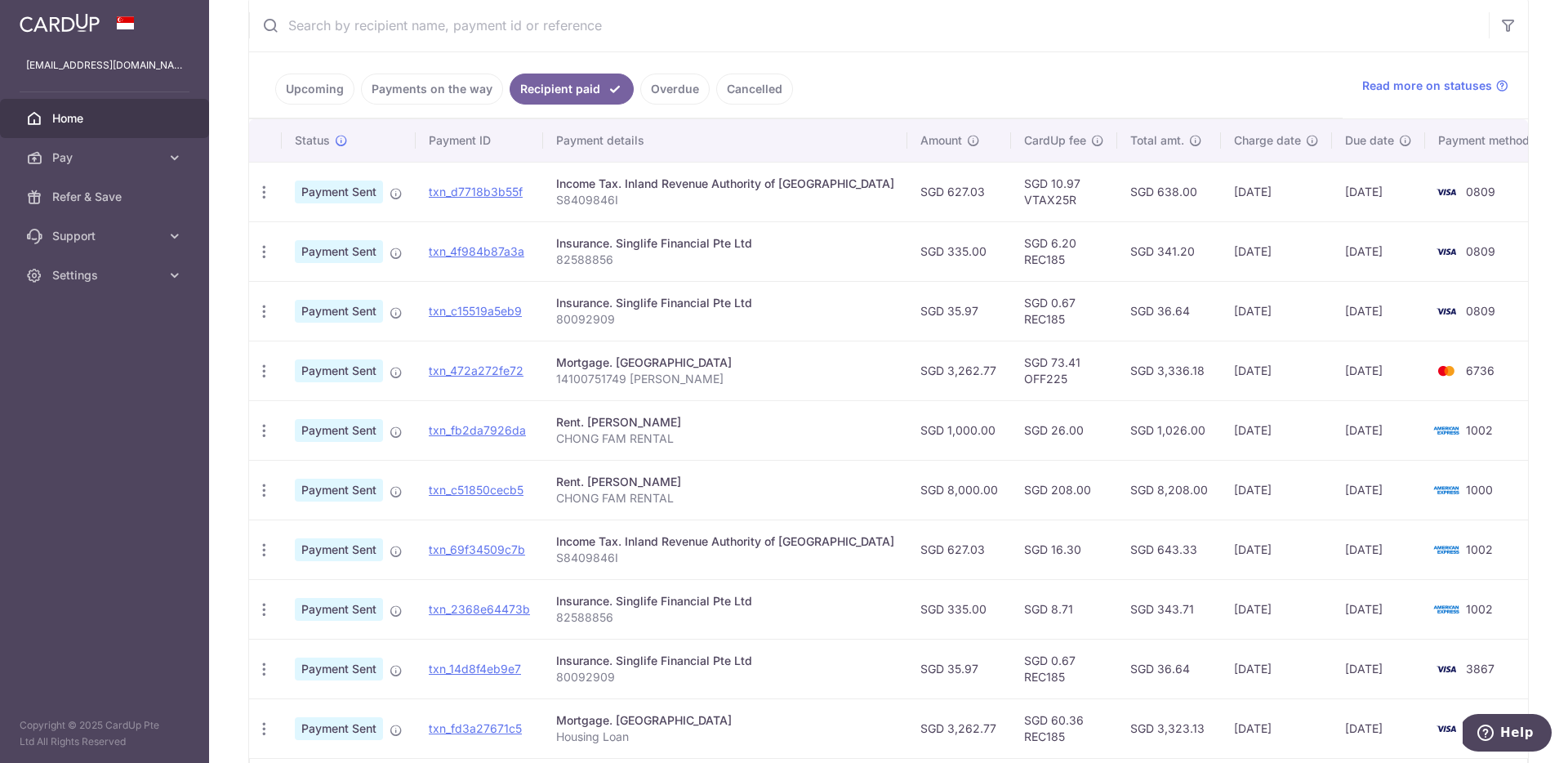
scroll to position [430, 0]
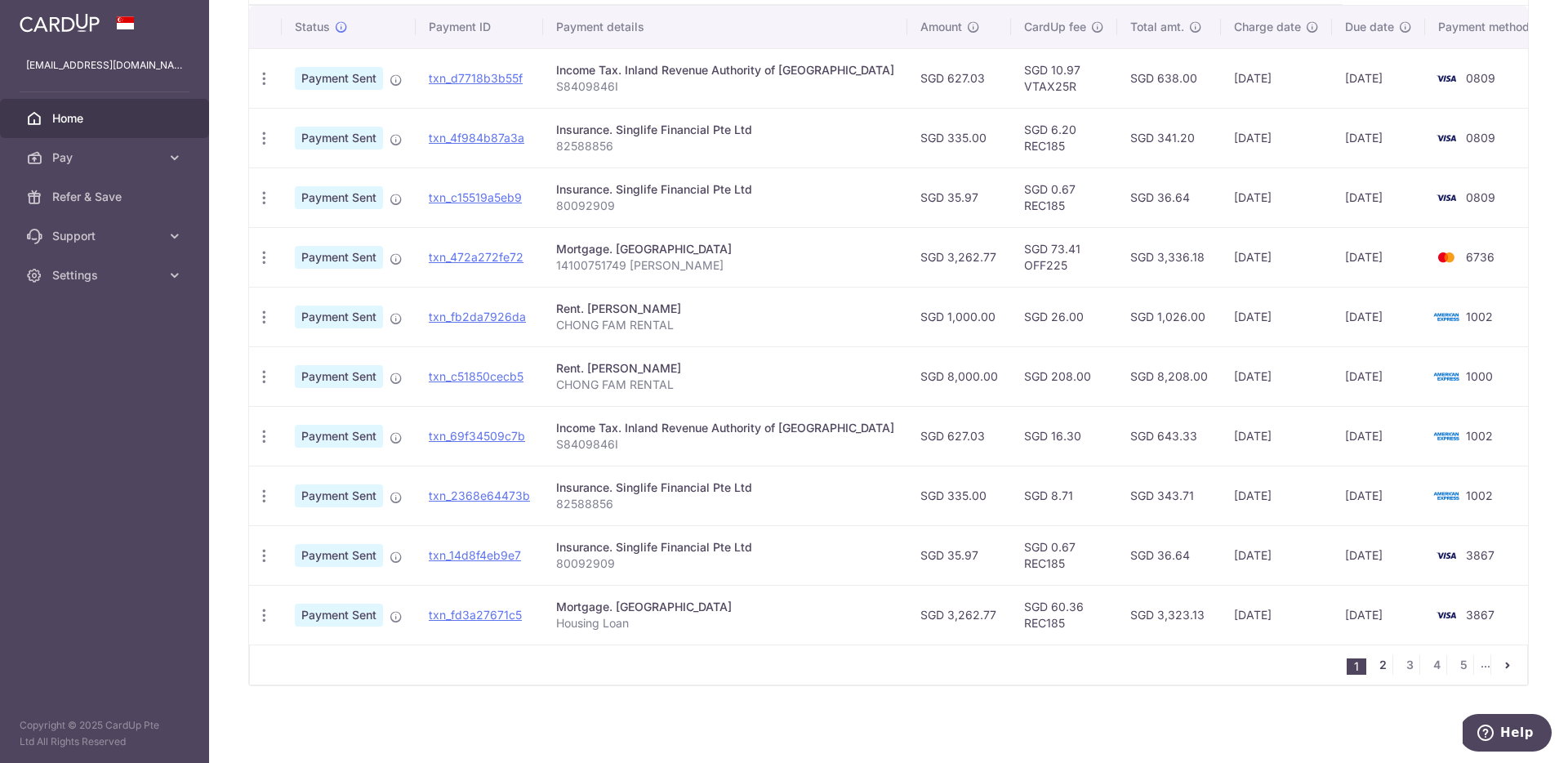
click at [1383, 663] on link "2" at bounding box center [1383, 665] width 20 height 20
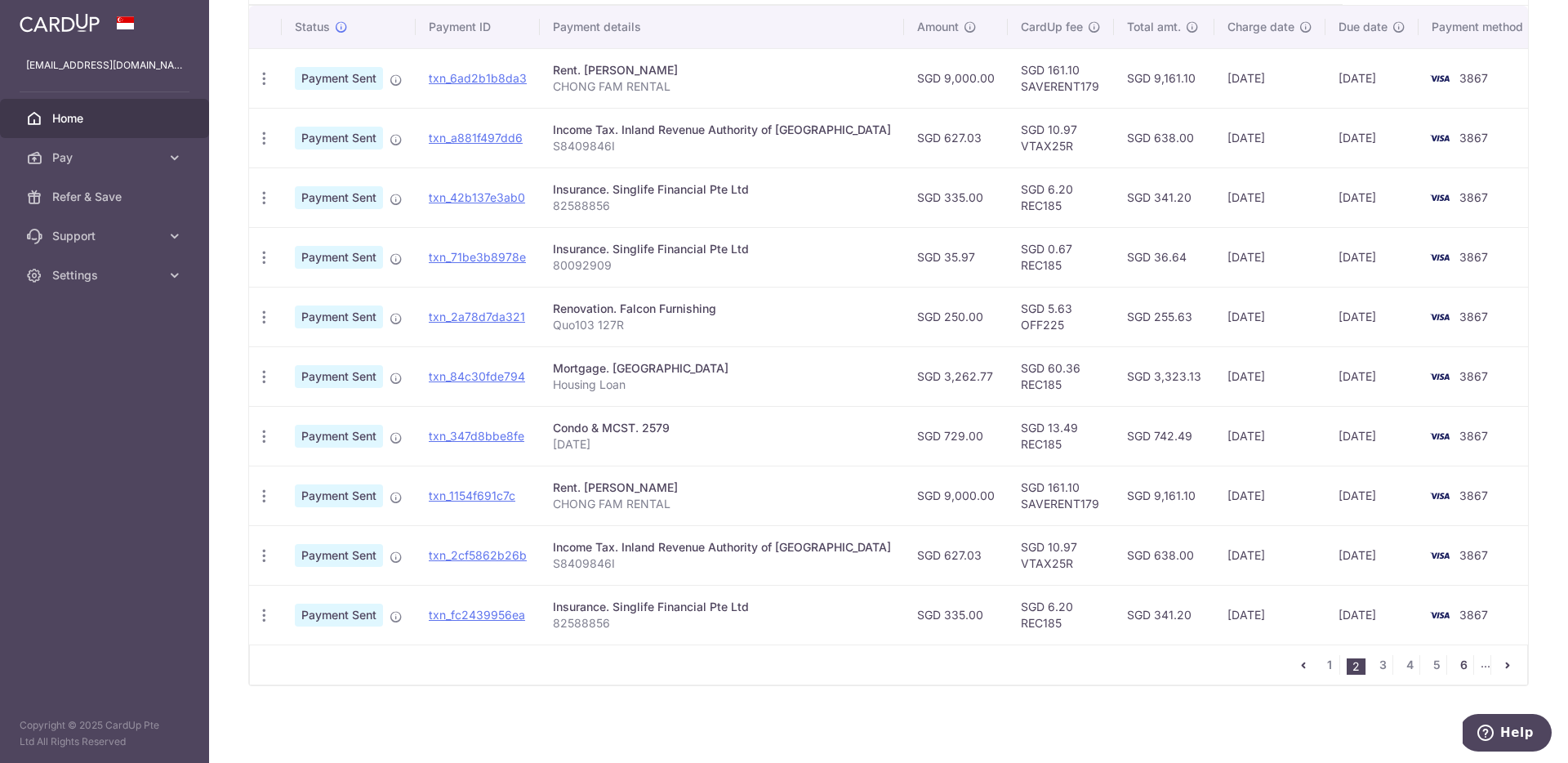
click at [1460, 666] on link "6" at bounding box center [1464, 665] width 20 height 20
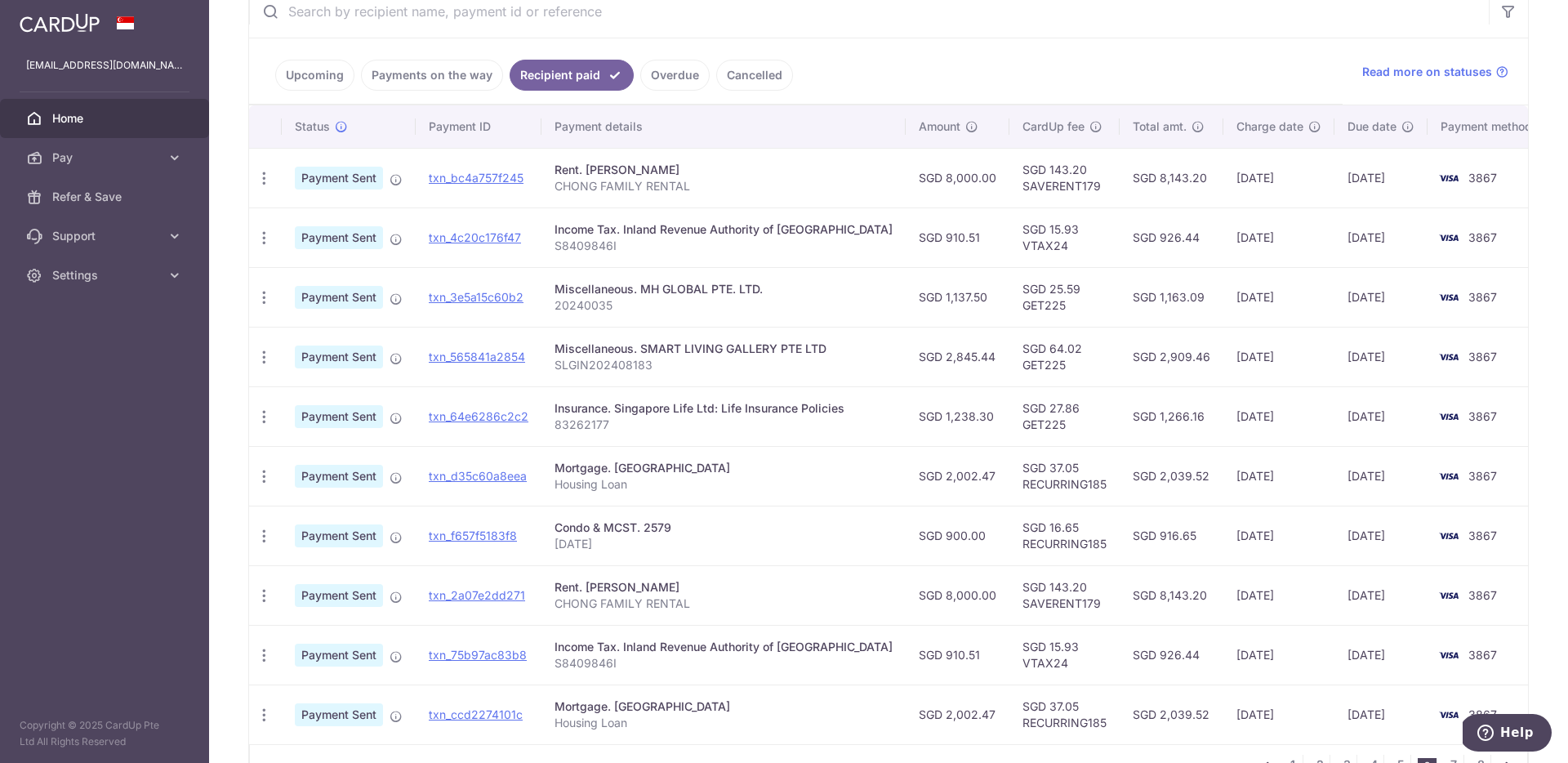
scroll to position [26, 0]
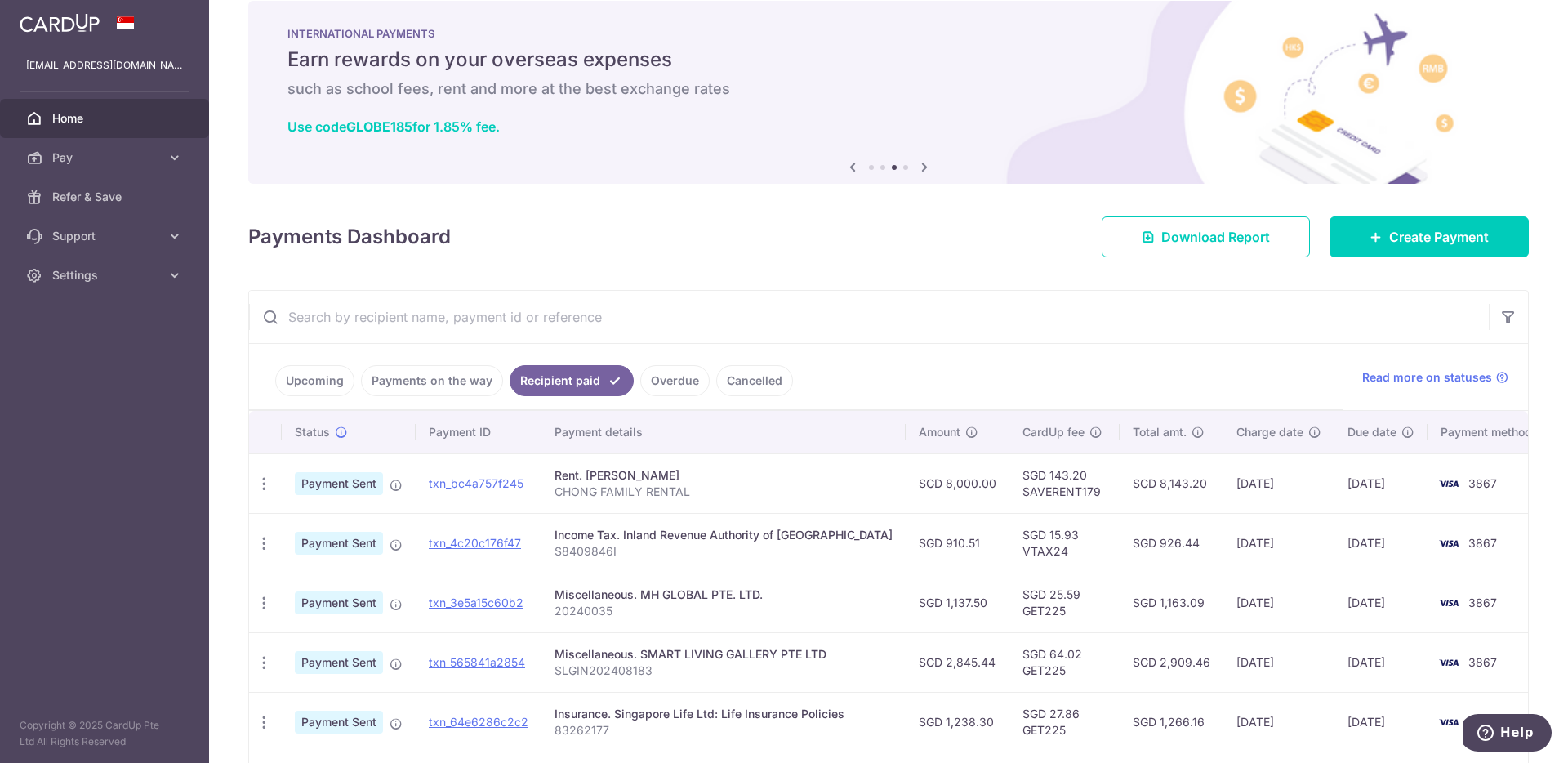
click at [304, 381] on link "Upcoming" at bounding box center [315, 381] width 79 height 31
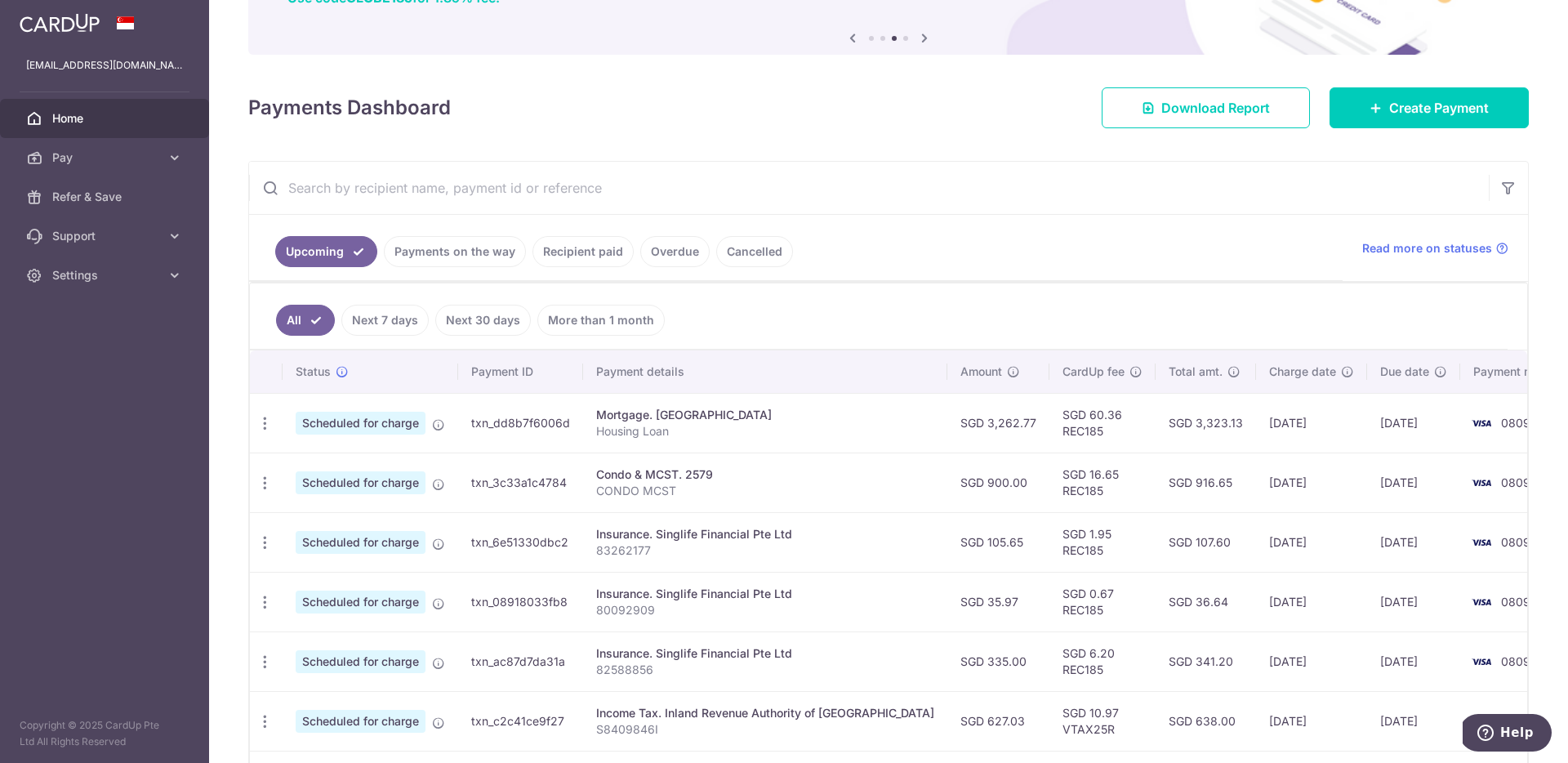
scroll to position [252, 0]
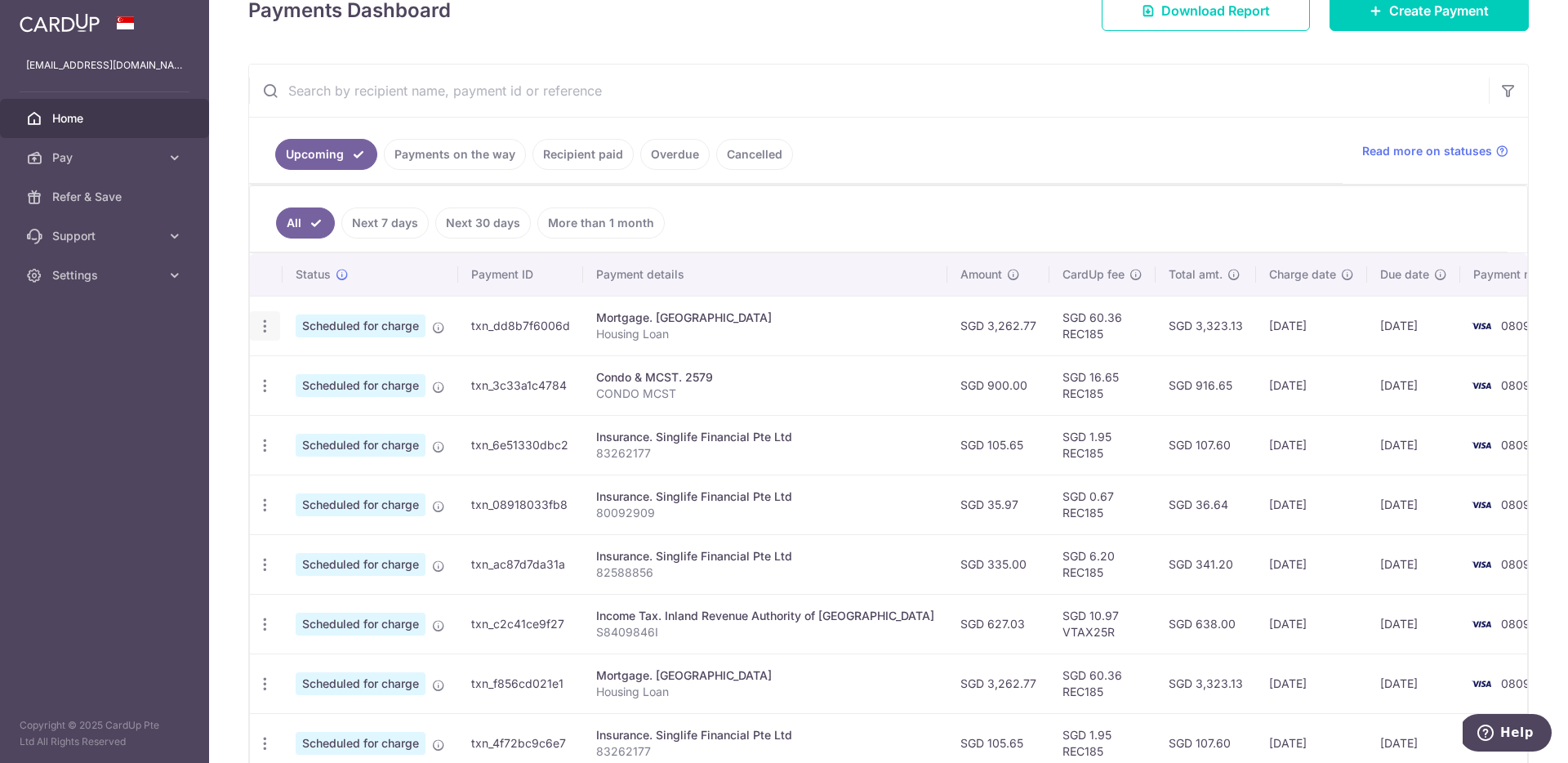
click at [265, 325] on icon "button" at bounding box center [265, 326] width 17 height 17
click at [322, 378] on span "Update payment" at bounding box center [352, 371] width 111 height 20
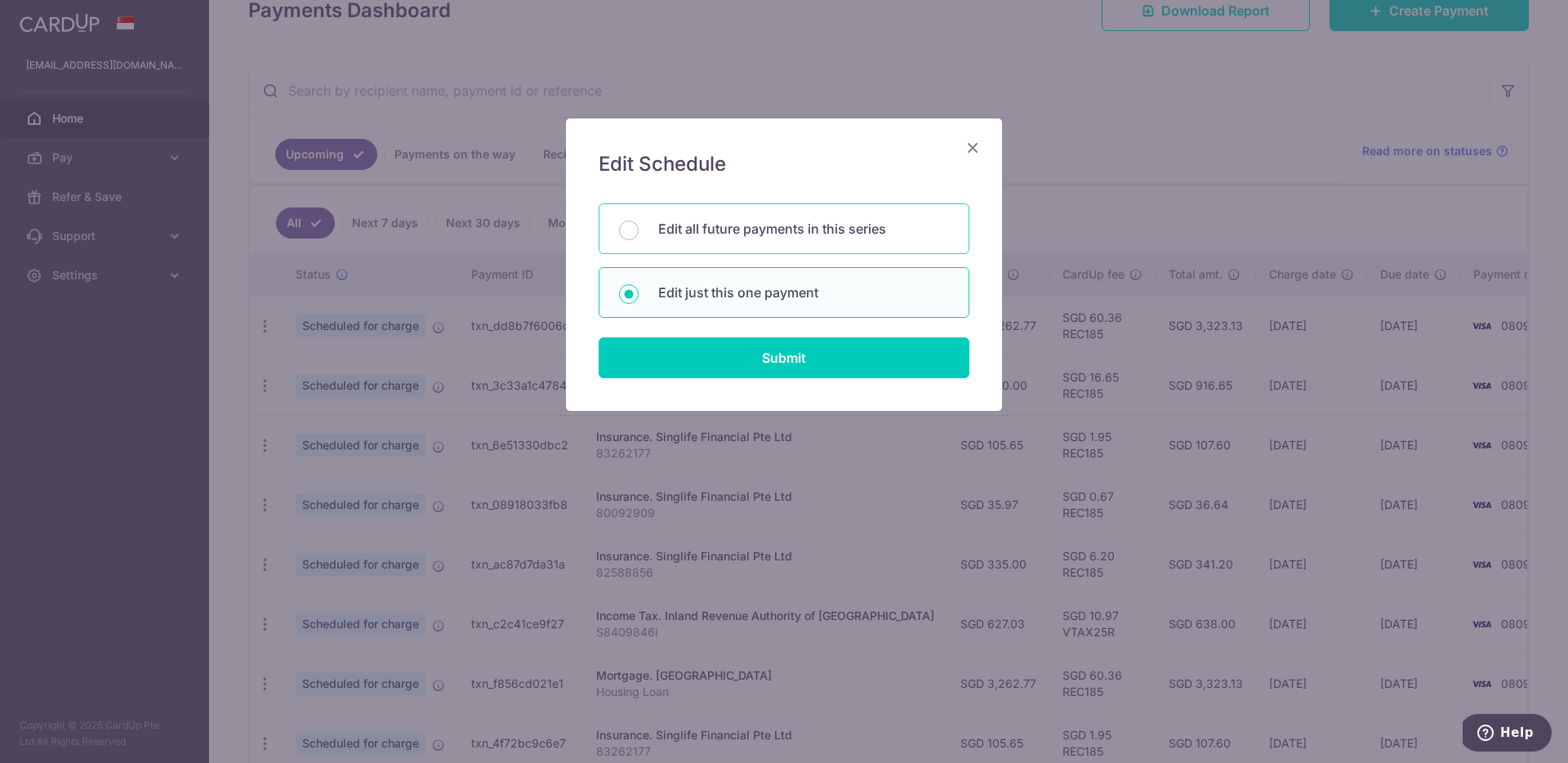
click at [840, 241] on div "Edit all future payments in this series" at bounding box center [784, 228] width 371 height 50
radio input "true"
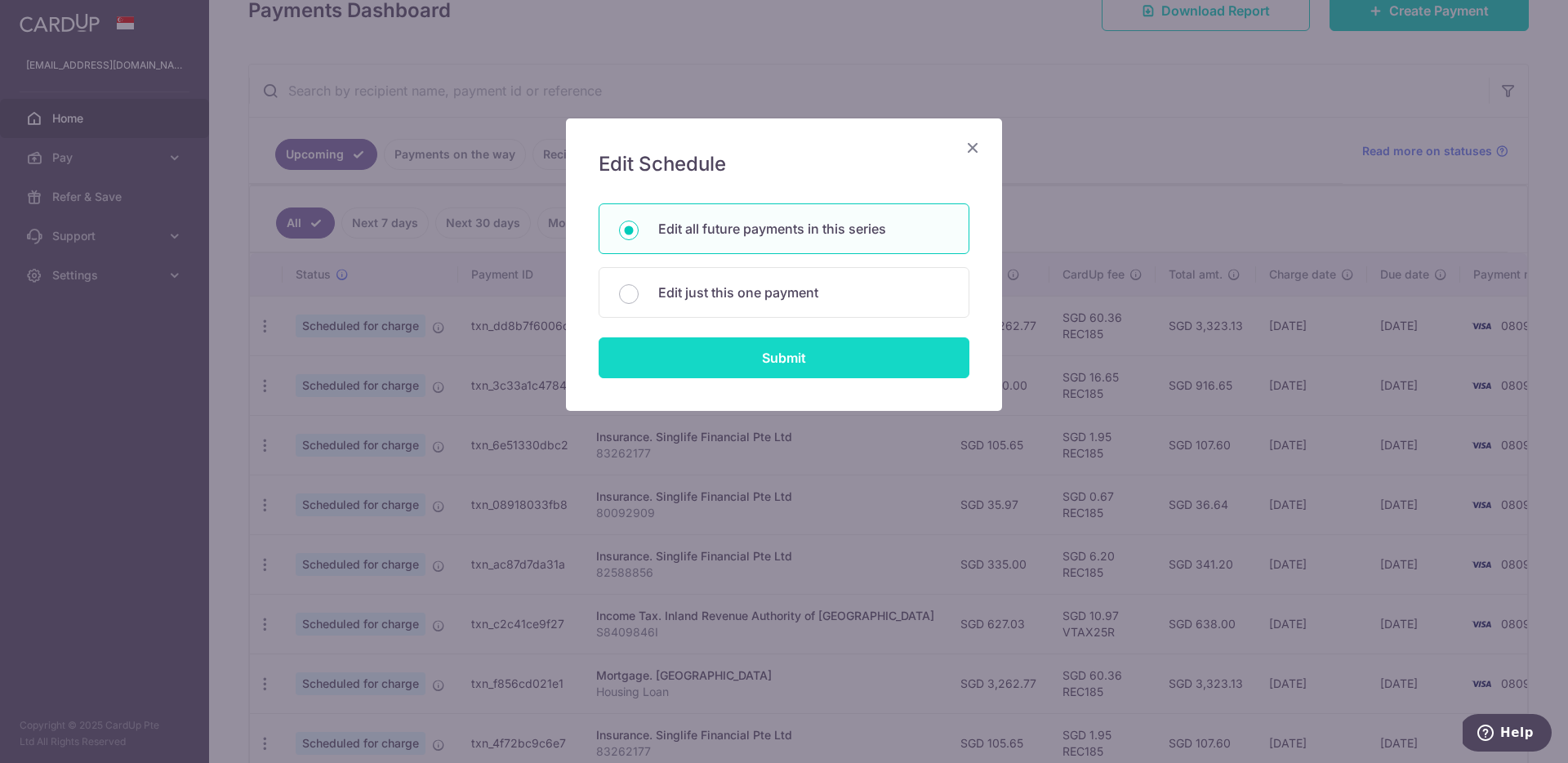
click at [799, 345] on input "Submit" at bounding box center [784, 358] width 371 height 41
radio input "true"
type input "3,262.77"
type input "Housing Loan"
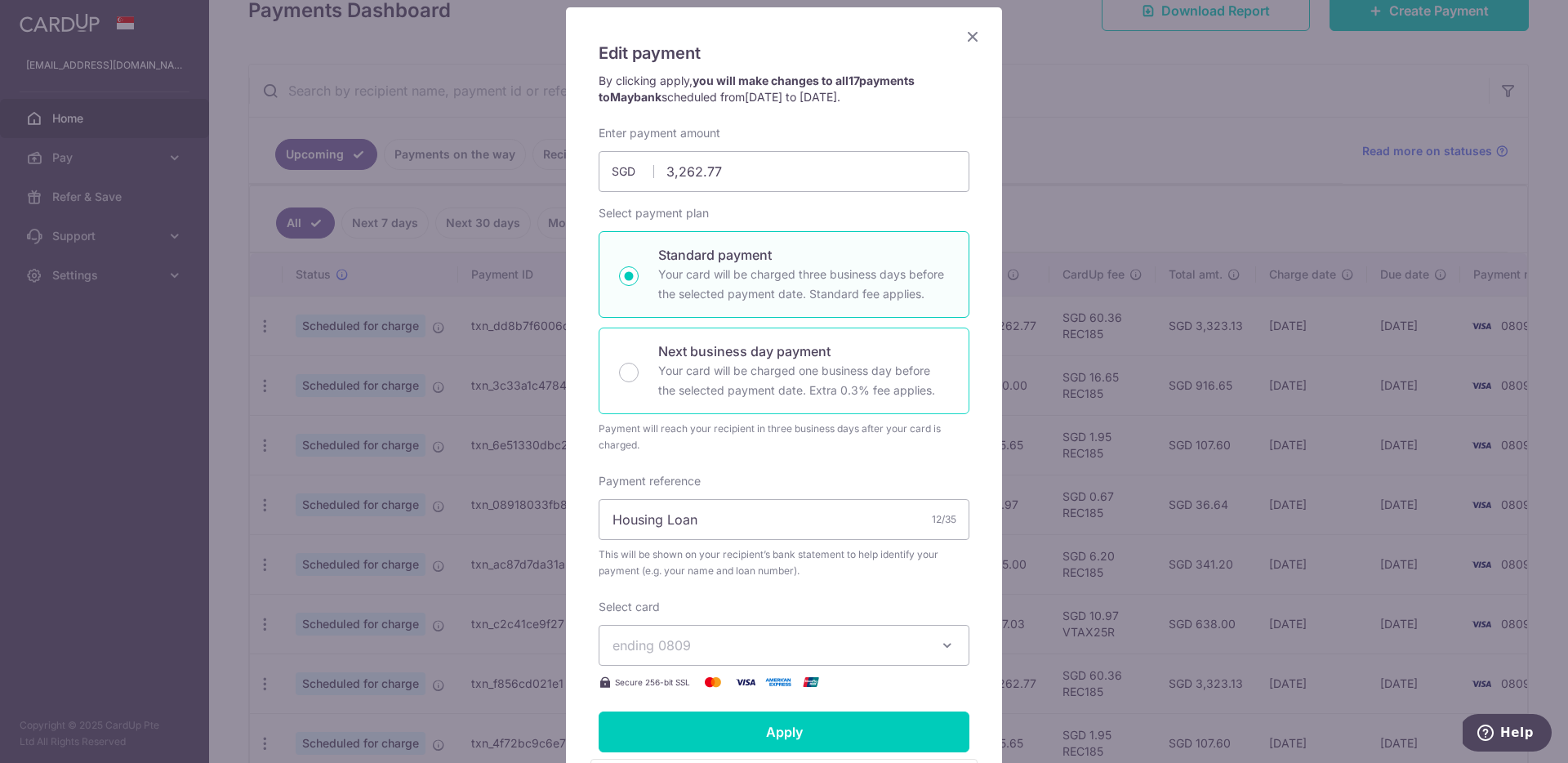
scroll to position [148, 0]
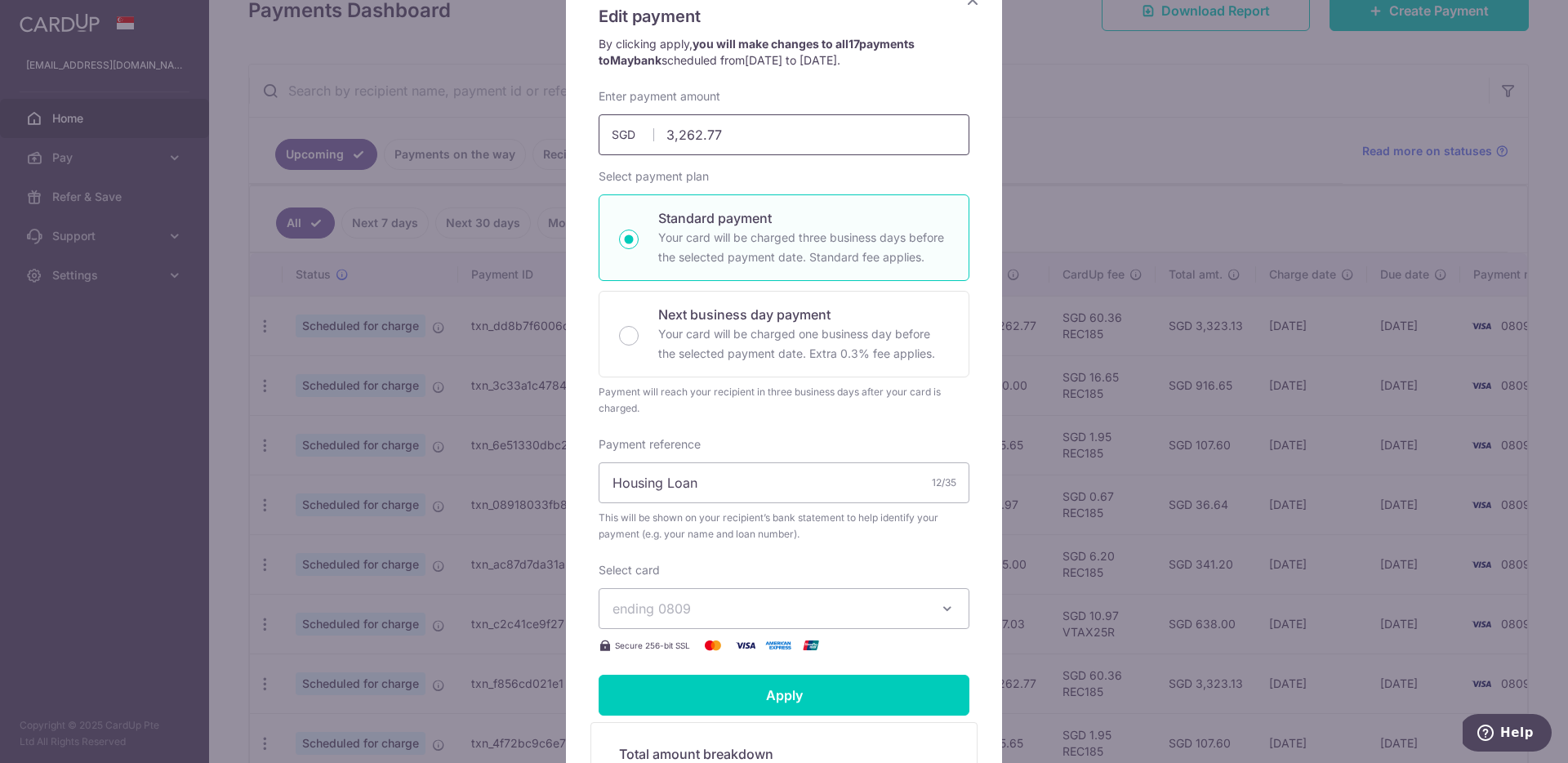
click at [748, 126] on input "3,262.77" at bounding box center [784, 134] width 371 height 41
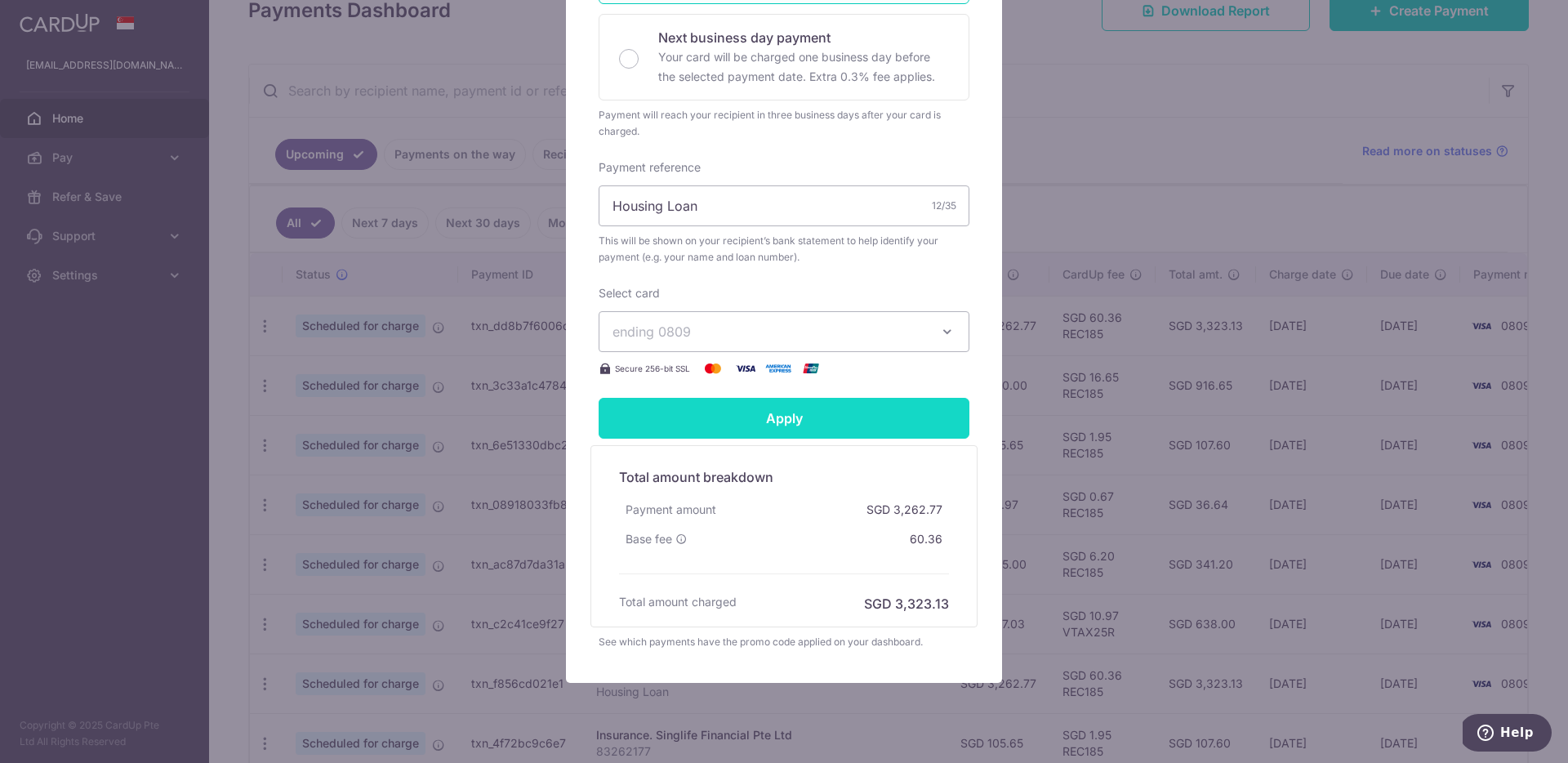
scroll to position [434, 0]
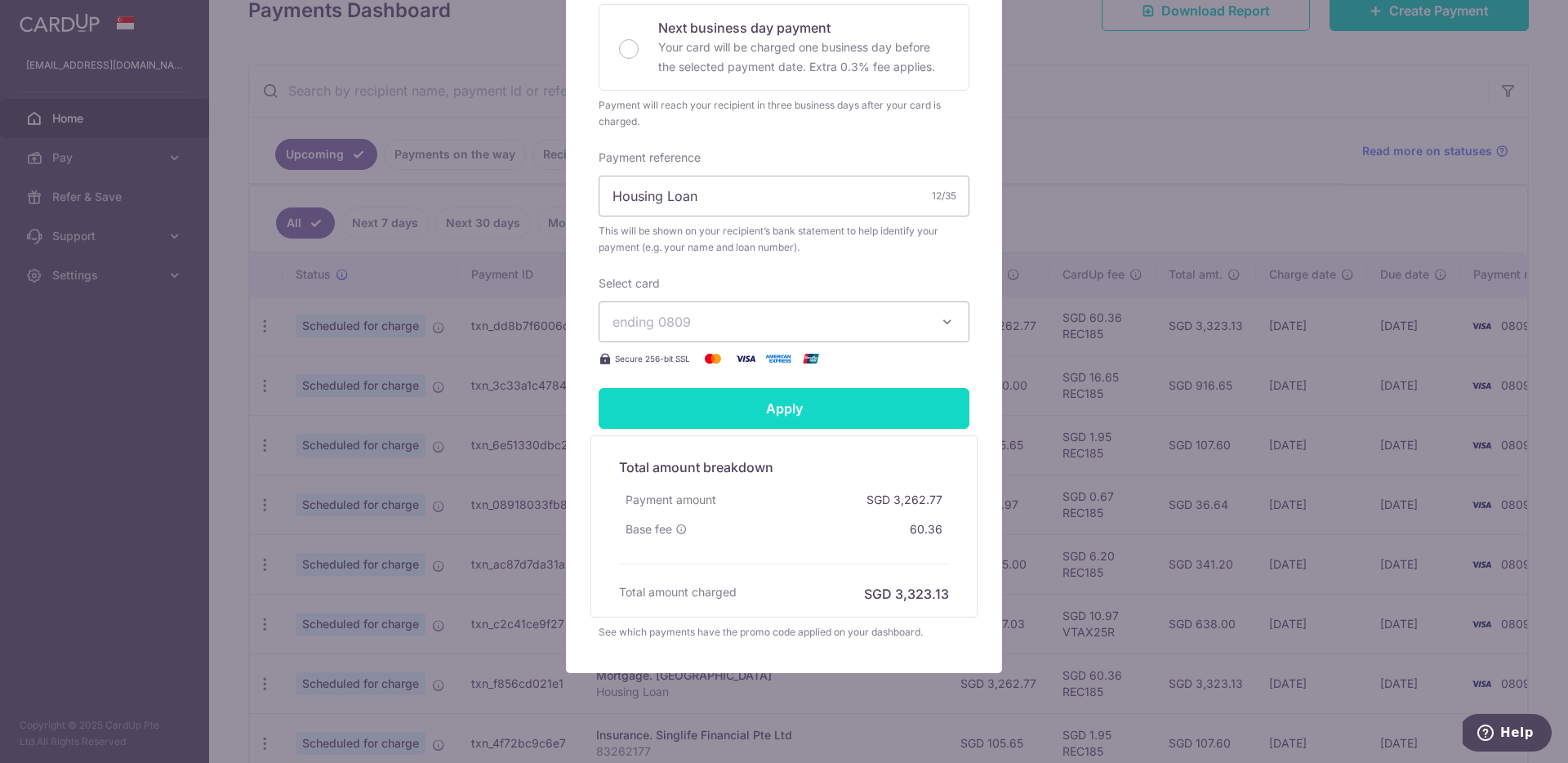
type input "2,002.47"
click at [809, 406] on input "Apply" at bounding box center [784, 408] width 371 height 41
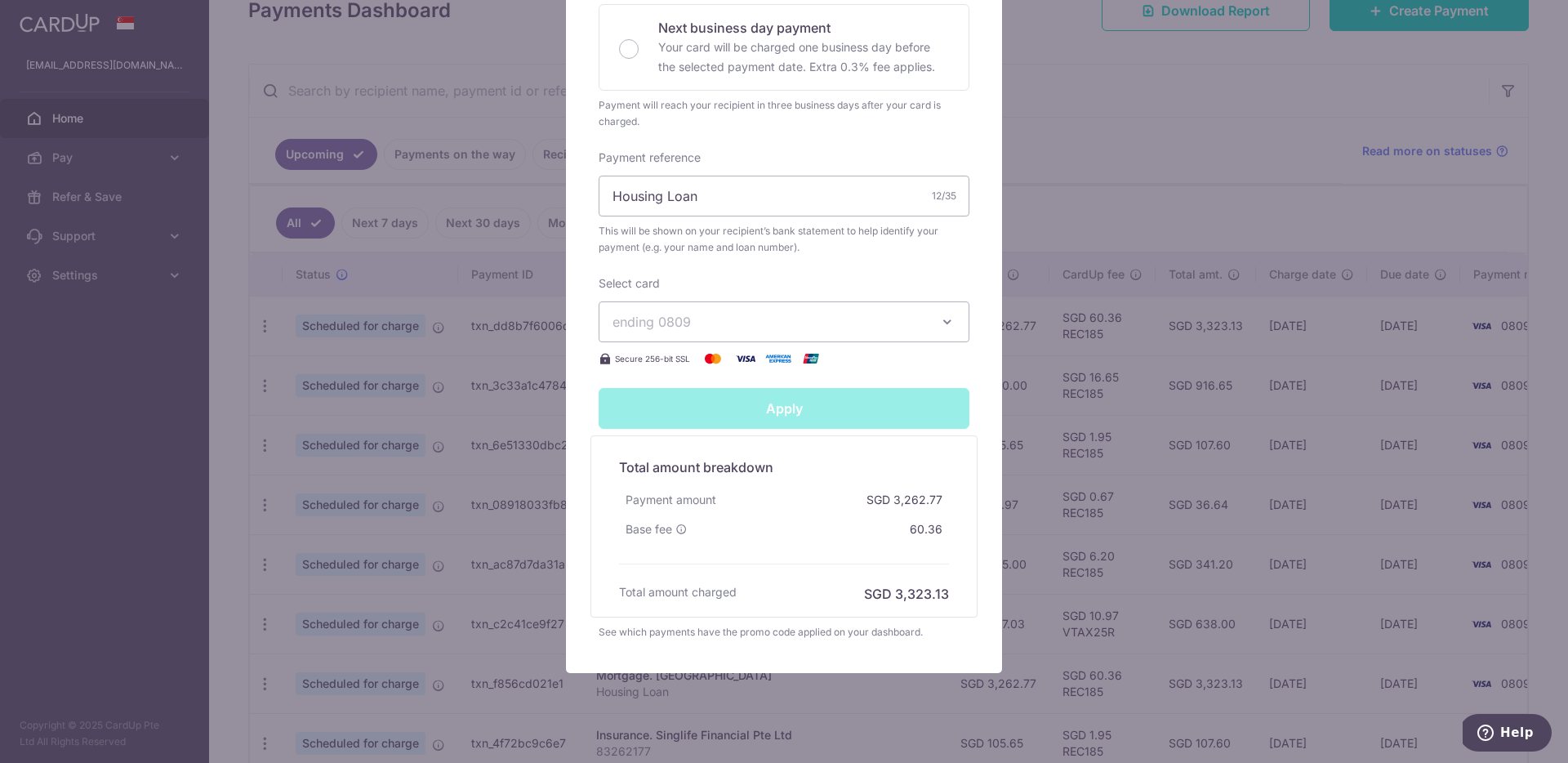
type input "Successfully Applied"
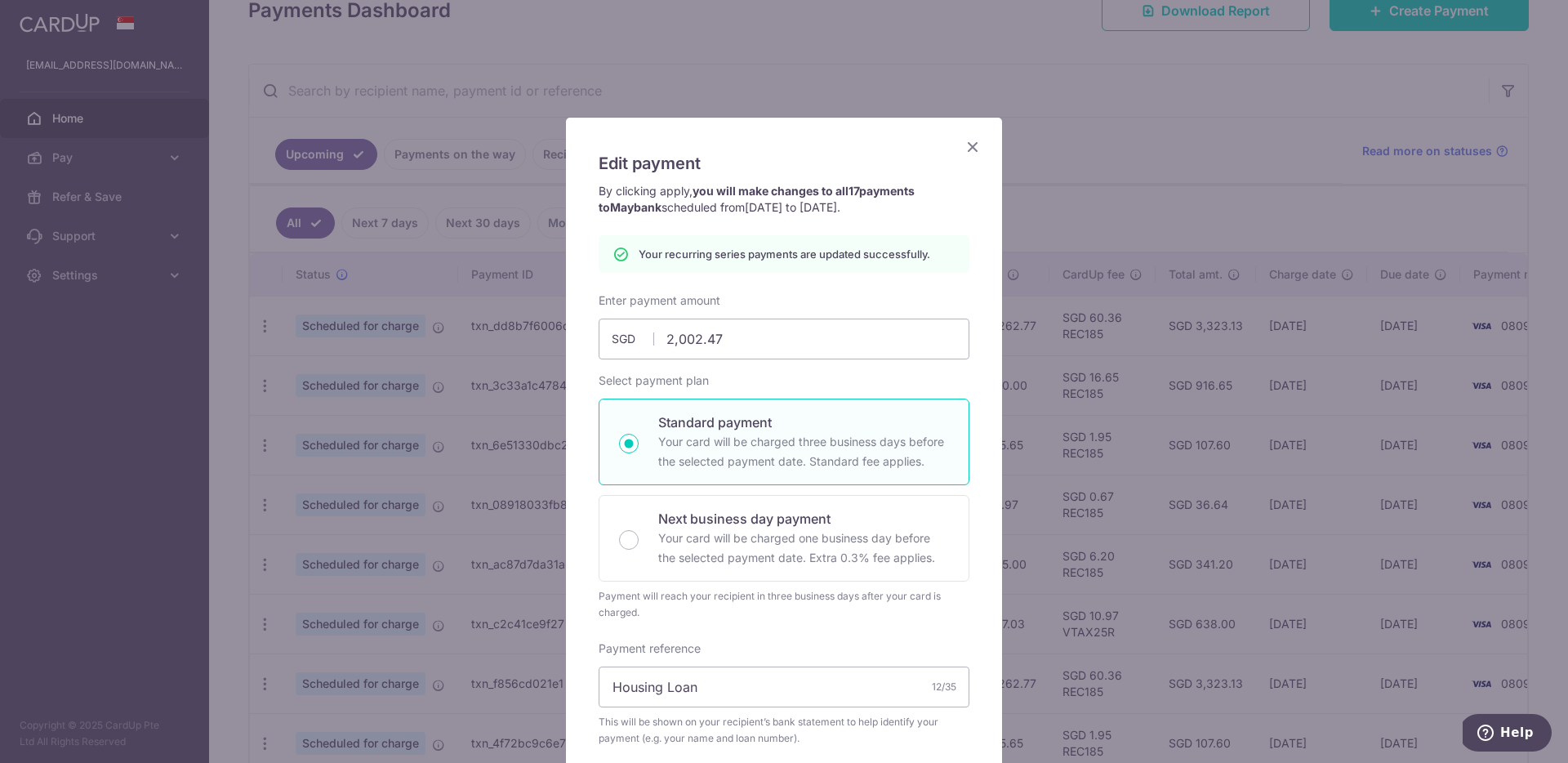
scroll to position [0, 0]
click at [970, 151] on icon "Close" at bounding box center [973, 147] width 20 height 21
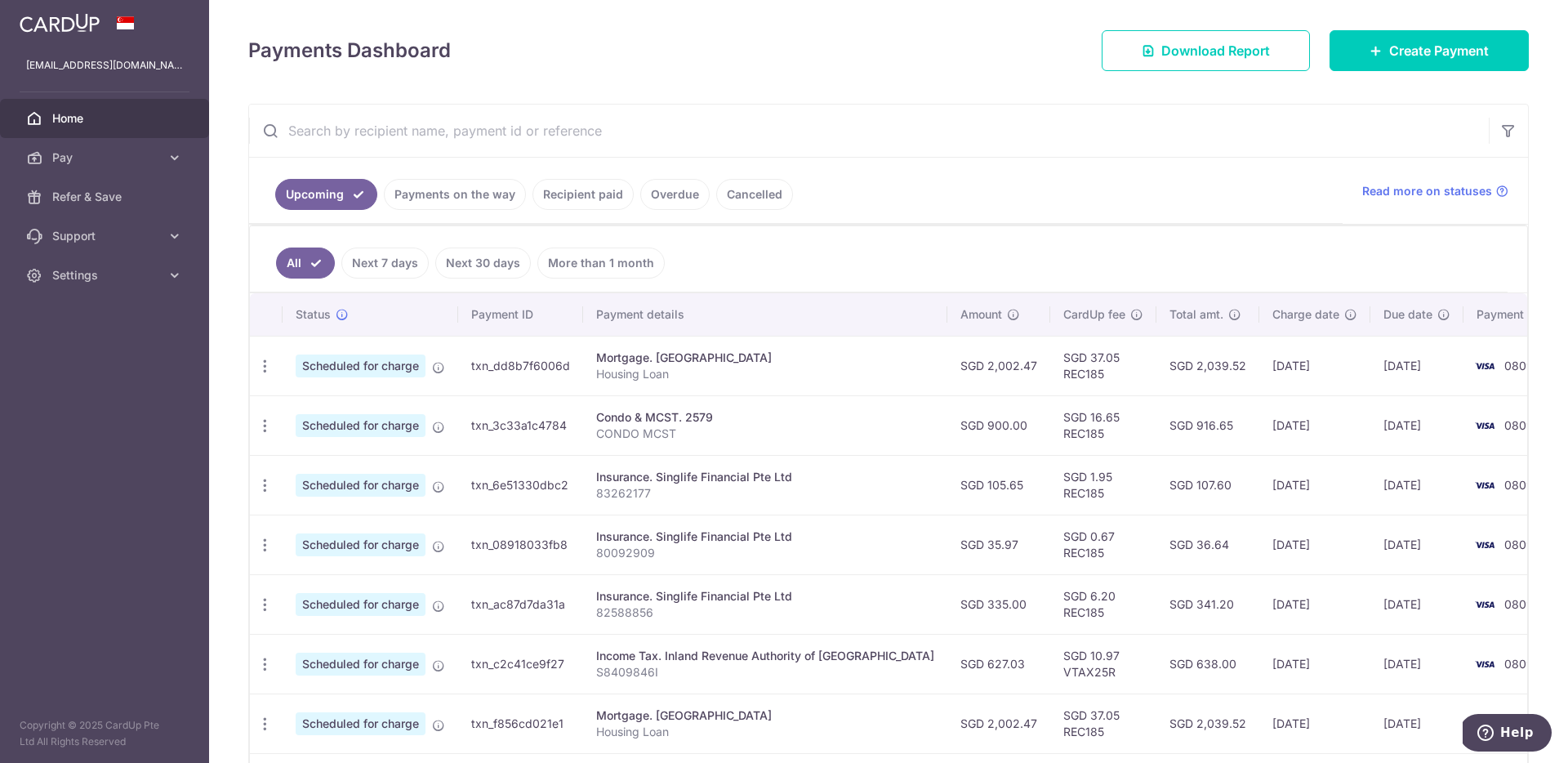
scroll to position [226, 0]
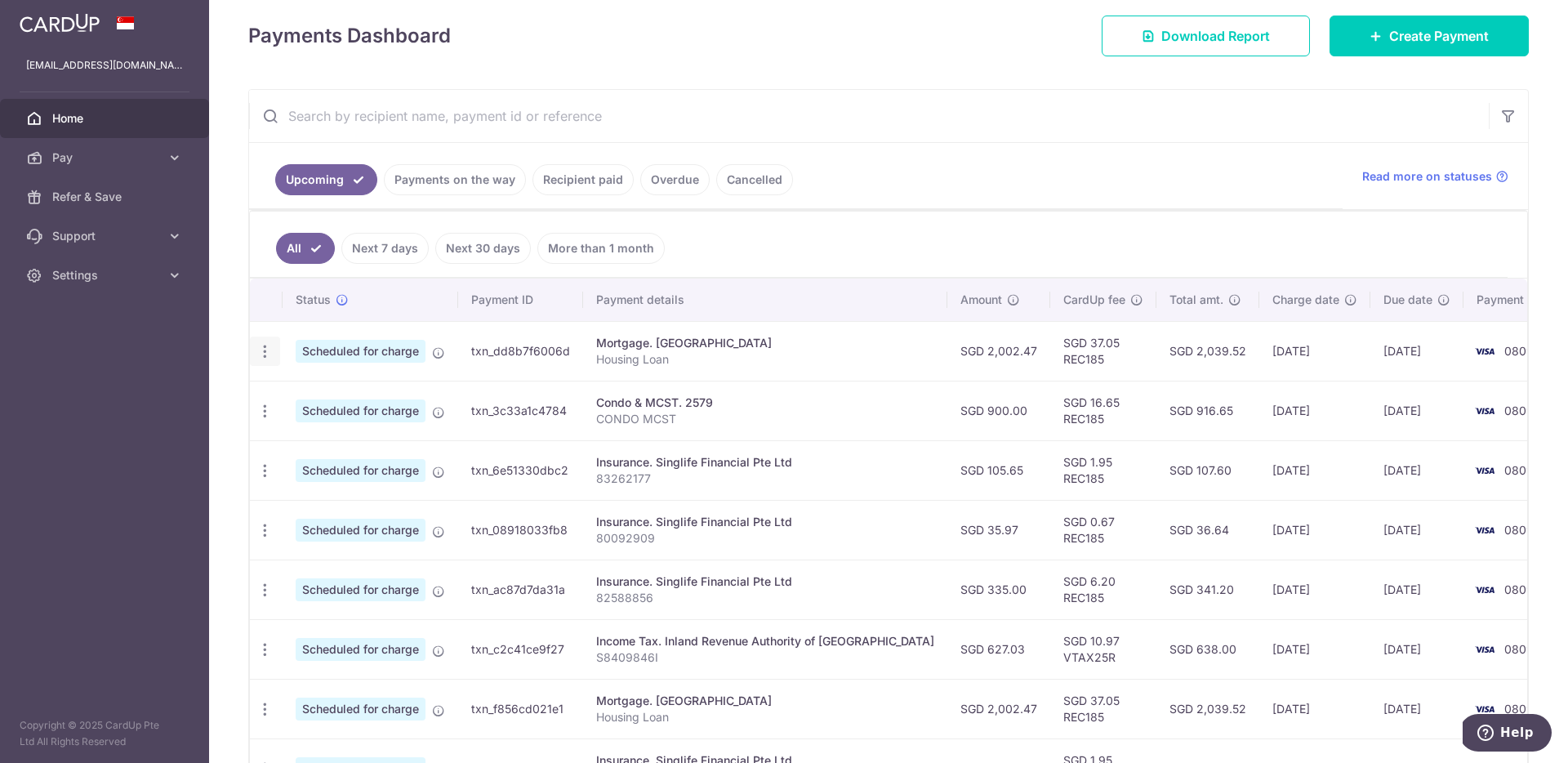
click at [267, 353] on icon "button" at bounding box center [265, 352] width 17 height 17
click at [369, 398] on span "Update payment" at bounding box center [352, 396] width 111 height 20
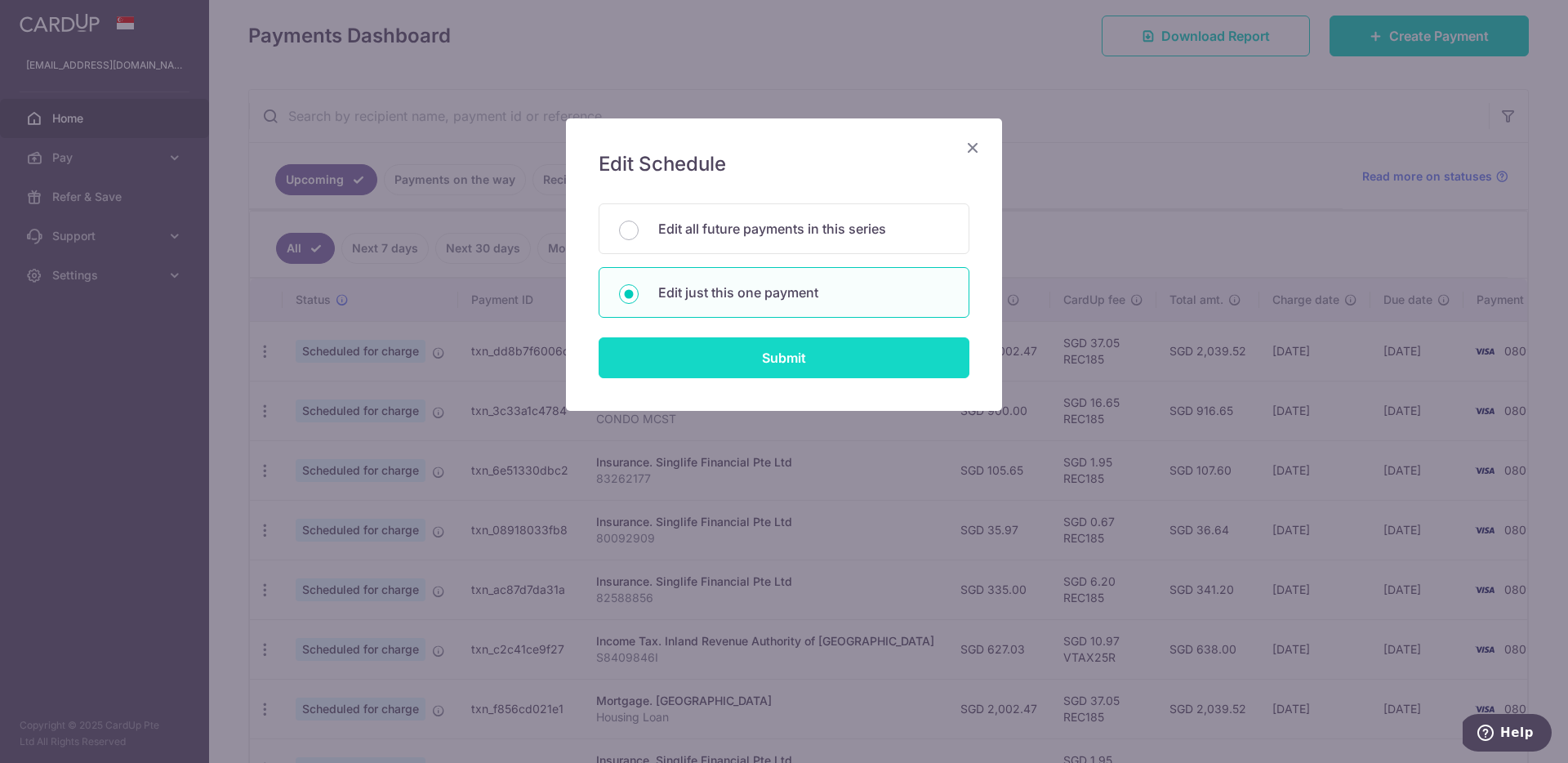
click at [763, 359] on input "Submit" at bounding box center [784, 358] width 371 height 41
radio input "true"
type input "2,002.47"
type input "[DATE]"
type input "Housing Loan"
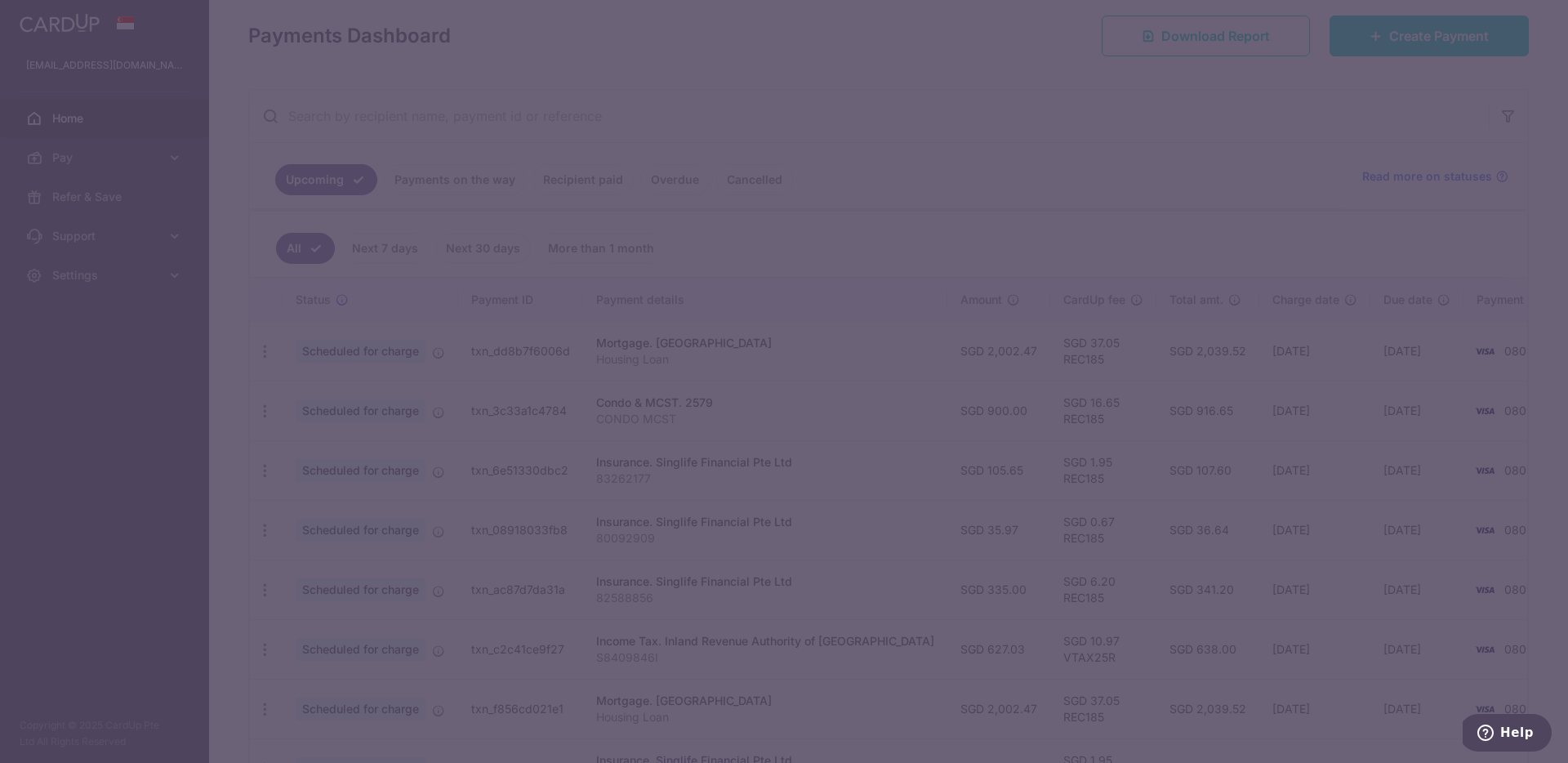
type input "REC185"
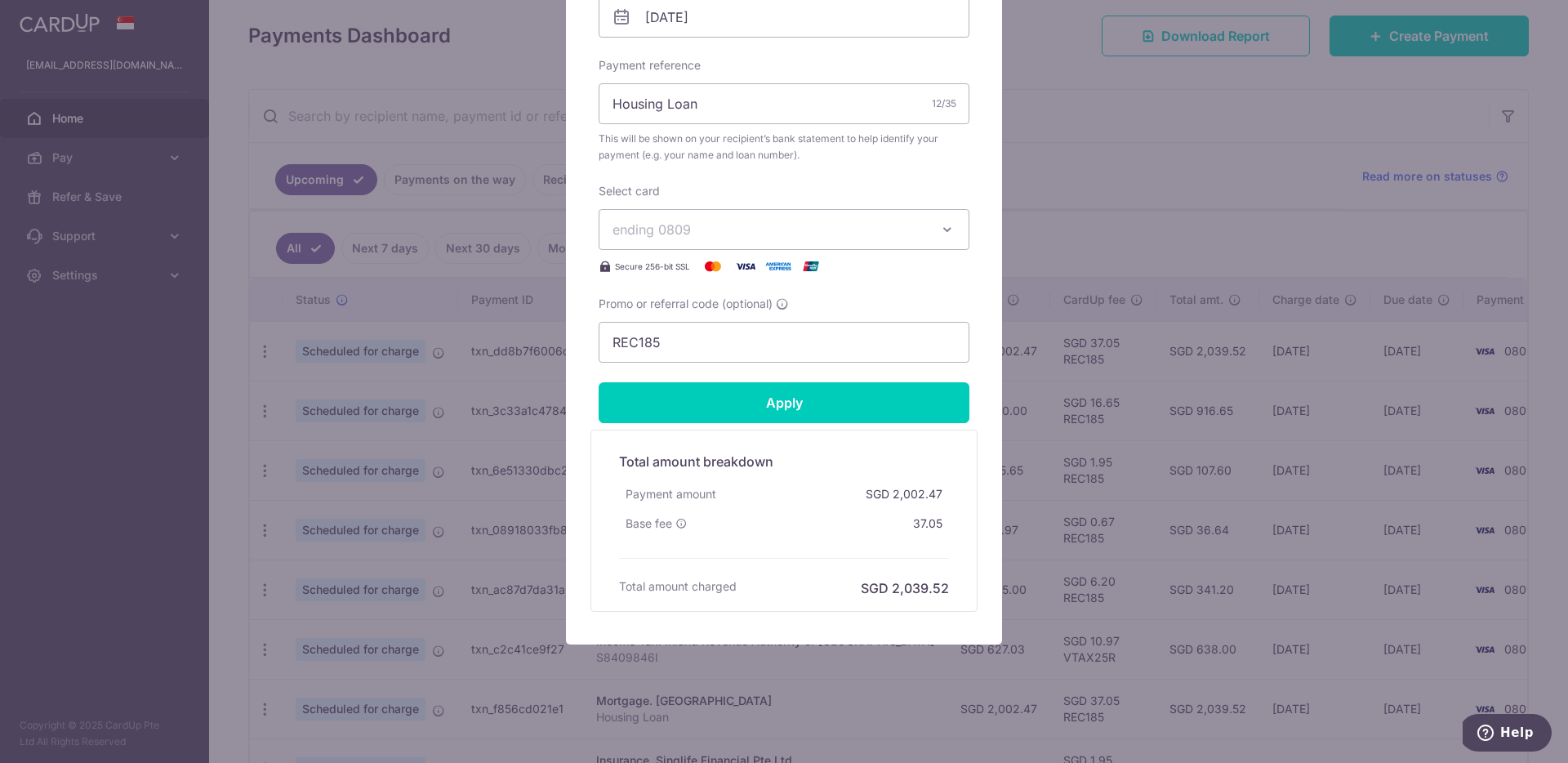
scroll to position [0, 0]
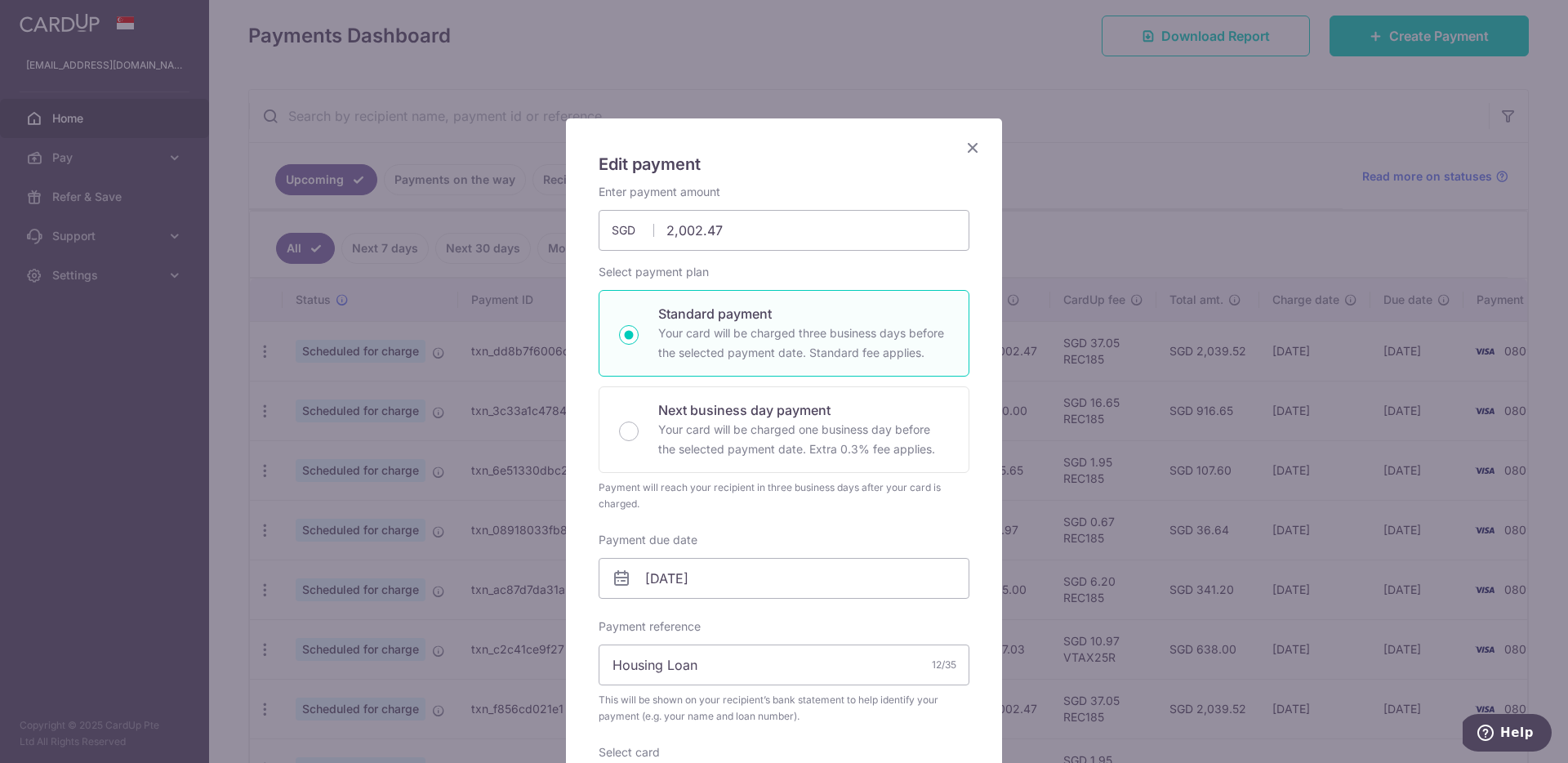
click at [971, 155] on icon "Close" at bounding box center [973, 147] width 20 height 21
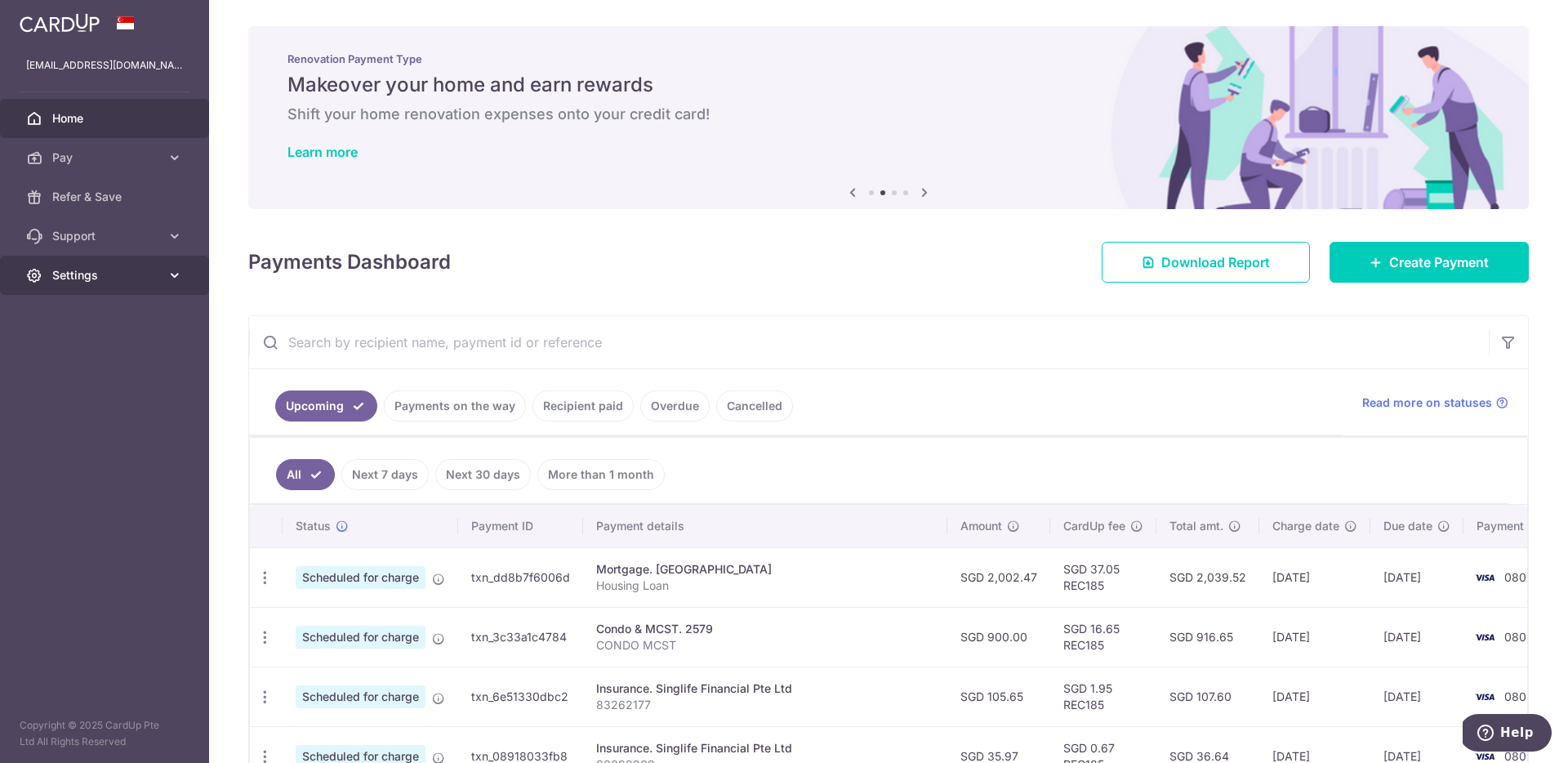
click at [138, 283] on link "Settings" at bounding box center [104, 275] width 209 height 39
click at [89, 346] on span "Logout" at bounding box center [106, 353] width 108 height 17
